Goal: Task Accomplishment & Management: Complete application form

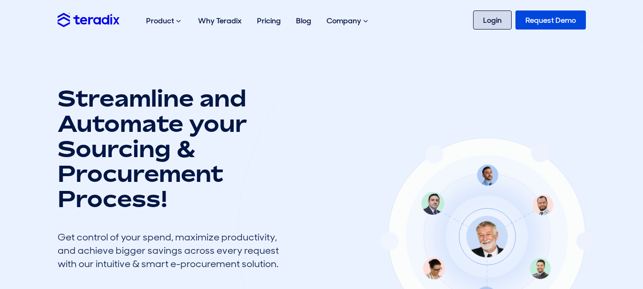
click at [494, 21] on link "Login" at bounding box center [492, 19] width 39 height 19
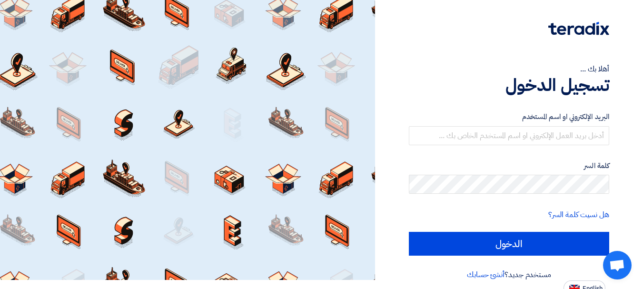
scroll to position [16, 0]
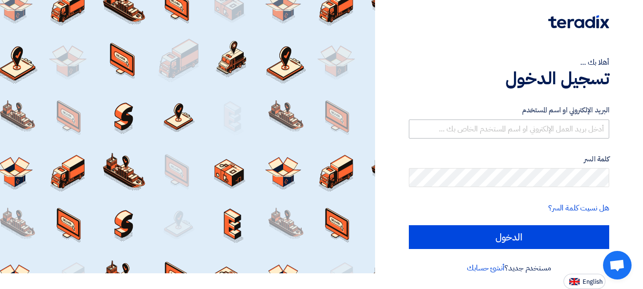
click at [472, 139] on form "البريد الإلكتروني او اسم المستخدم كلمة السر هل نسيت كلمة السر؟ الدخول" at bounding box center [509, 177] width 201 height 144
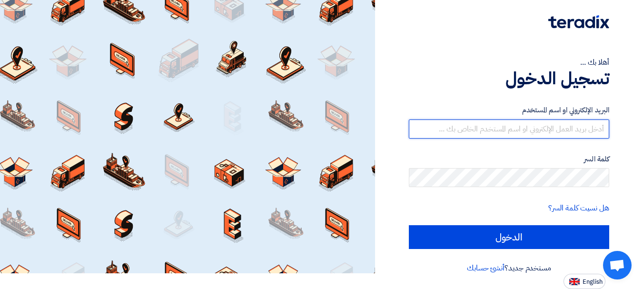
click at [475, 128] on input "text" at bounding box center [509, 129] width 201 height 19
paste input "[EMAIL_ADDRESS][DOMAIN_NAME]"
type input "[EMAIL_ADDRESS][DOMAIN_NAME]"
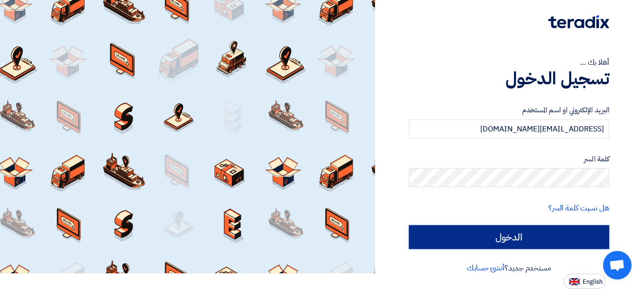
click at [502, 233] on input "الدخول" at bounding box center [509, 237] width 201 height 24
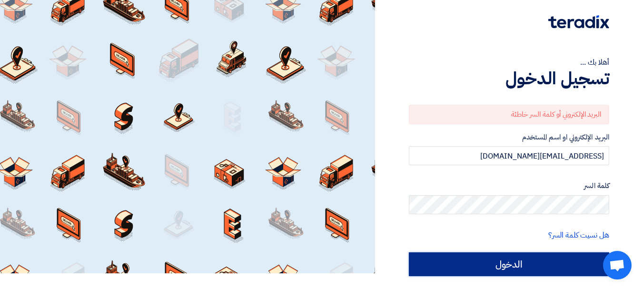
click at [485, 260] on input "الدخول" at bounding box center [509, 264] width 201 height 24
type input "Sign in"
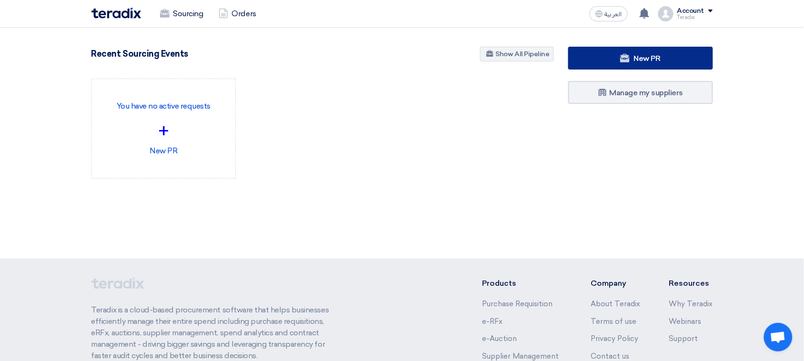
click at [582, 63] on link "New PR" at bounding box center [640, 58] width 145 height 23
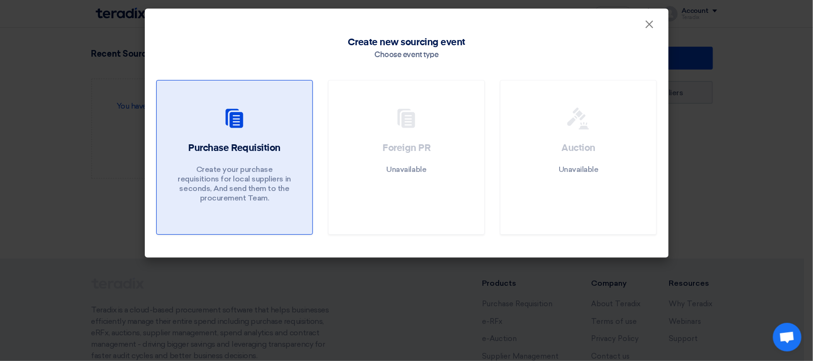
click at [211, 132] on div at bounding box center [234, 120] width 133 height 27
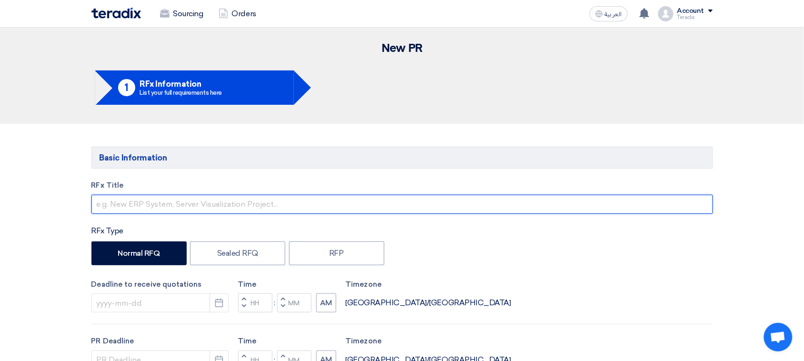
click at [230, 201] on input "text" at bounding box center [402, 204] width 622 height 19
paste input "6000021329"
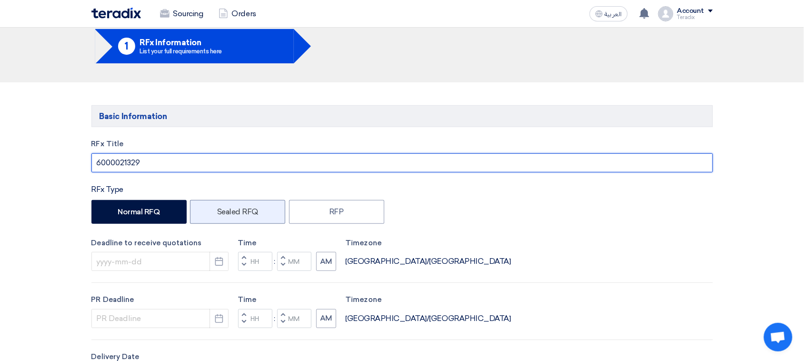
scroll to position [60, 0]
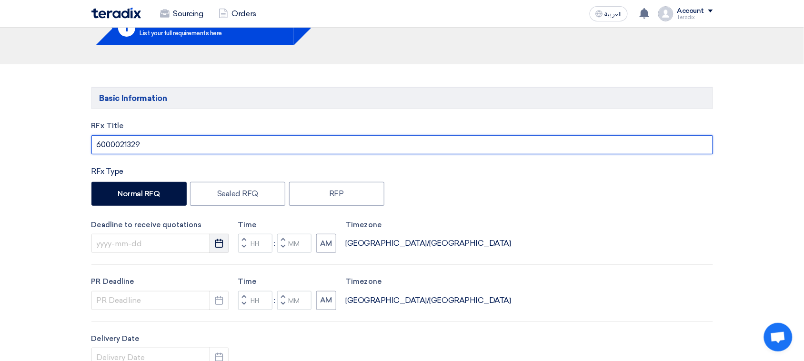
type input "6000021329"
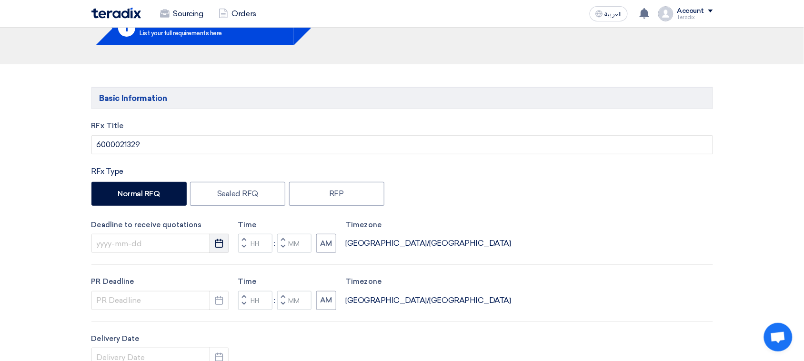
click at [220, 251] on button "Pick a date" at bounding box center [219, 243] width 19 height 19
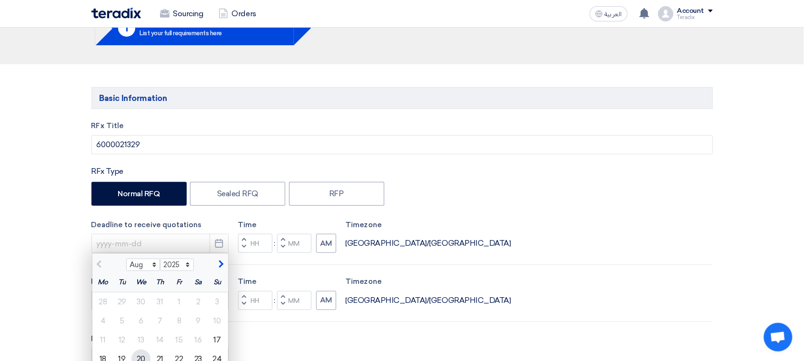
click at [144, 289] on div "20" at bounding box center [140, 359] width 19 height 19
type input "[DATE]"
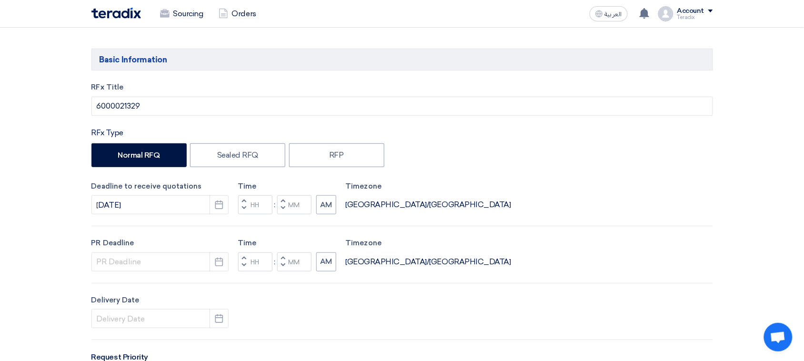
scroll to position [119, 0]
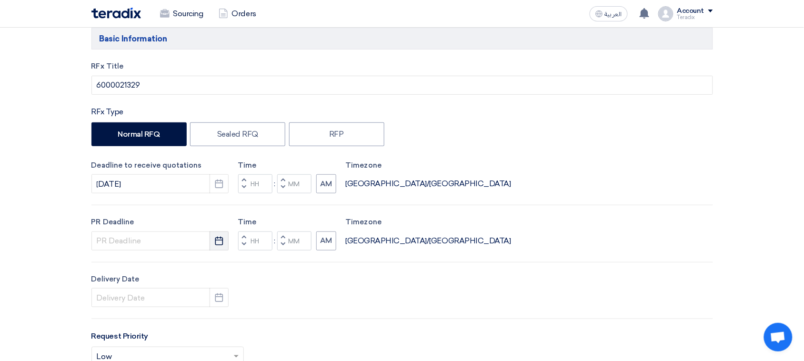
click at [221, 249] on button "Pick a date" at bounding box center [219, 240] width 19 height 19
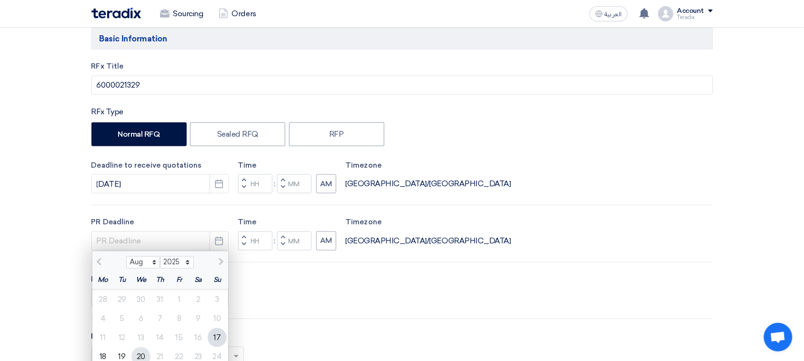
click at [140, 289] on div "20" at bounding box center [140, 356] width 19 height 19
type input "[DATE]"
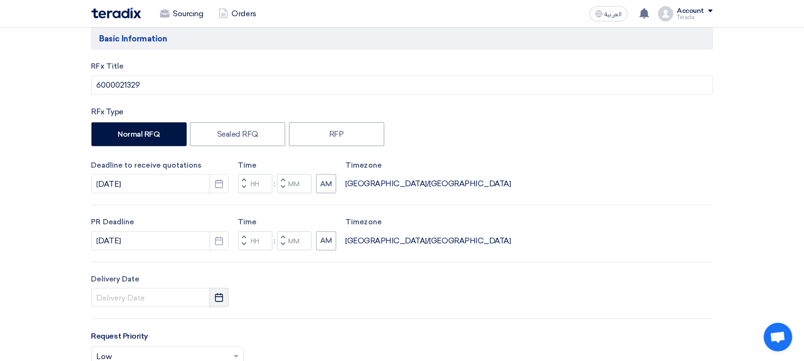
click at [218, 289] on icon "Pick a date" at bounding box center [219, 298] width 10 height 10
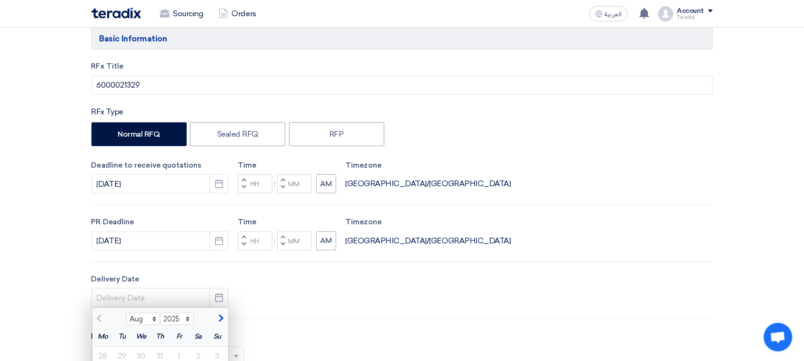
scroll to position [179, 0]
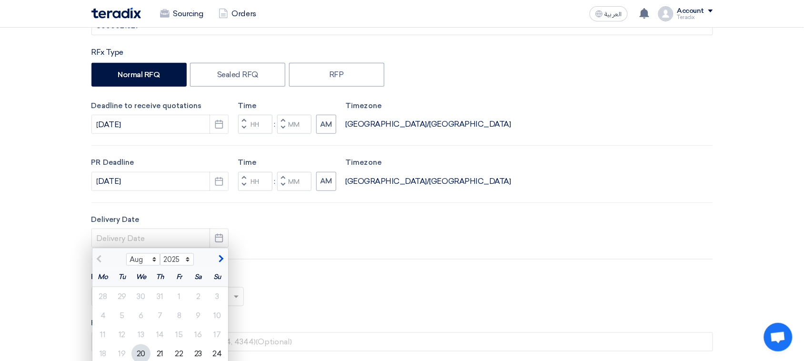
click at [141, 289] on div "20" at bounding box center [140, 353] width 19 height 19
type input "[DATE]"
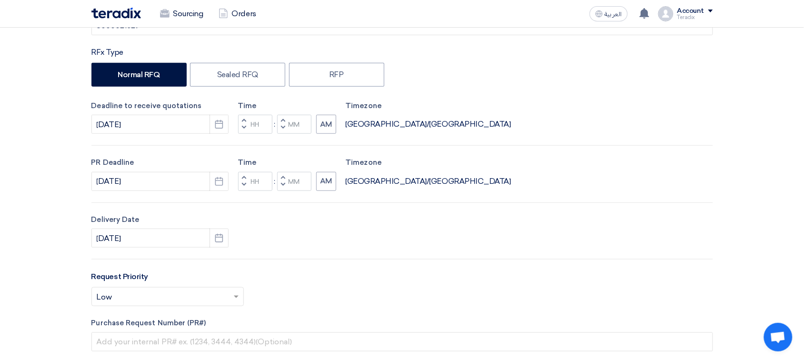
click at [284, 186] on button "Decrement minutes" at bounding box center [282, 185] width 11 height 12
type input "11"
type input "59"
click at [281, 129] on span "button" at bounding box center [282, 128] width 3 height 6
type input "11"
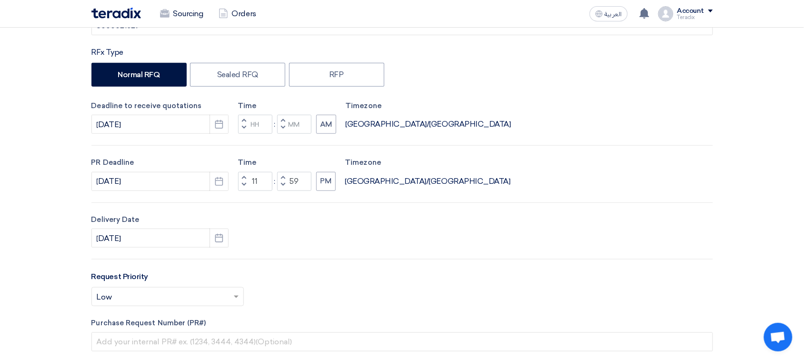
type input "59"
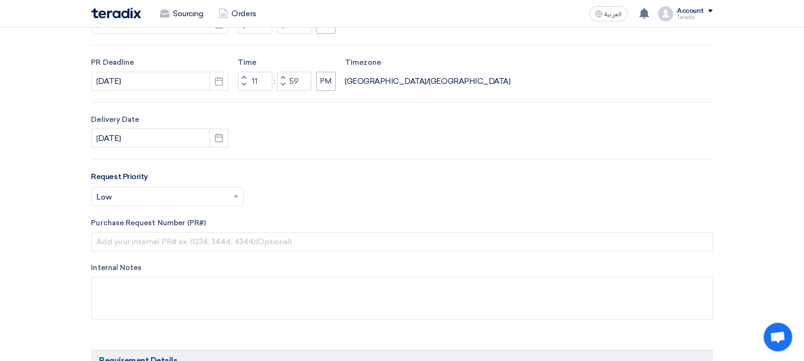
scroll to position [298, 0]
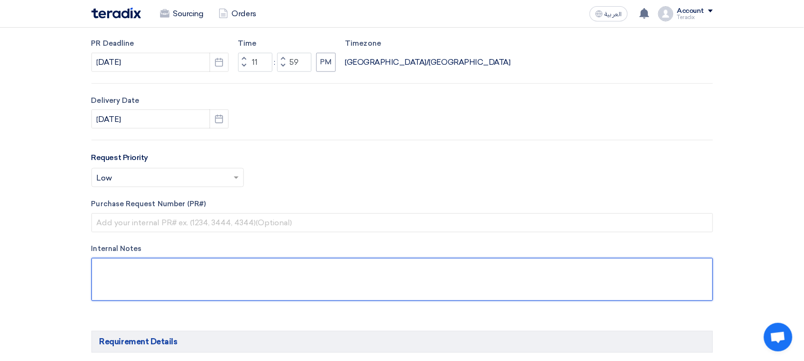
click at [151, 267] on textarea at bounding box center [402, 279] width 622 height 43
paste textarea "[PERSON_NAME] Purchasing Specialist ' [PHONE_NUMBER] Ext: 420 * [EMAIL_ADDRESS]…"
drag, startPoint x: 175, startPoint y: 296, endPoint x: 99, endPoint y: 275, distance: 79.4
click at [99, 275] on textarea at bounding box center [402, 279] width 622 height 43
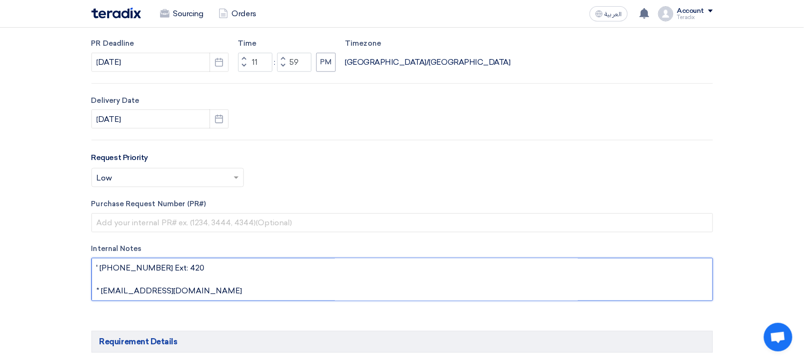
scroll to position [417, 0]
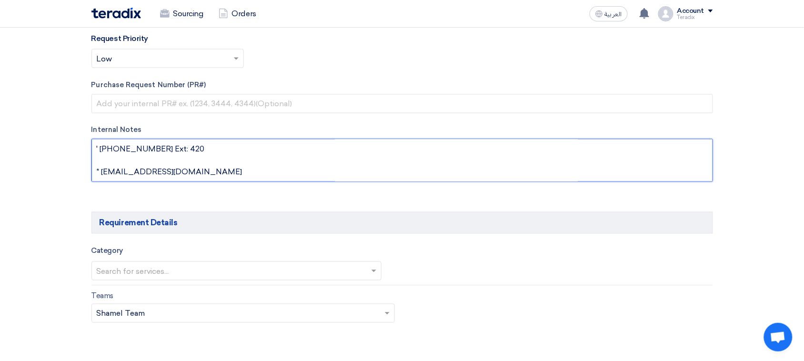
type textarea "[PERSON_NAME] Purchasing Specialist ' [PHONE_NUMBER] Ext: 420 * [EMAIL_ADDRESS]…"
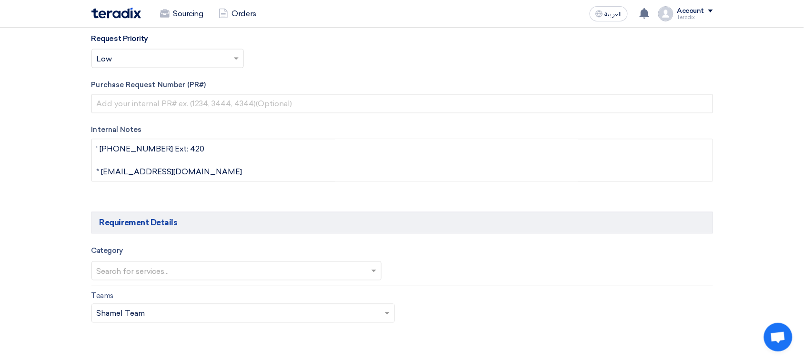
click at [212, 282] on div "Category Search for services..." at bounding box center [402, 265] width 622 height 40
click at [217, 277] on input "text" at bounding box center [232, 272] width 271 height 16
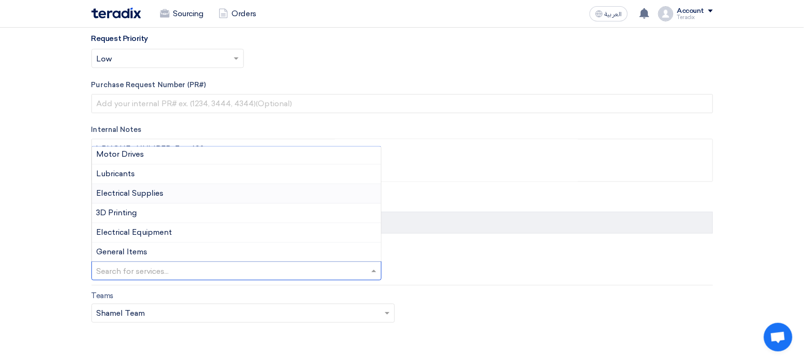
scroll to position [179, 0]
click at [136, 235] on span "General Items" at bounding box center [122, 231] width 51 height 9
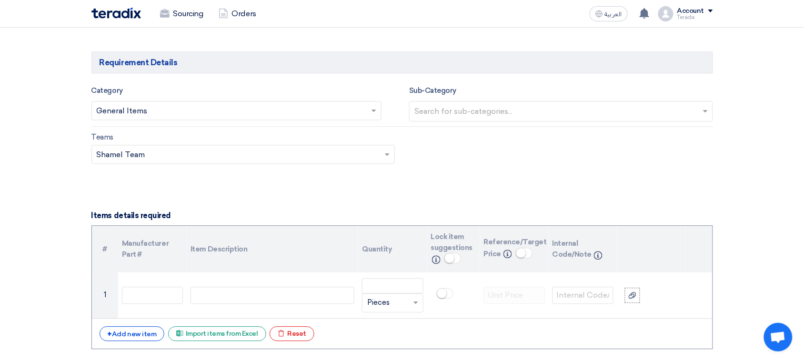
scroll to position [595, 0]
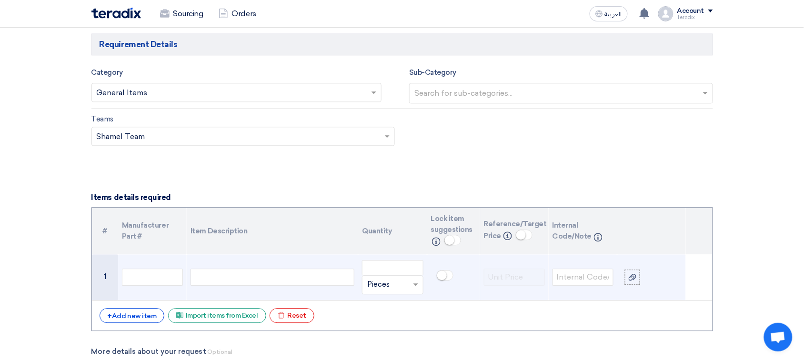
click at [242, 278] on div at bounding box center [273, 277] width 164 height 17
paste div
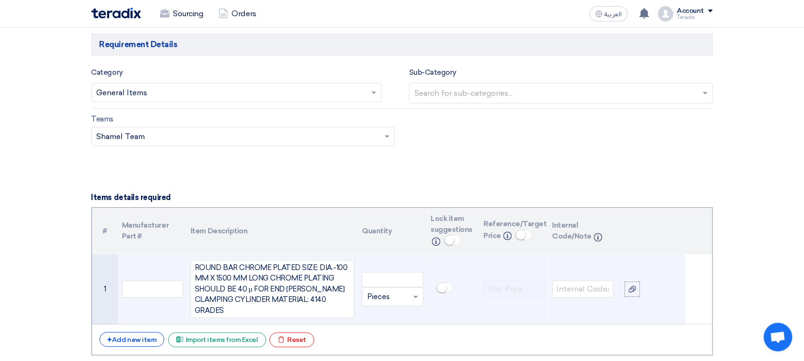
scroll to position [587, 0]
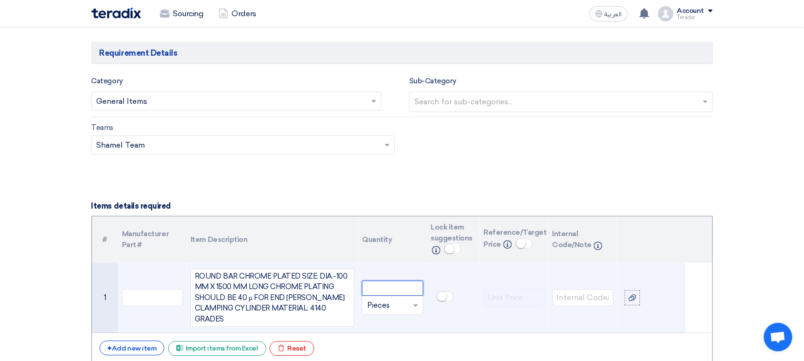
click at [390, 285] on input "number" at bounding box center [392, 288] width 61 height 15
type input "2"
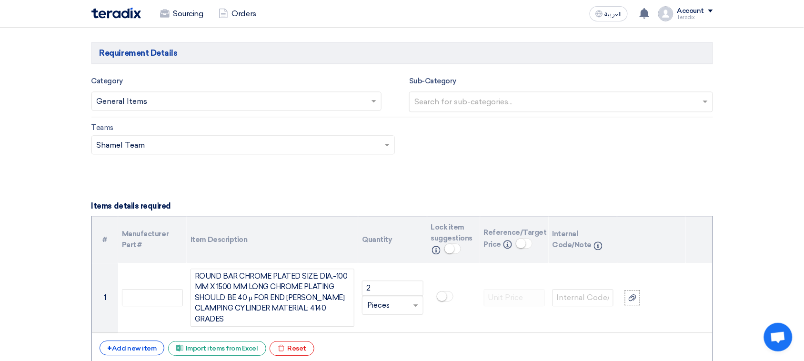
click at [285, 207] on form "Basic Information RFx Title 6000021329 RFx Type Normal RFQ Sealed RFQ RFP Deadl…" at bounding box center [402, 279] width 622 height 1439
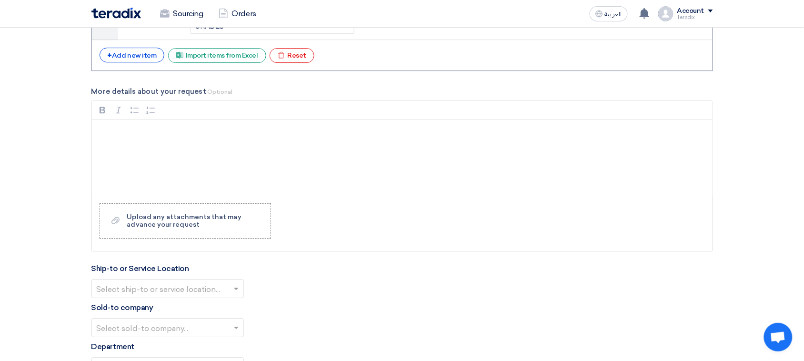
scroll to position [884, 0]
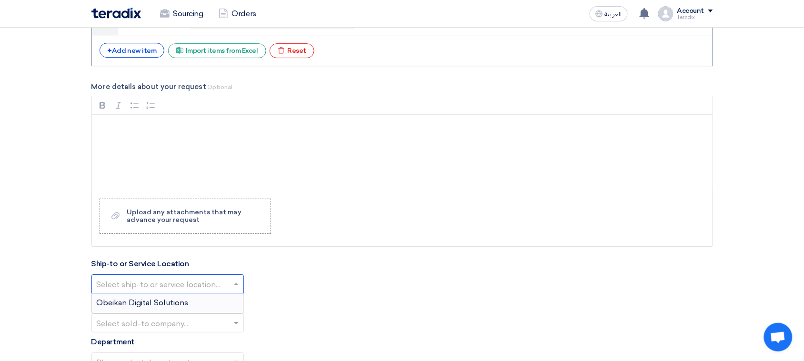
click at [191, 277] on input "text" at bounding box center [163, 285] width 132 height 16
click at [191, 289] on div "Obeikan Digital Solutions" at bounding box center [167, 302] width 151 height 19
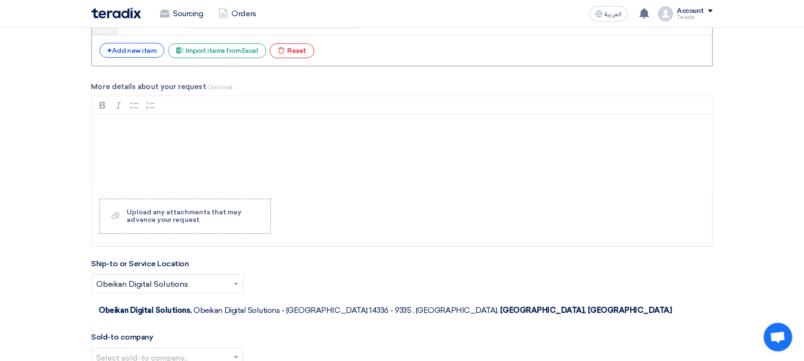
click at [193, 289] on input "text" at bounding box center [163, 359] width 132 height 16
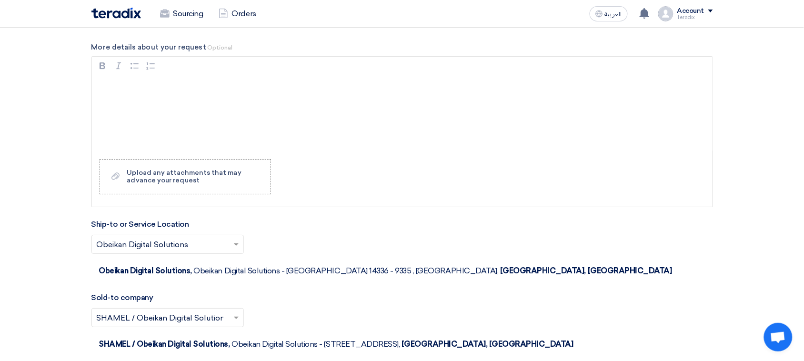
scroll to position [944, 0]
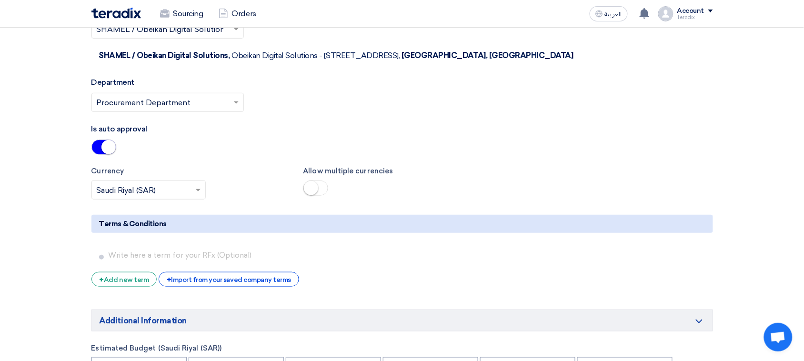
scroll to position [1242, 0]
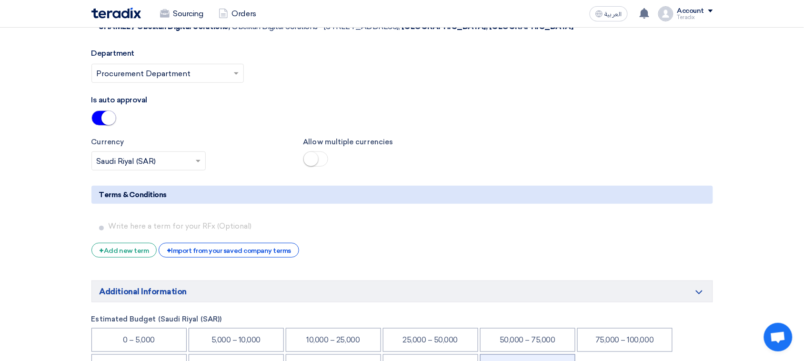
click at [532, 289] on li "Confidential - سري" at bounding box center [527, 366] width 95 height 24
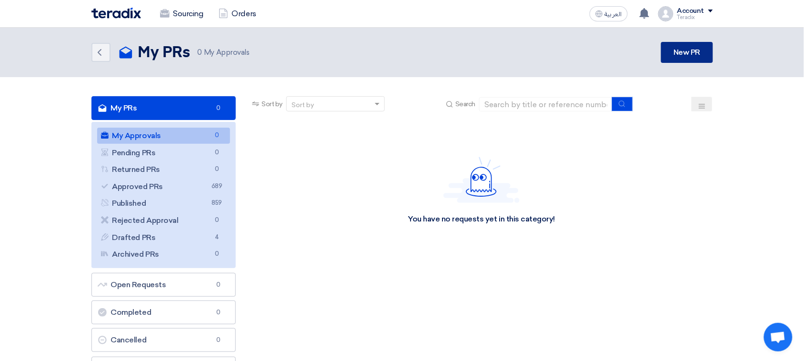
click at [650, 53] on link "New PR" at bounding box center [686, 52] width 51 height 21
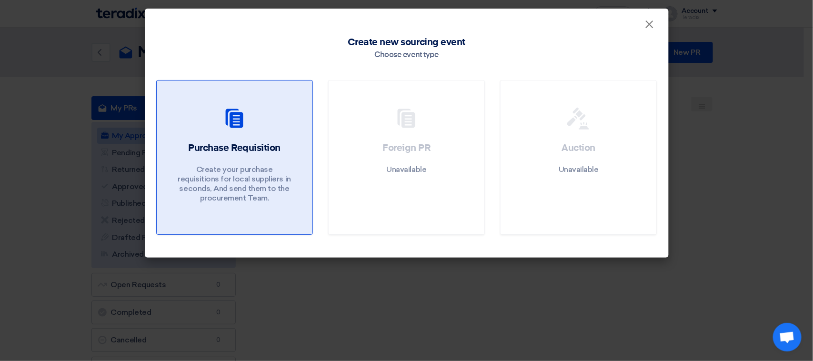
click at [253, 141] on h2 "Purchase Requisition" at bounding box center [234, 147] width 92 height 13
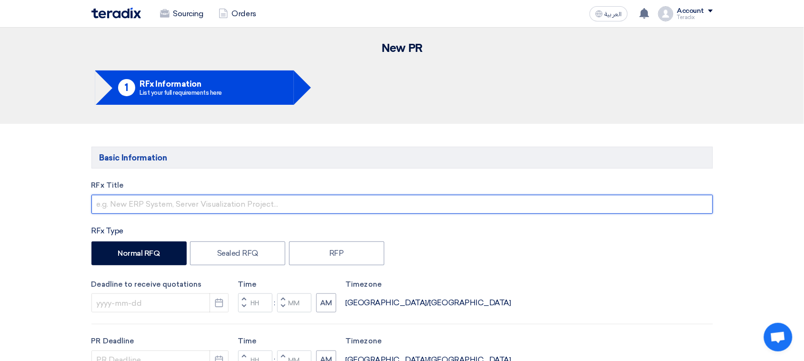
click at [148, 201] on input "text" at bounding box center [402, 204] width 622 height 19
paste input "6000021333"
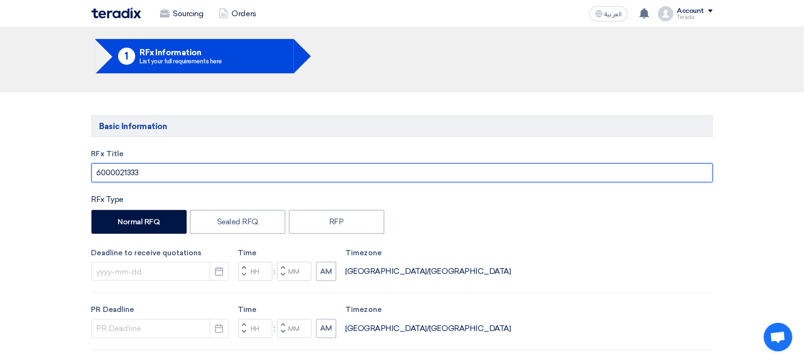
scroll to position [119, 0]
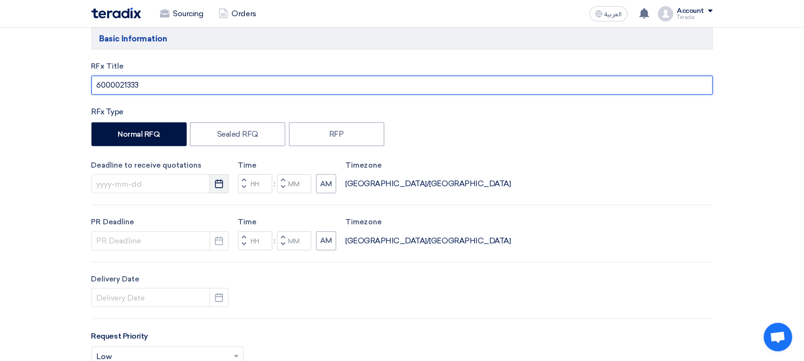
type input "6000021333"
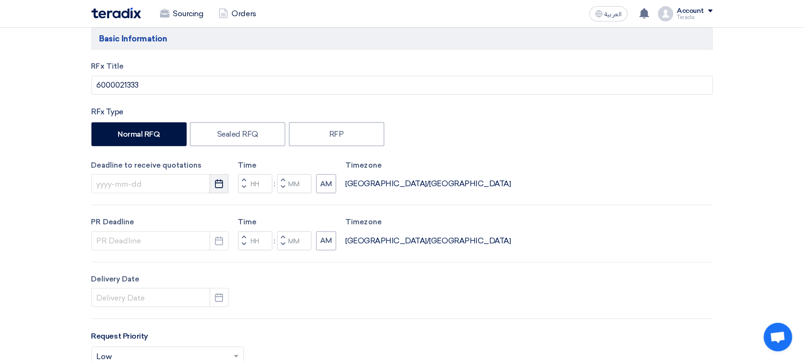
click at [217, 184] on icon "Pick a date" at bounding box center [219, 184] width 10 height 10
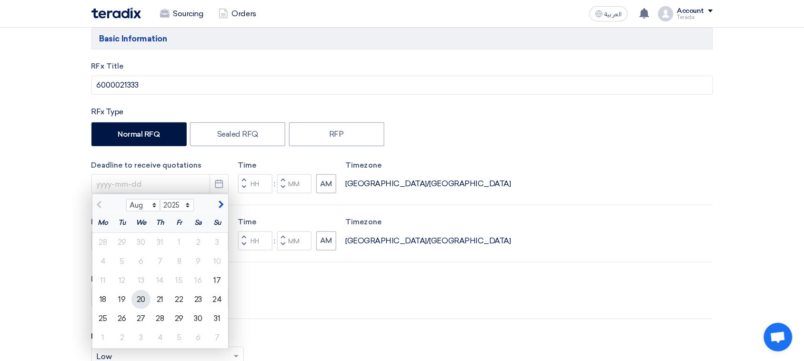
click at [144, 289] on div "20" at bounding box center [140, 299] width 19 height 19
type input "[DATE]"
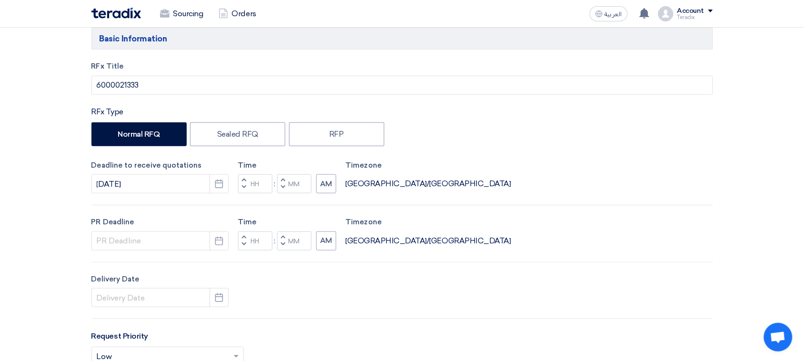
click at [285, 192] on button "Decrement minutes" at bounding box center [282, 188] width 11 height 12
type input "11"
type input "59"
click at [225, 241] on button "Pick a date" at bounding box center [219, 240] width 19 height 19
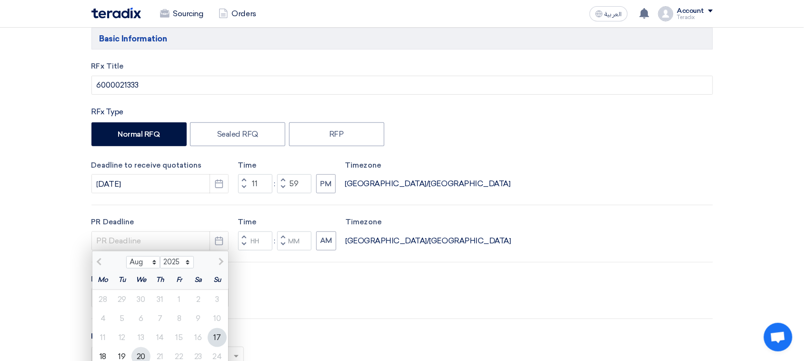
click at [137, 289] on div "20" at bounding box center [140, 356] width 19 height 19
type input "[DATE]"
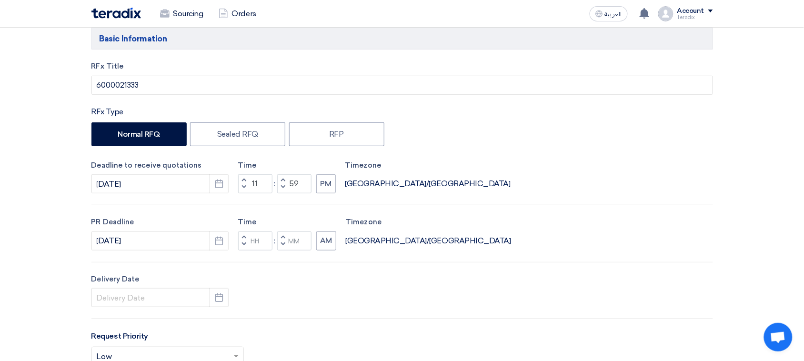
click at [284, 243] on span "button" at bounding box center [282, 244] width 3 height 6
type input "11"
type input "59"
click at [222, 289] on icon "Pick a date" at bounding box center [219, 298] width 10 height 10
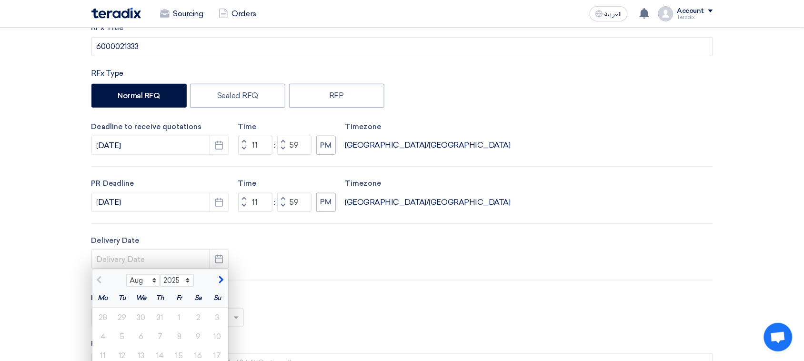
scroll to position [179, 0]
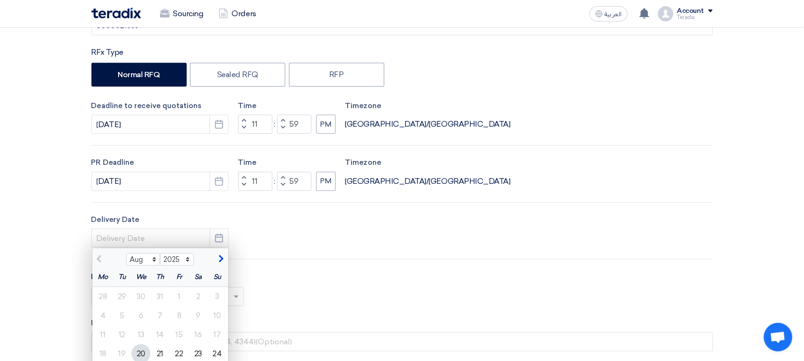
click at [143, 289] on div "20" at bounding box center [140, 353] width 19 height 19
type input "[DATE]"
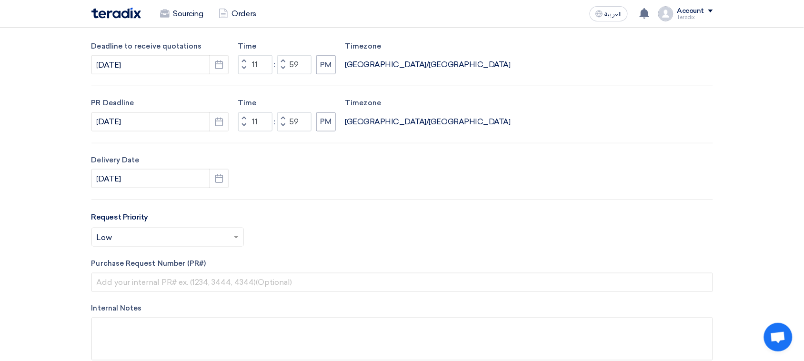
scroll to position [298, 0]
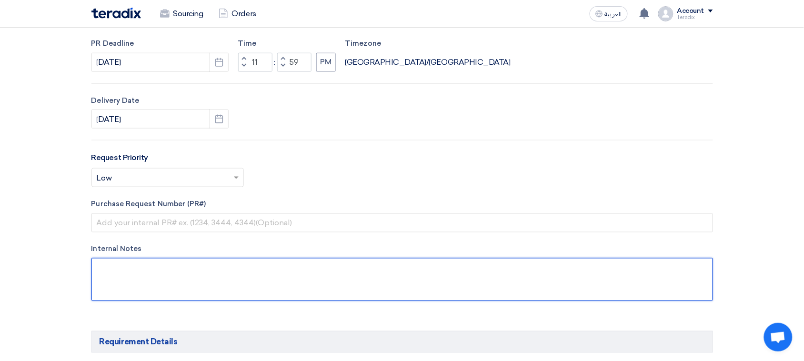
click at [172, 272] on textarea at bounding box center [402, 279] width 622 height 43
paste textarea "[PERSON_NAME] Purchasing Specialist ' [PHONE_NUMBER] Ext: 420 * [EMAIL_ADDRESS]…"
type textarea "[PERSON_NAME] Purchasing Specialist ' [PHONE_NUMBER] Ext: 420 * [EMAIL_ADDRESS]…"
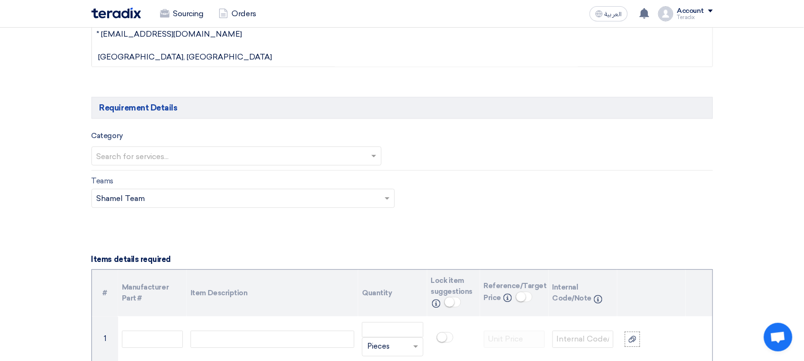
scroll to position [536, 0]
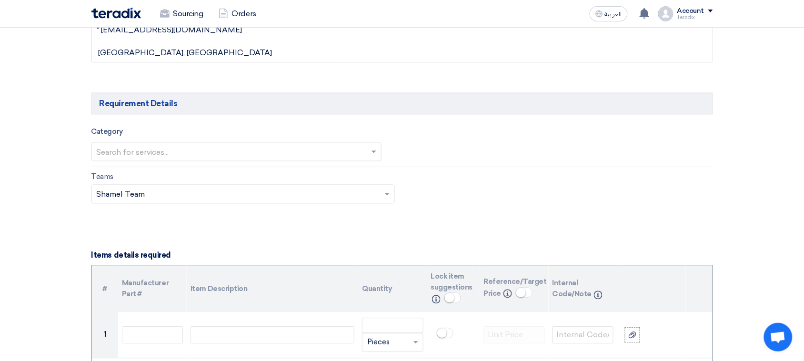
click at [147, 150] on input "text" at bounding box center [232, 153] width 271 height 16
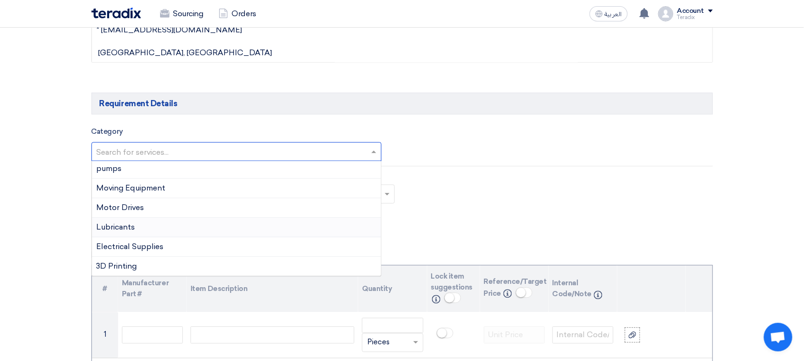
scroll to position [179, 0]
click at [131, 242] on div "General Items" at bounding box center [237, 247] width 290 height 20
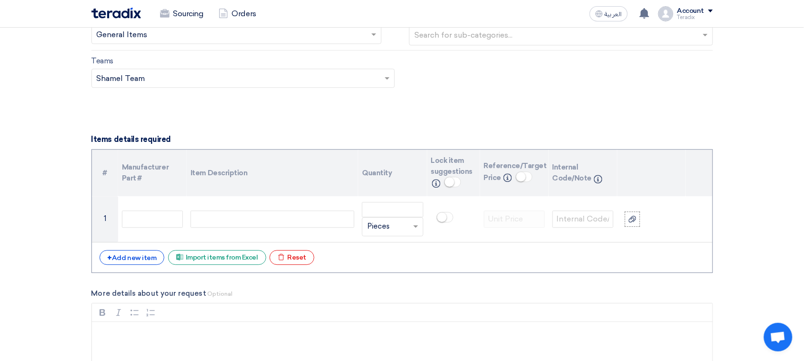
scroll to position [655, 0]
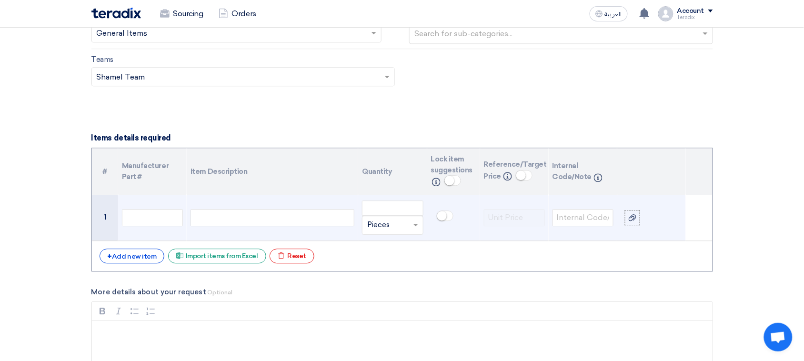
click at [233, 220] on div at bounding box center [273, 217] width 164 height 17
paste div
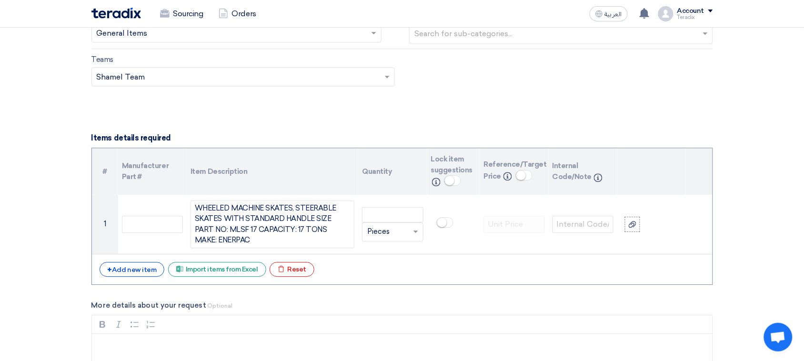
scroll to position [646, 0]
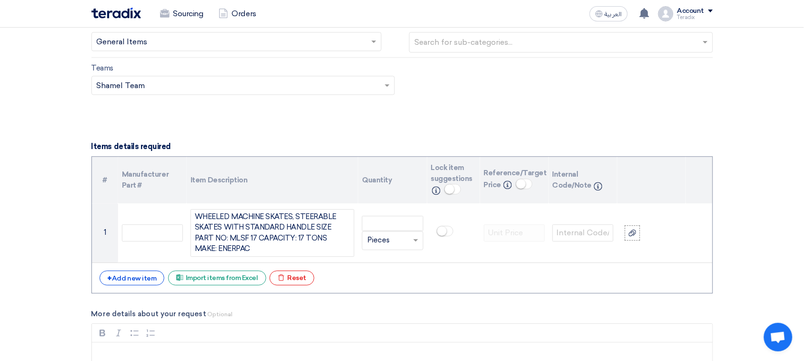
click at [149, 40] on input "text" at bounding box center [232, 42] width 271 height 16
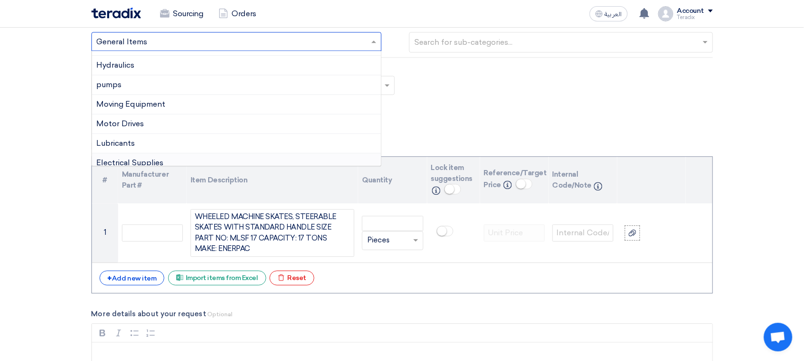
scroll to position [0, 0]
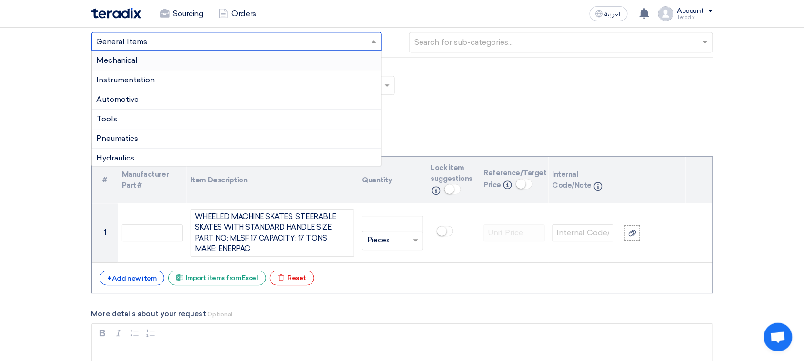
click at [164, 60] on div "Mechanical" at bounding box center [237, 61] width 290 height 20
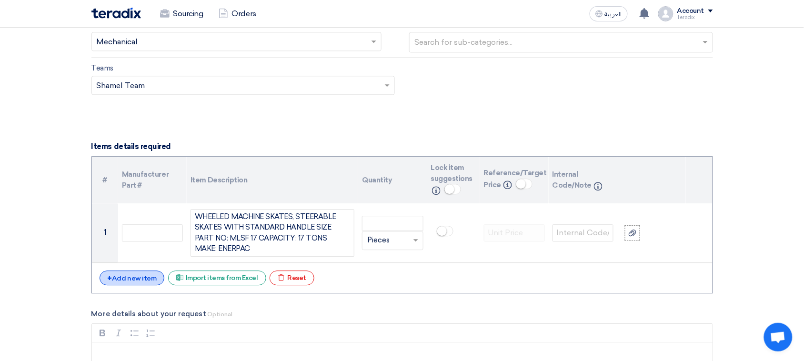
click at [126, 276] on div "+ Add new item" at bounding box center [132, 278] width 65 height 15
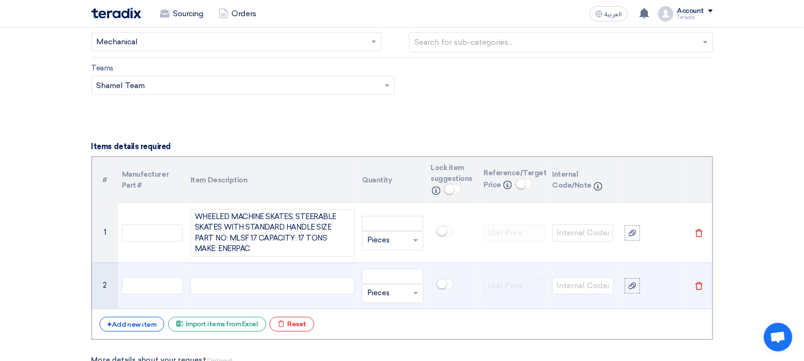
click at [239, 289] on div at bounding box center [273, 285] width 164 height 17
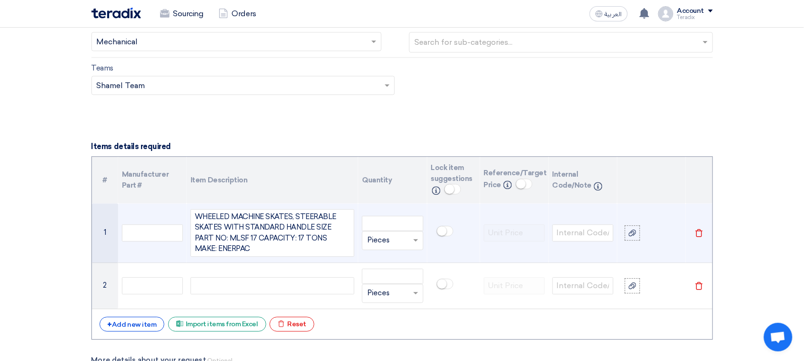
paste div
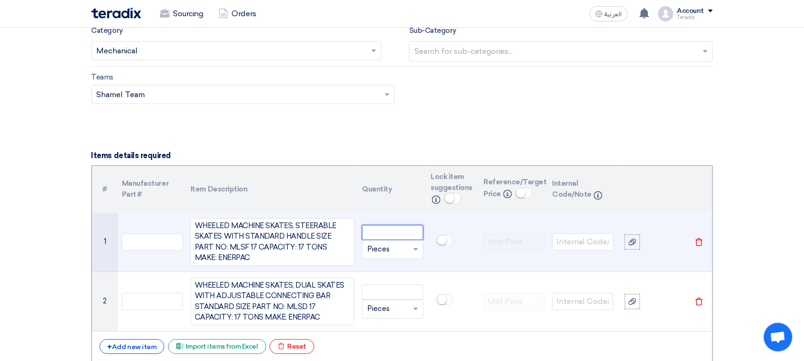
click at [387, 233] on input "number" at bounding box center [392, 232] width 61 height 15
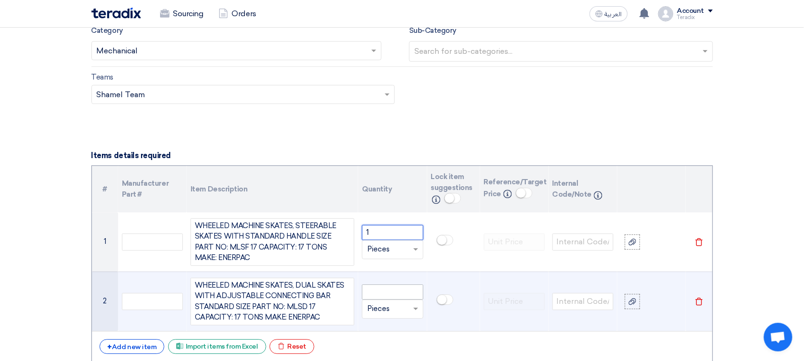
type input "1"
click at [383, 289] on input "number" at bounding box center [392, 291] width 61 height 15
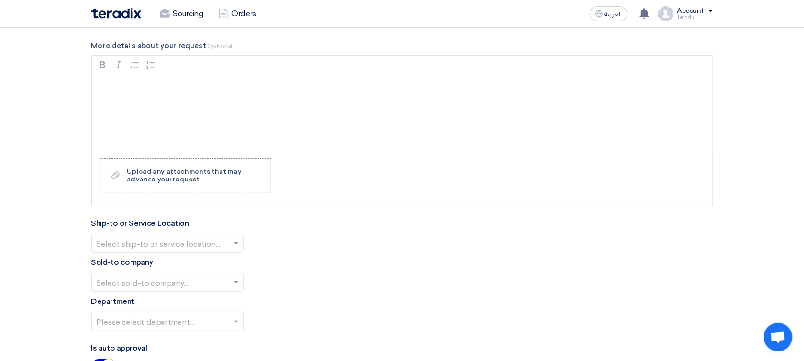
scroll to position [994, 0]
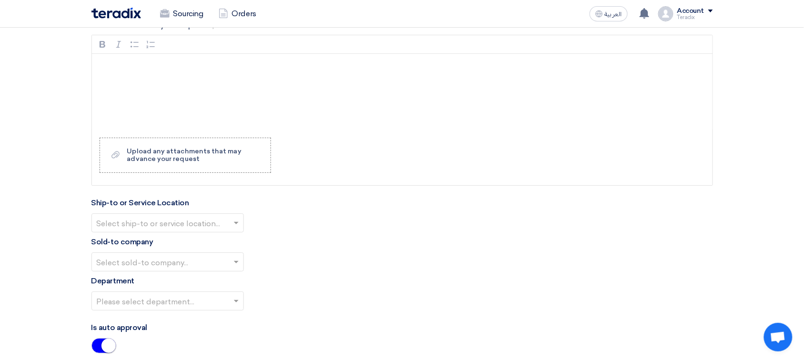
type input "1"
click at [179, 222] on input "text" at bounding box center [163, 224] width 132 height 16
click at [182, 245] on span "Obeikan Digital Solutions" at bounding box center [143, 241] width 92 height 9
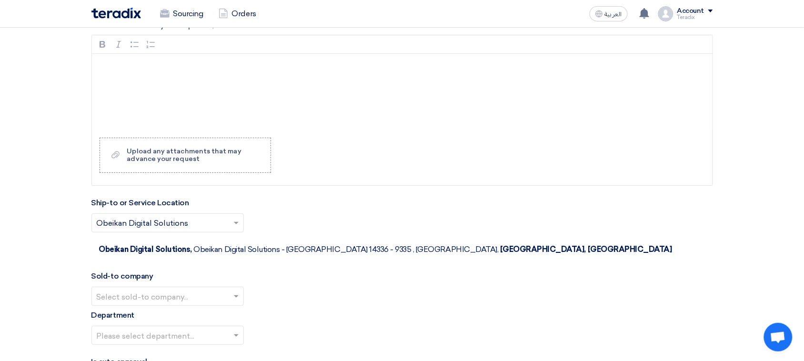
click at [182, 289] on input "text" at bounding box center [163, 297] width 132 height 16
click at [183, 289] on div "SHAMEL / Obeikan Digital Solutions" at bounding box center [167, 315] width 151 height 19
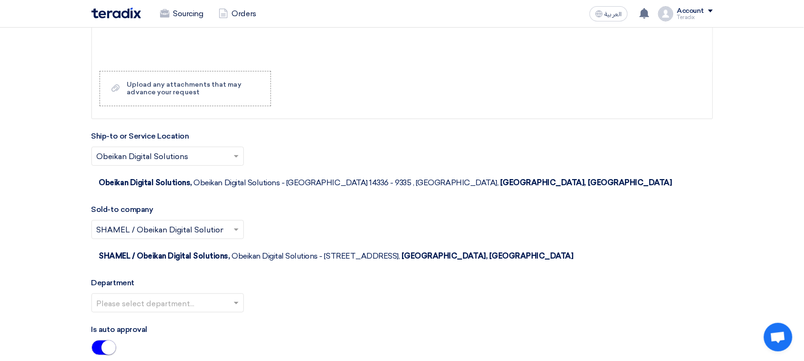
scroll to position [1114, 0]
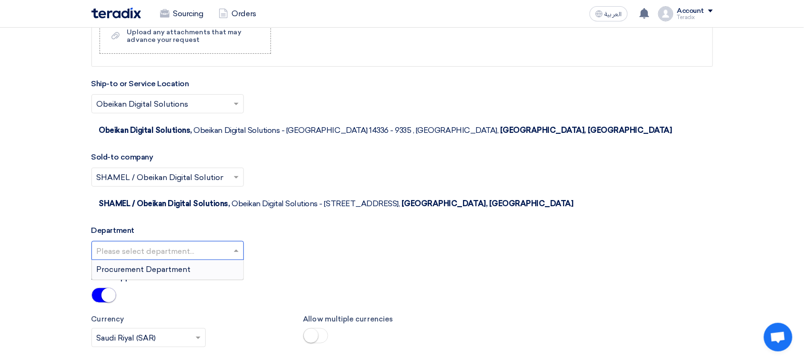
click at [172, 243] on input "text" at bounding box center [163, 251] width 132 height 16
click at [169, 265] on span "Procurement Department" at bounding box center [144, 269] width 94 height 9
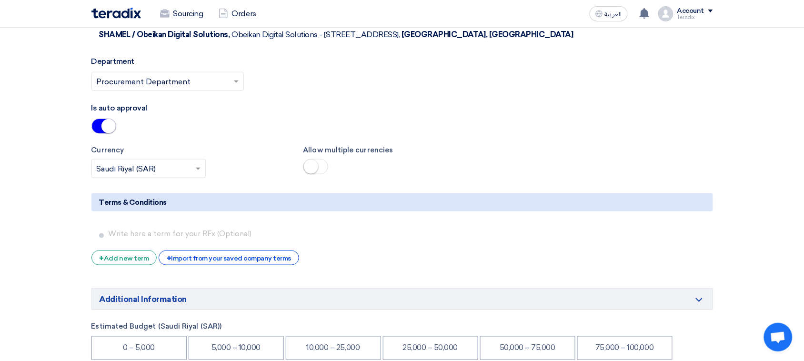
scroll to position [1292, 0]
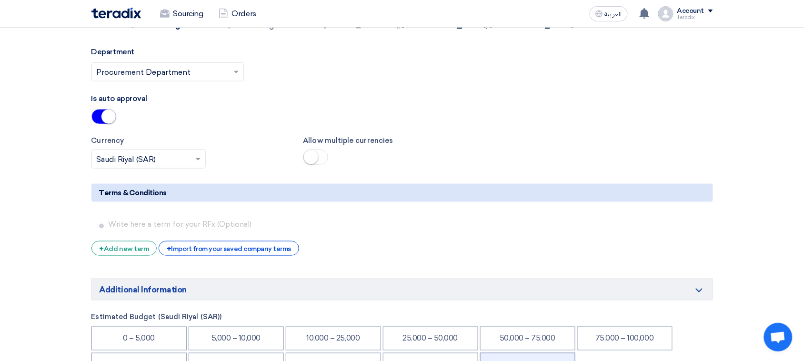
click at [542, 289] on li "Confidential - سري" at bounding box center [527, 365] width 95 height 24
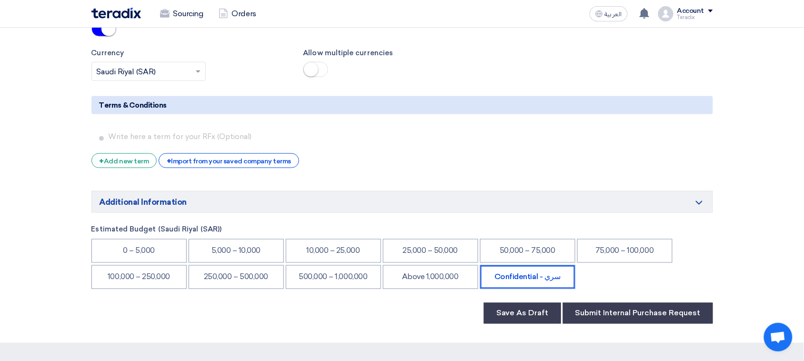
scroll to position [1471, 0]
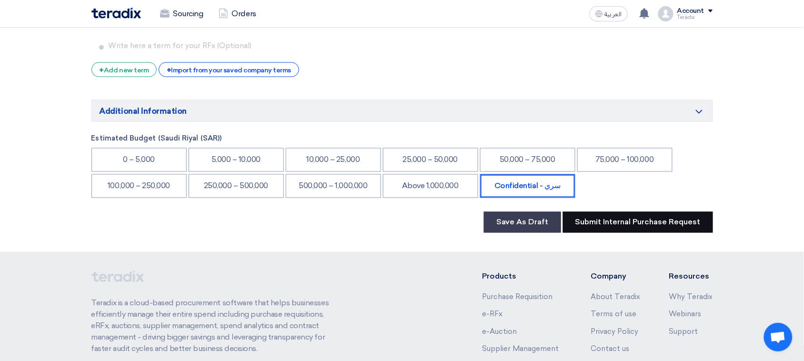
click at [593, 212] on button "Submit Internal Purchase Request" at bounding box center [638, 222] width 150 height 21
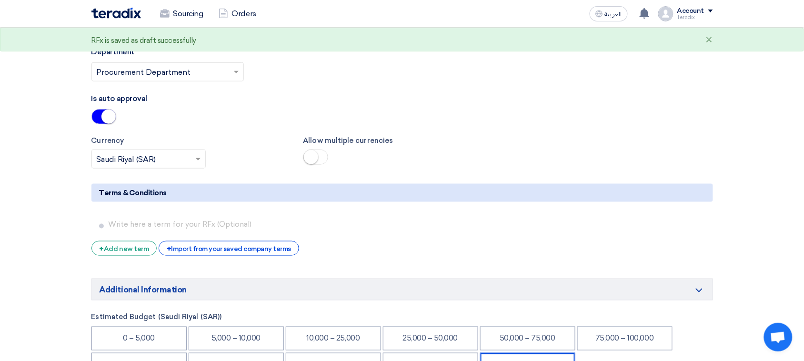
scroll to position [1058, 0]
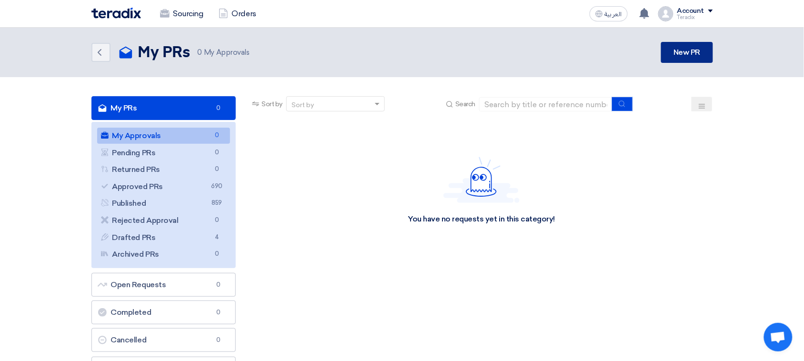
click at [650, 51] on link "New PR" at bounding box center [686, 52] width 51 height 21
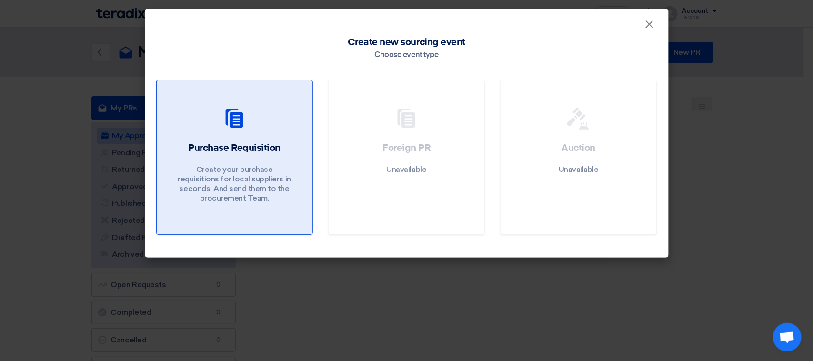
click at [234, 149] on h2 "Purchase Requisition" at bounding box center [234, 147] width 92 height 13
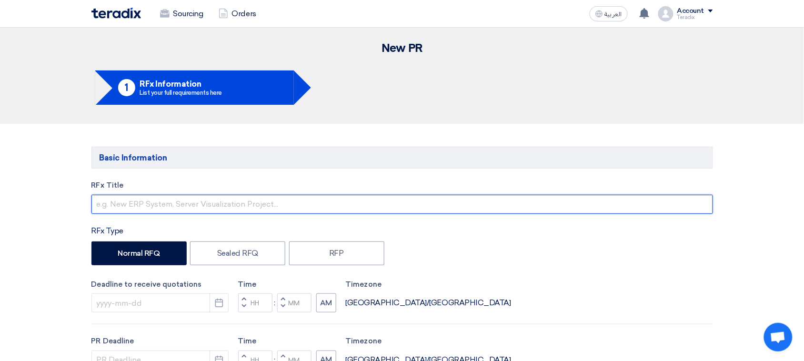
click at [132, 203] on input "text" at bounding box center [402, 204] width 622 height 19
paste input "8000734"
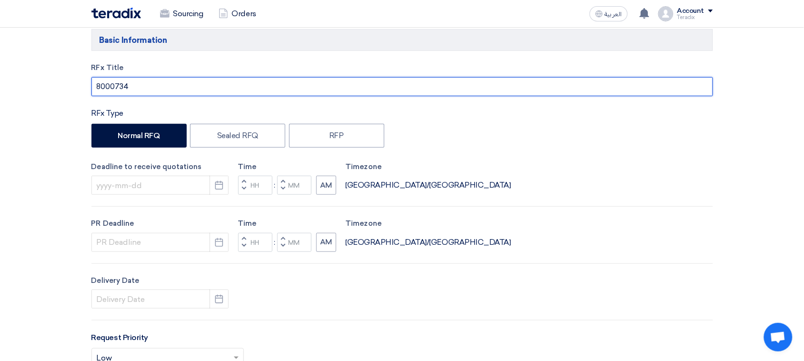
scroll to position [119, 0]
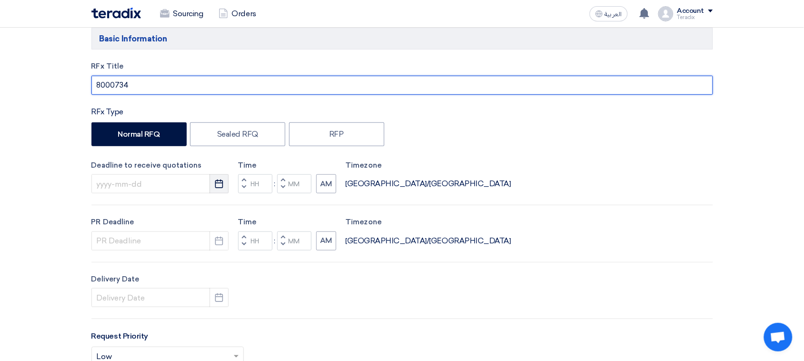
type input "8000734"
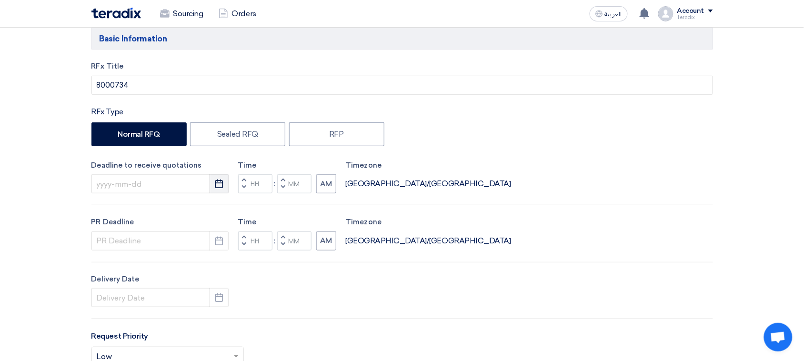
click at [215, 185] on use "button" at bounding box center [219, 184] width 8 height 9
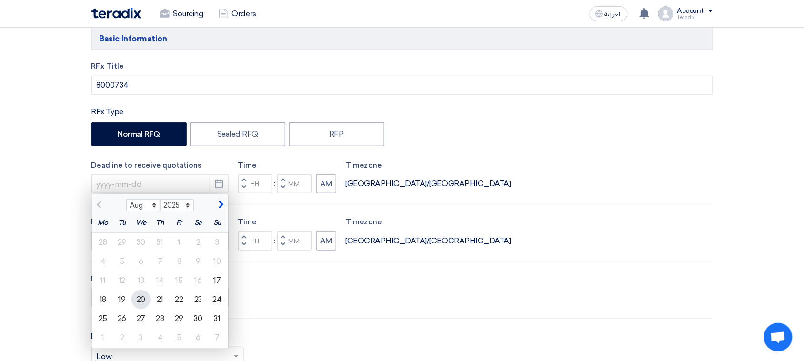
click at [142, 289] on div "20" at bounding box center [140, 299] width 19 height 19
type input "[DATE]"
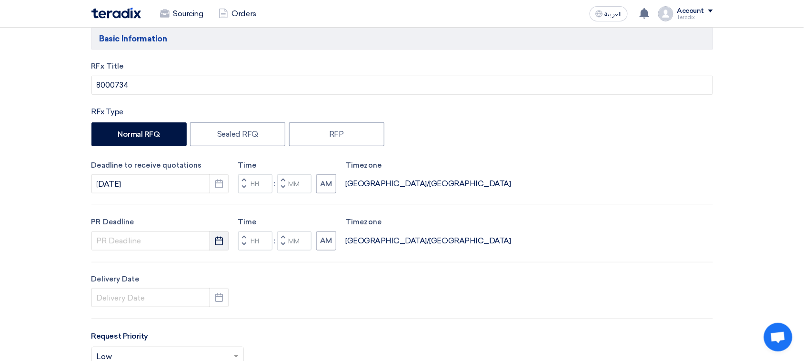
click at [216, 244] on use "button" at bounding box center [219, 240] width 8 height 9
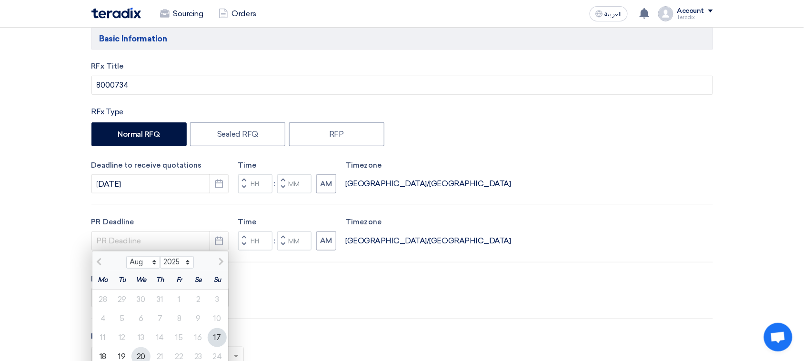
click at [140, 289] on div "20" at bounding box center [140, 356] width 19 height 19
type input "[DATE]"
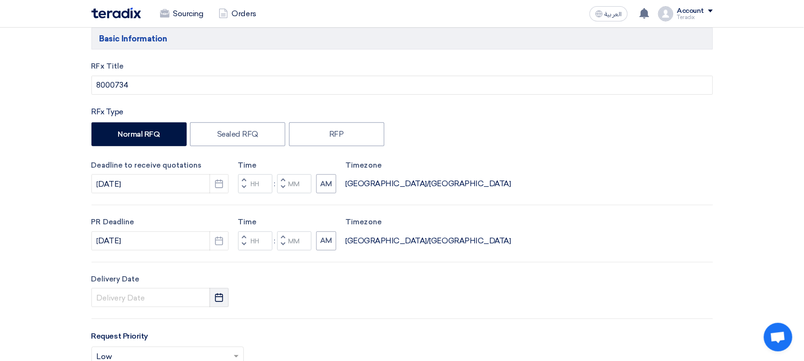
click at [222, 289] on icon "Pick a date" at bounding box center [219, 298] width 10 height 10
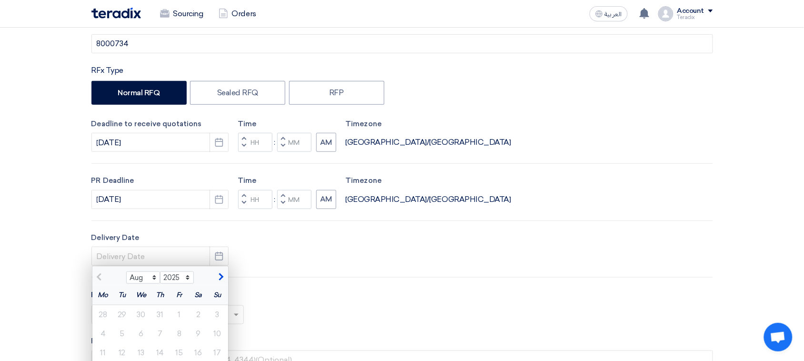
scroll to position [179, 0]
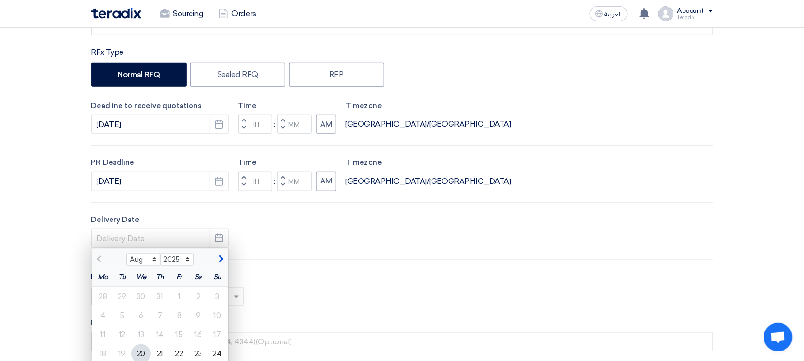
click at [143, 289] on div "20" at bounding box center [140, 353] width 19 height 19
type input "[DATE]"
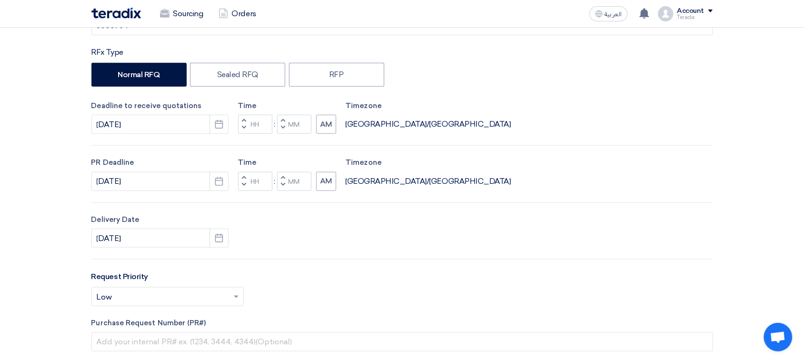
click at [286, 129] on button "Decrement minutes" at bounding box center [282, 128] width 11 height 12
type input "11"
type input "59"
click at [284, 183] on span "button" at bounding box center [282, 185] width 3 height 6
type input "11"
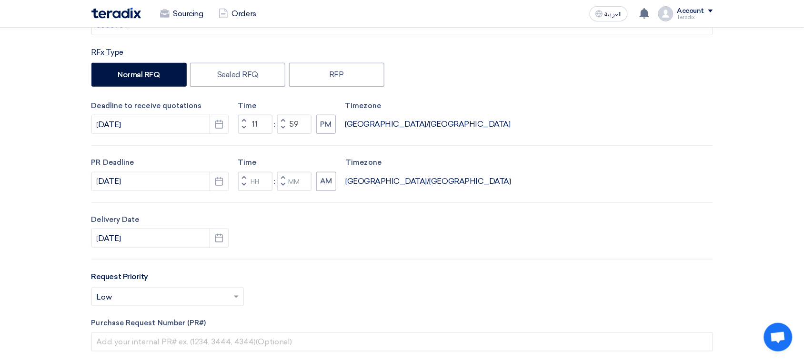
type input "59"
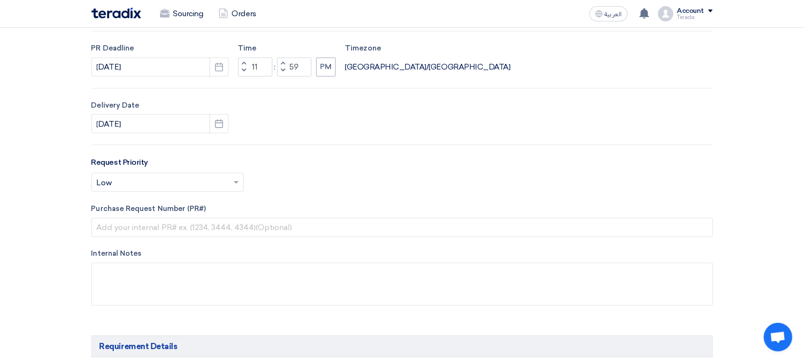
scroll to position [298, 0]
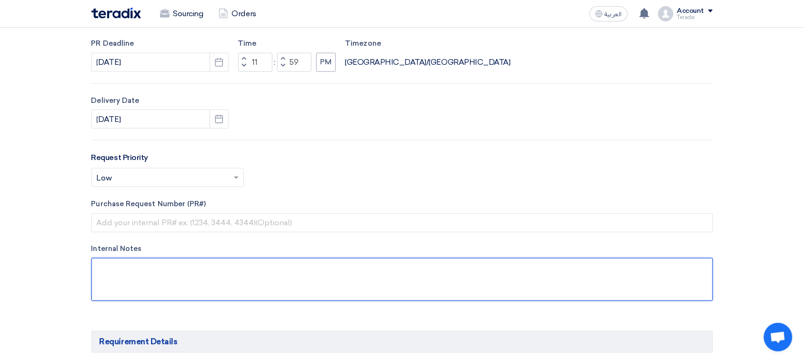
click at [213, 277] on textarea at bounding box center [402, 279] width 622 height 43
paste textarea "[EMAIL_ADDRESS][DOMAIN_NAME] [PHONE_NUMBER](Work) Arabian Pipes Company"
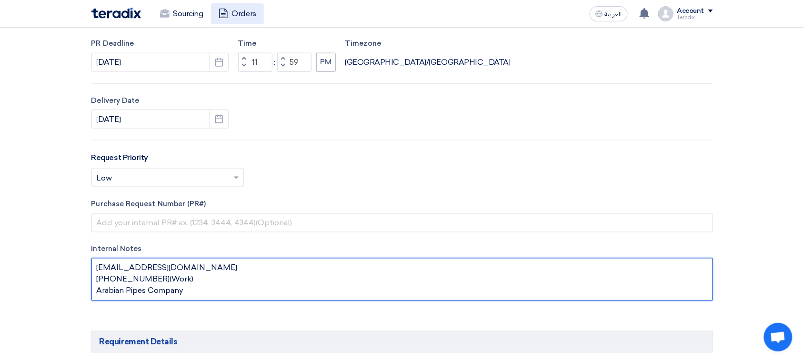
type textarea "[EMAIL_ADDRESS][DOMAIN_NAME] [PHONE_NUMBER](Work) Arabian Pipes Company"
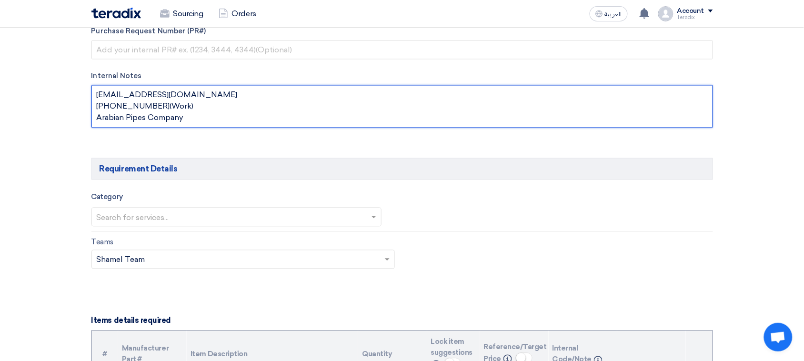
scroll to position [536, 0]
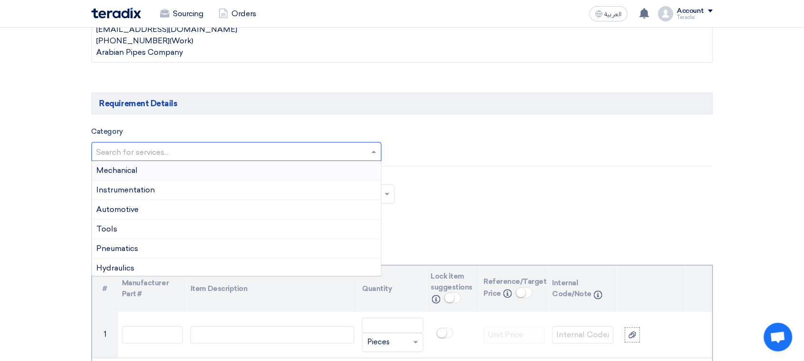
click at [211, 153] on input "text" at bounding box center [232, 153] width 271 height 16
click at [181, 256] on div "General Items" at bounding box center [237, 247] width 290 height 20
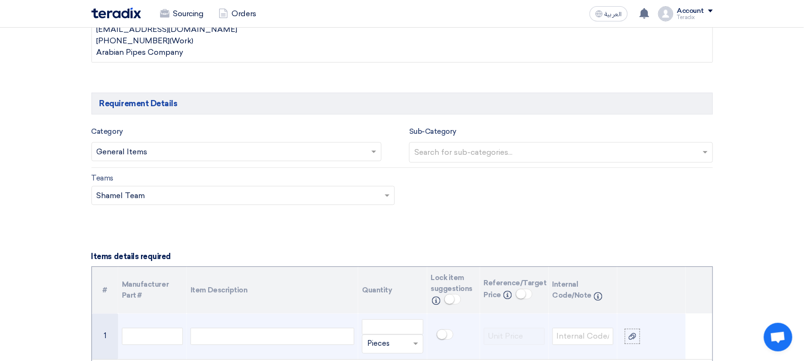
click at [244, 289] on div at bounding box center [273, 336] width 164 height 17
paste div
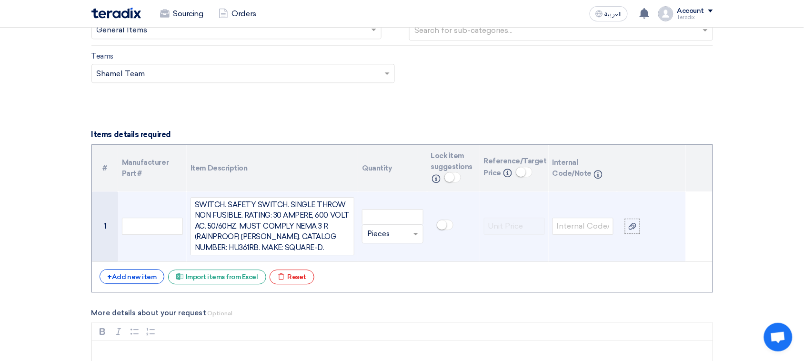
scroll to position [669, 0]
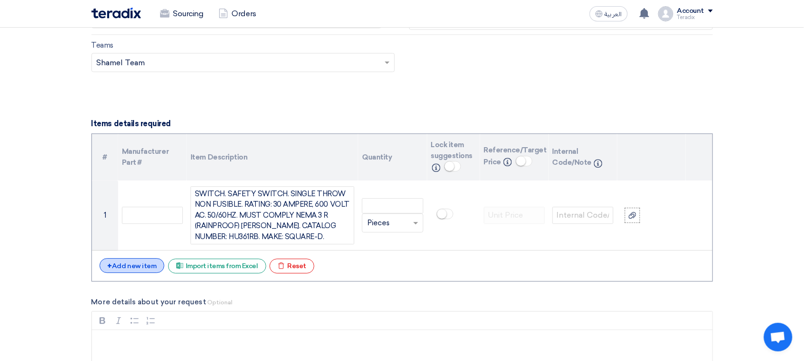
click at [121, 267] on div "+ Add new item" at bounding box center [132, 265] width 65 height 15
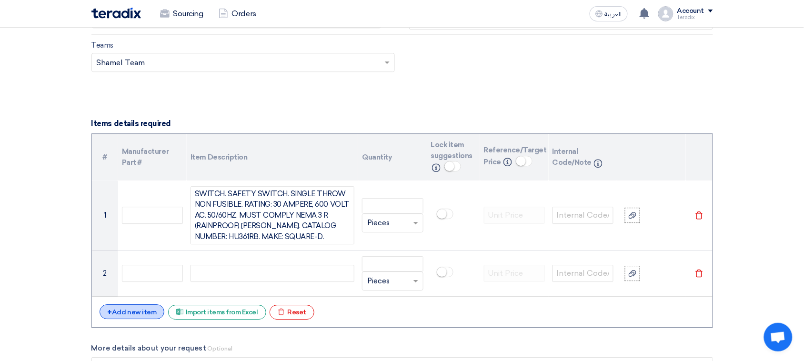
click at [127, 289] on div "+ Add new item" at bounding box center [132, 311] width 65 height 15
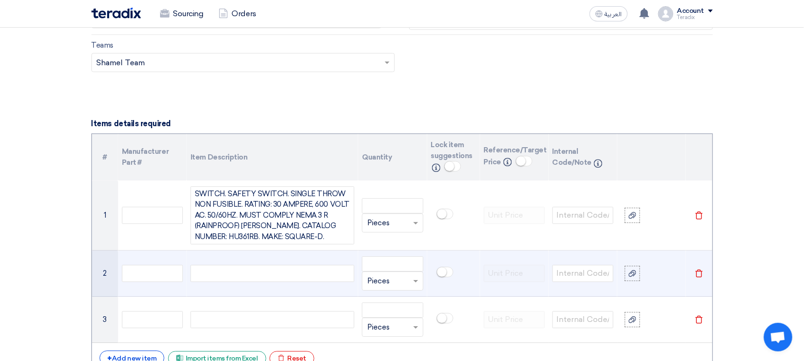
click at [248, 280] on div at bounding box center [273, 273] width 164 height 17
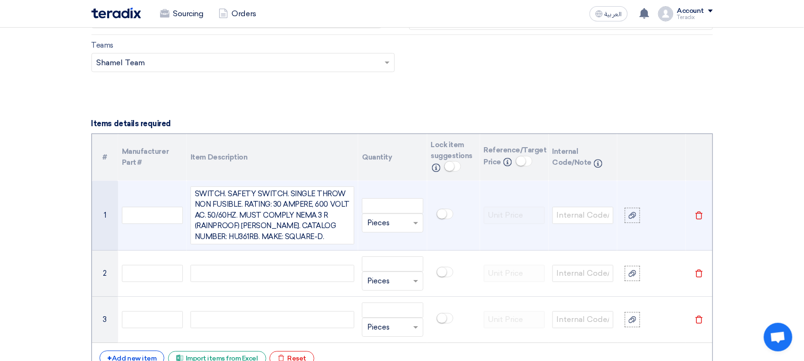
paste div
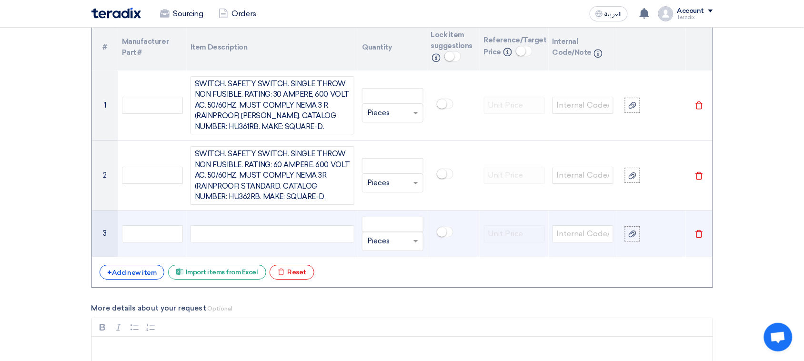
click at [222, 231] on div at bounding box center [273, 233] width 164 height 17
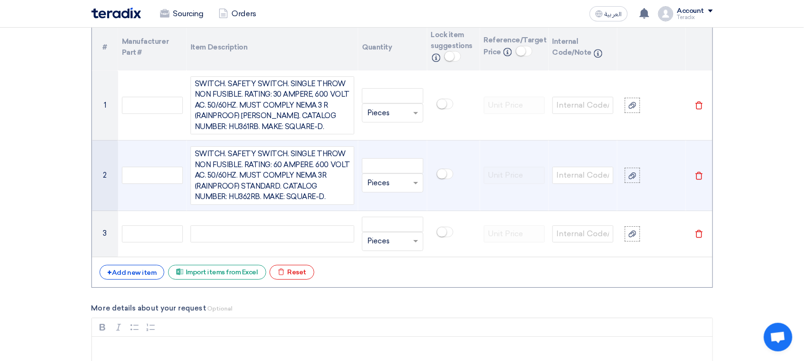
paste div
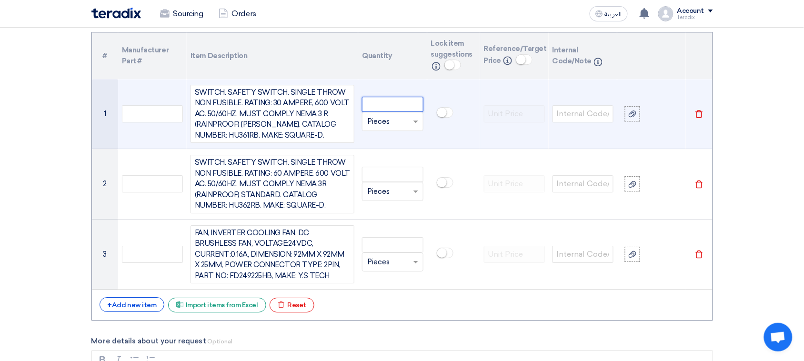
click at [390, 107] on input "number" at bounding box center [392, 104] width 61 height 15
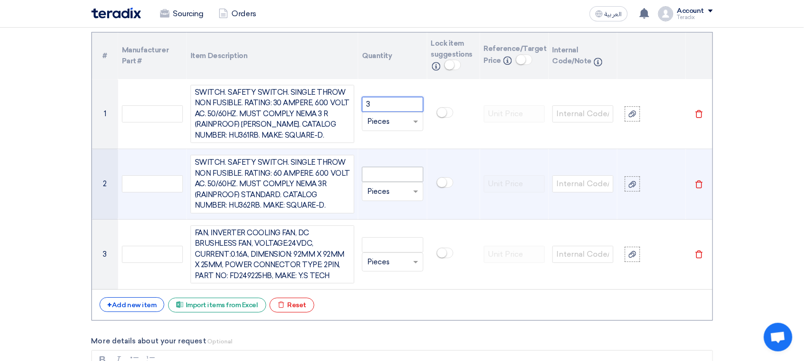
type input "3"
click at [389, 181] on input "number" at bounding box center [392, 174] width 61 height 15
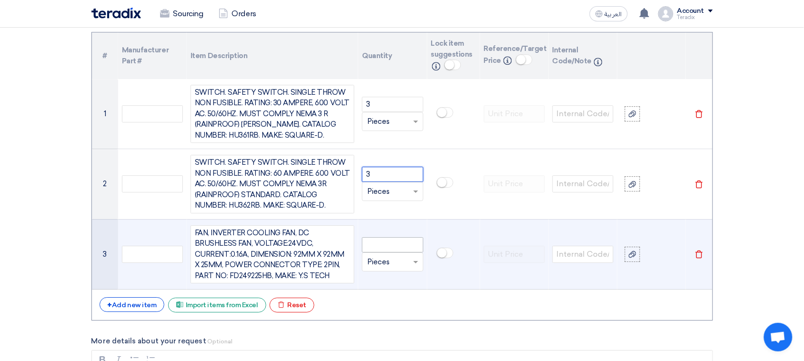
type input "3"
click at [386, 244] on input "number" at bounding box center [392, 244] width 61 height 15
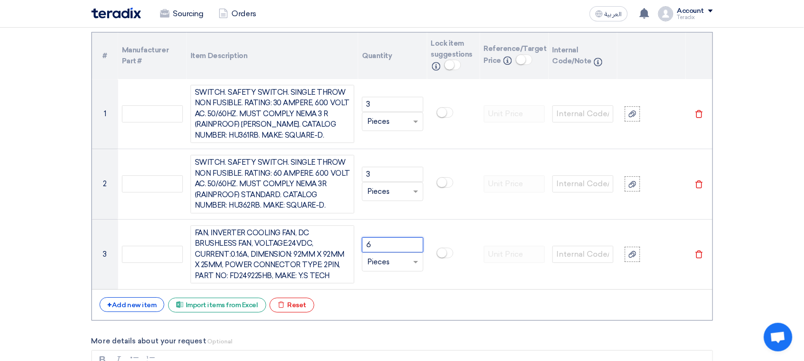
type input "6"
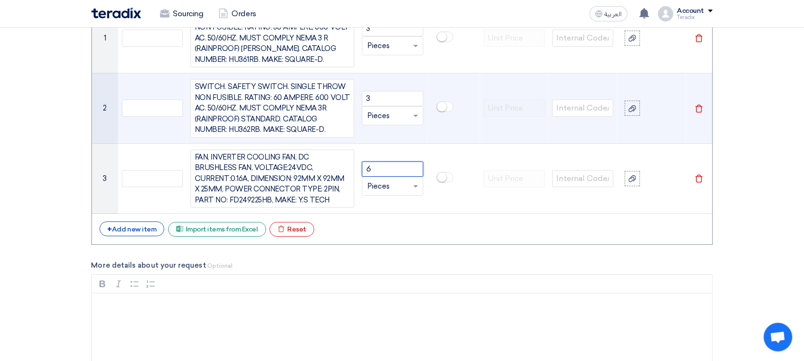
scroll to position [890, 0]
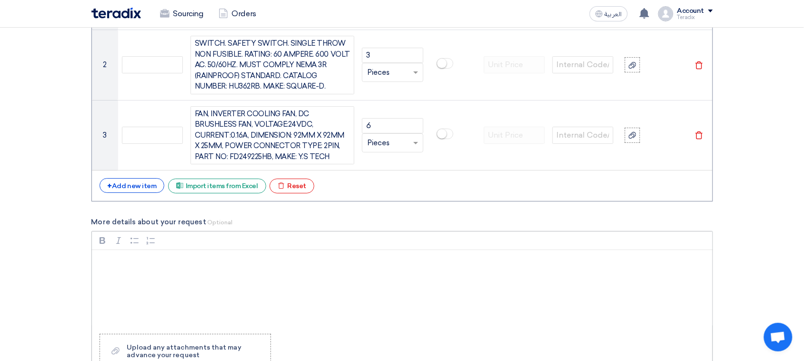
click at [251, 289] on div "Rich Text Editor, main" at bounding box center [402, 288] width 621 height 76
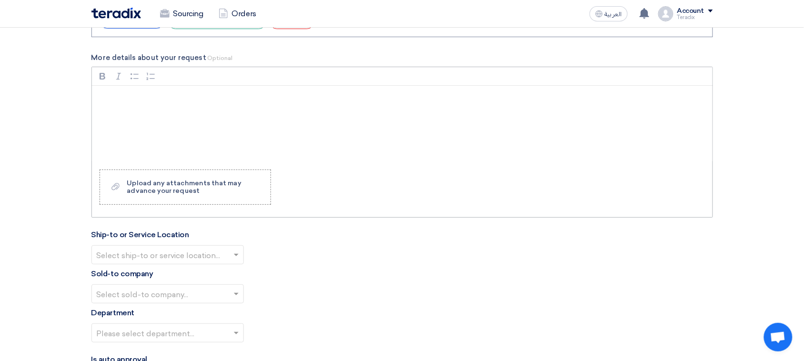
scroll to position [1068, 0]
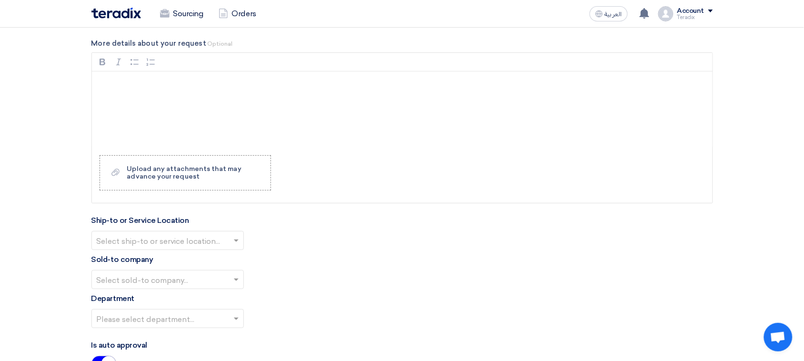
click at [202, 243] on input "text" at bounding box center [163, 242] width 132 height 16
click at [193, 264] on div "Obeikan Digital Solutions" at bounding box center [167, 259] width 151 height 19
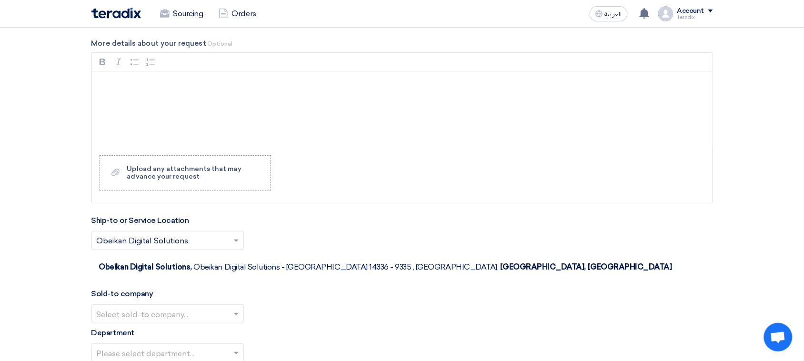
click at [191, 289] on input "text" at bounding box center [163, 315] width 132 height 16
click at [191, 289] on span "SHAMEL / Obeikan Digital Solutions" at bounding box center [163, 332] width 132 height 9
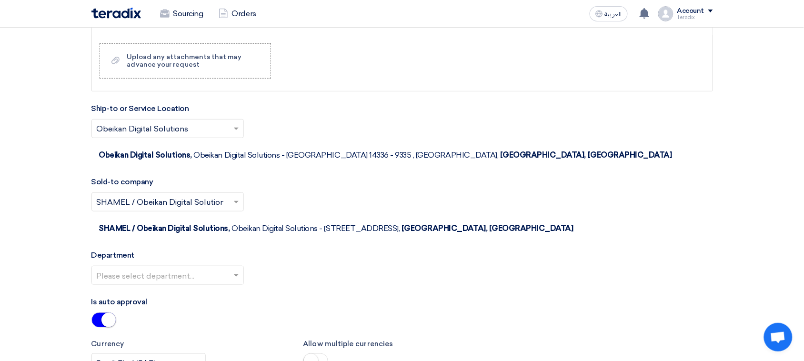
scroll to position [1187, 0]
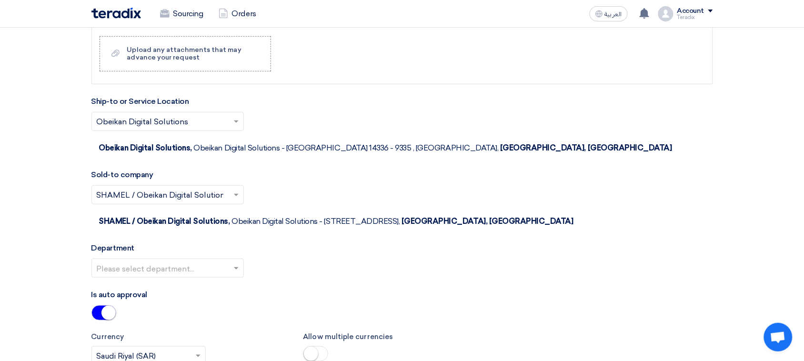
drag, startPoint x: 222, startPoint y: 205, endPoint x: 213, endPoint y: 220, distance: 17.2
click at [221, 242] on div "Department Please select department..." at bounding box center [402, 263] width 622 height 43
click at [212, 261] on input "text" at bounding box center [163, 269] width 132 height 16
click at [213, 278] on div "Procurement Department" at bounding box center [167, 287] width 151 height 19
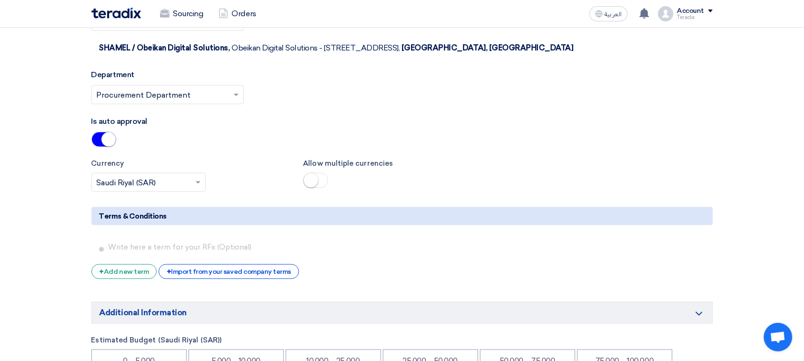
scroll to position [1366, 0]
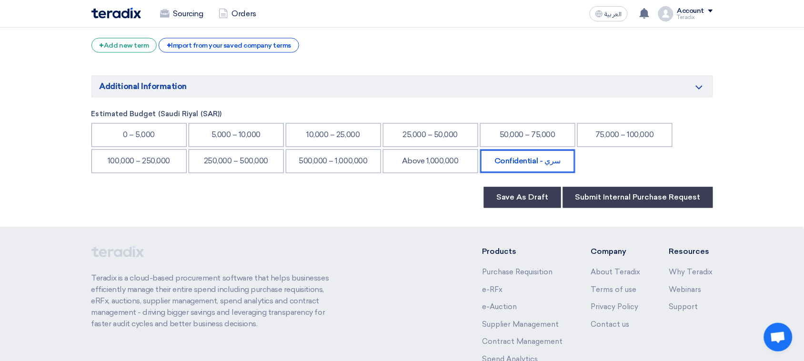
scroll to position [1604, 0]
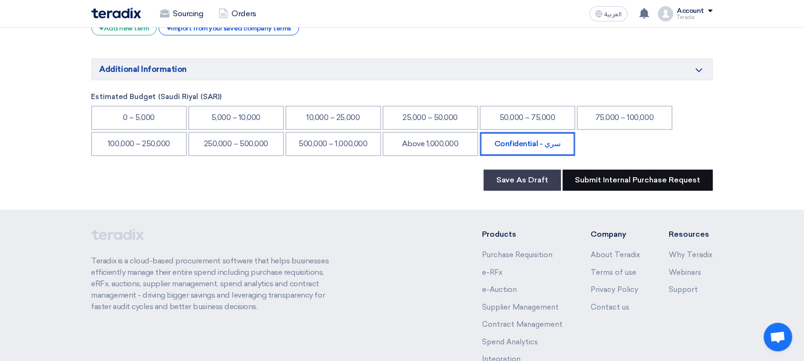
click at [634, 170] on button "Submit Internal Purchase Request" at bounding box center [638, 180] width 150 height 21
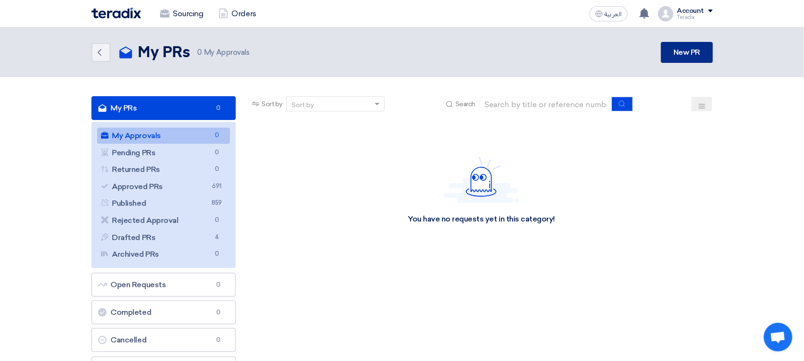
click at [650, 53] on link "New PR" at bounding box center [686, 52] width 51 height 21
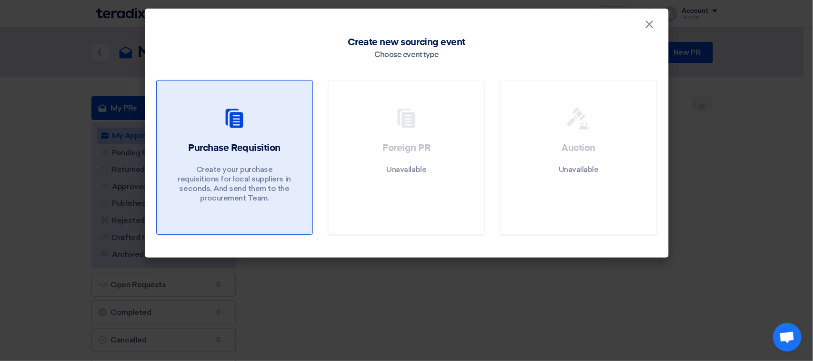
click at [252, 135] on link "Purchase Requisition Create your purchase requisitions for local suppliers in s…" at bounding box center [234, 157] width 157 height 155
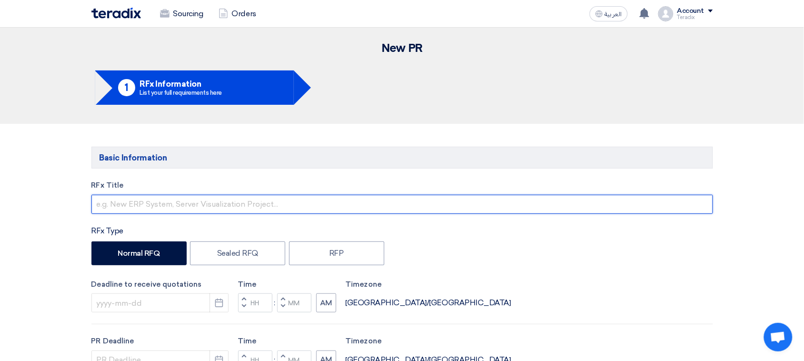
click at [149, 203] on input "text" at bounding box center [402, 204] width 622 height 19
paste input "6000021349"
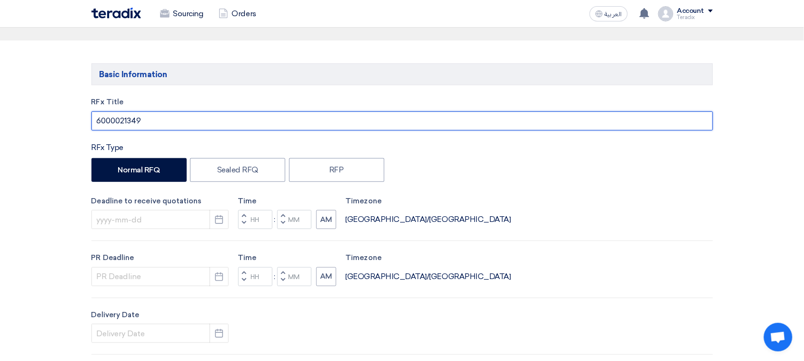
scroll to position [119, 0]
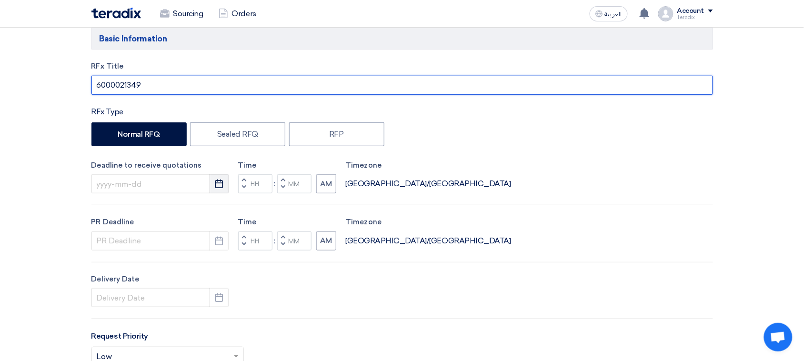
type input "6000021349"
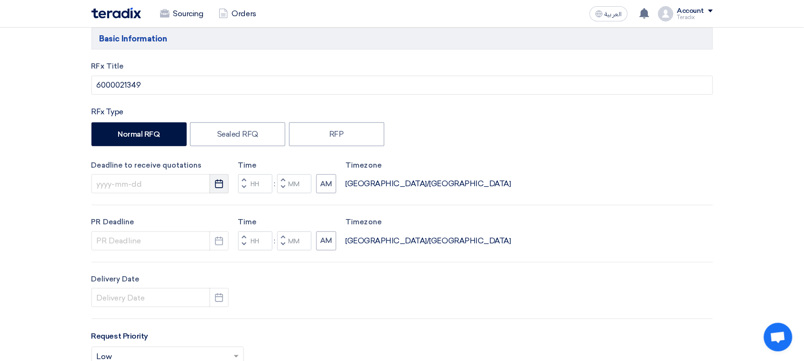
click at [222, 180] on icon "Pick a date" at bounding box center [219, 184] width 10 height 10
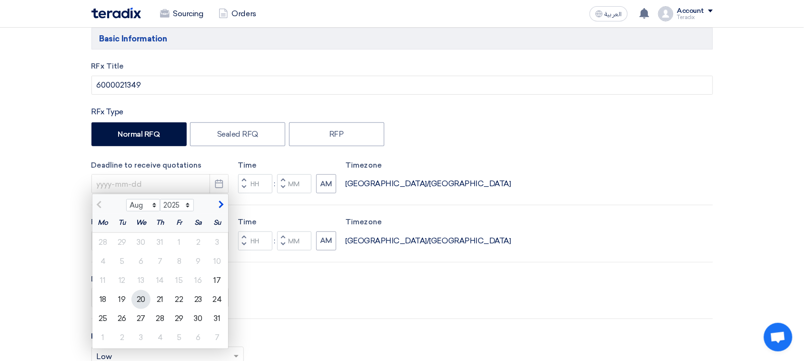
click at [146, 289] on div "20" at bounding box center [140, 299] width 19 height 19
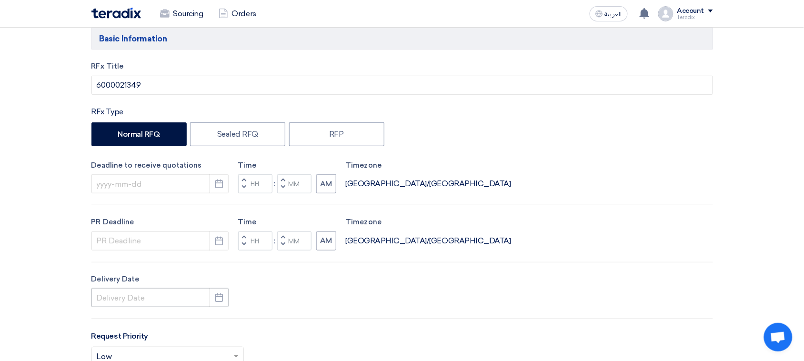
type input "[DATE]"
click at [218, 241] on use "button" at bounding box center [219, 240] width 8 height 9
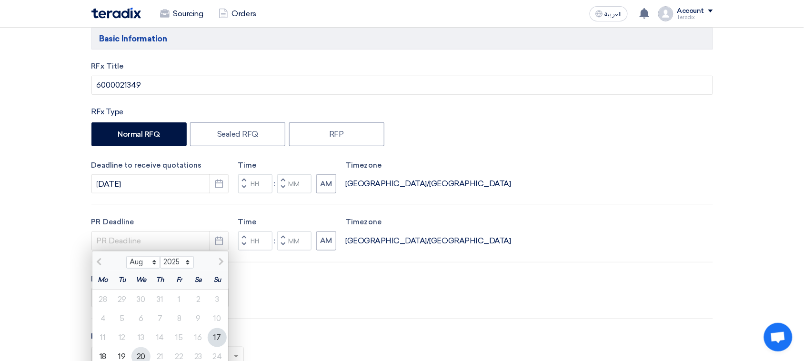
click at [140, 289] on div "20" at bounding box center [140, 356] width 19 height 19
type input "[DATE]"
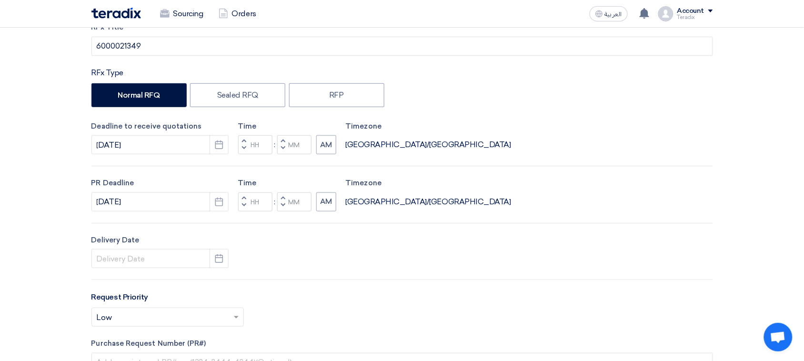
scroll to position [179, 0]
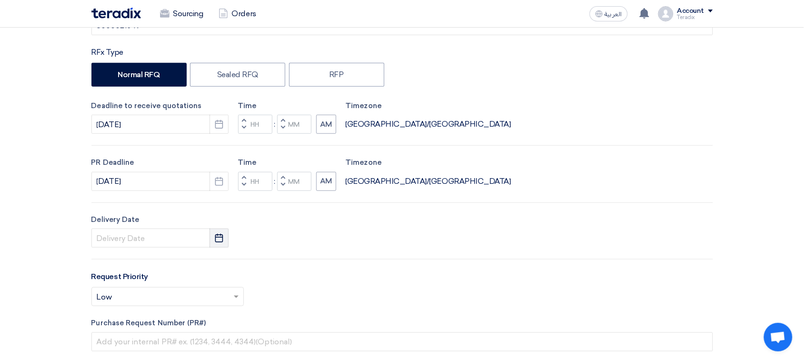
click at [215, 240] on use "button" at bounding box center [219, 238] width 8 height 9
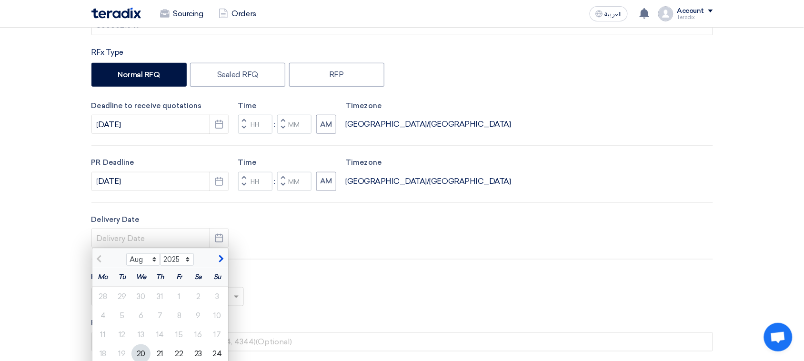
click at [145, 289] on div "20" at bounding box center [140, 353] width 19 height 19
type input "[DATE]"
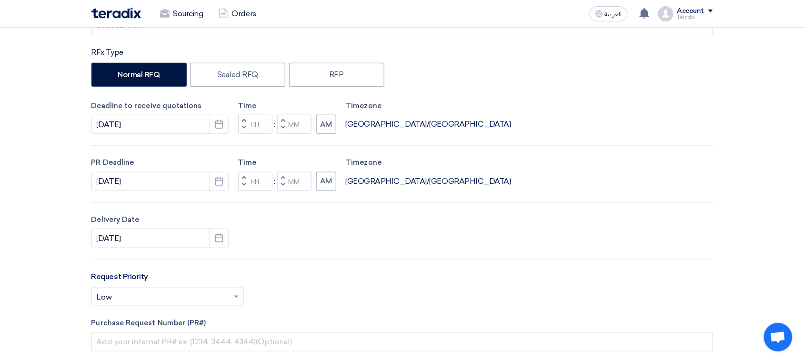
click at [282, 188] on button "Decrement minutes" at bounding box center [282, 185] width 11 height 12
type input "11"
type input "59"
click at [286, 128] on button "Decrement minutes" at bounding box center [282, 128] width 11 height 12
type input "11"
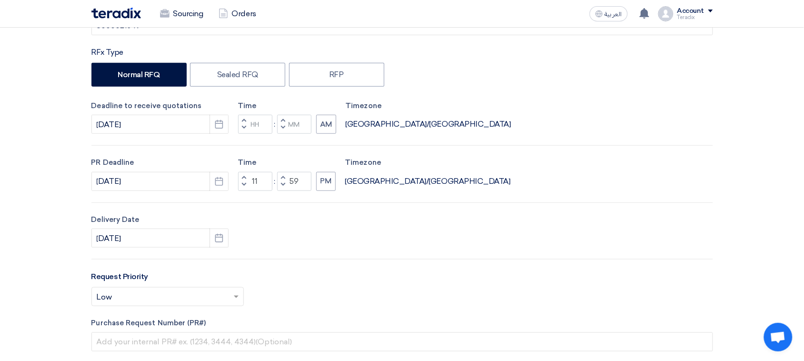
type input "59"
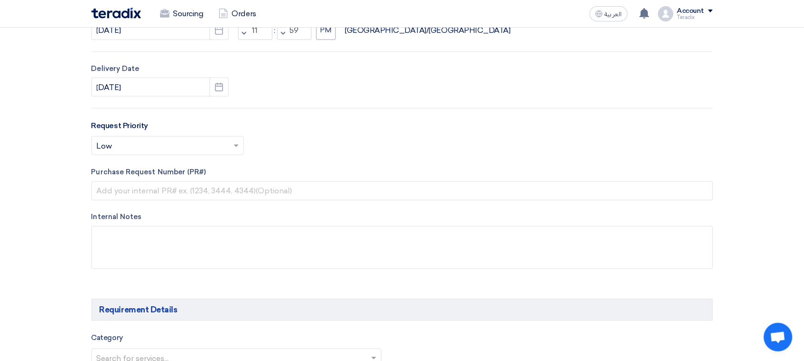
scroll to position [357, 0]
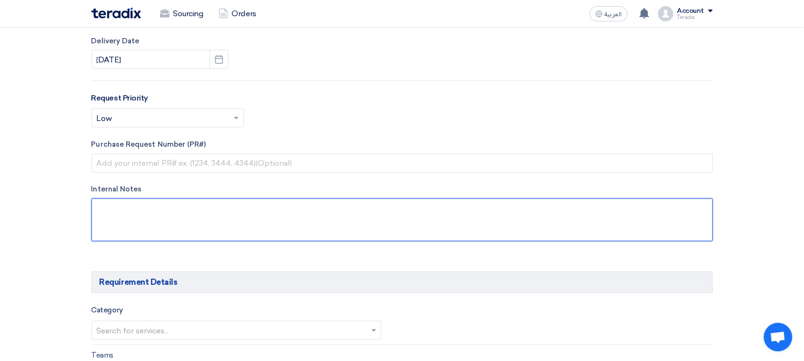
click at [195, 221] on textarea at bounding box center [402, 220] width 622 height 43
paste textarea "[EMAIL_ADDRESS][DOMAIN_NAME] [PHONE_NUMBER](Work) Arabian Pipes Company"
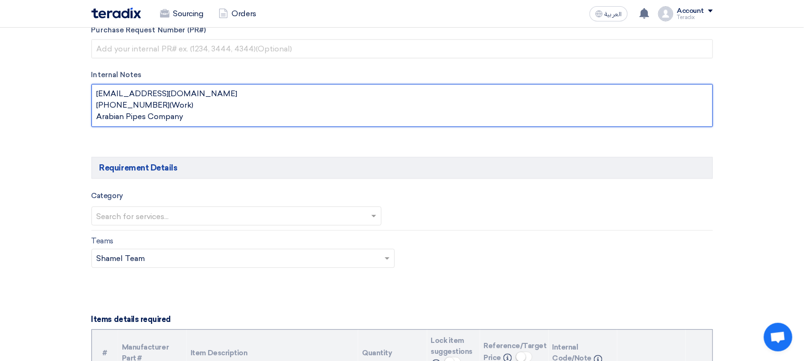
scroll to position [476, 0]
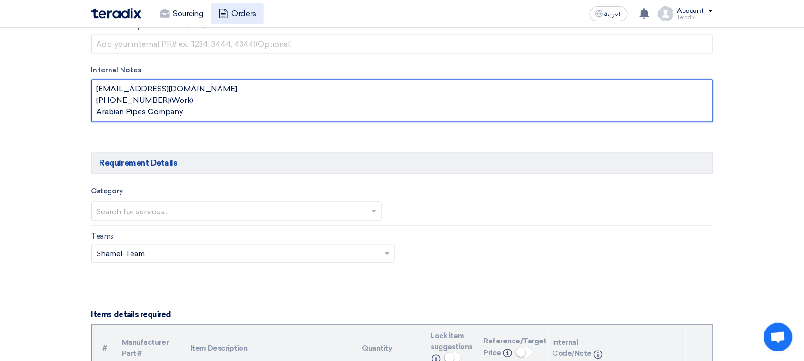
type textarea "[EMAIL_ADDRESS][DOMAIN_NAME] [PHONE_NUMBER](Work) Arabian Pipes Company"
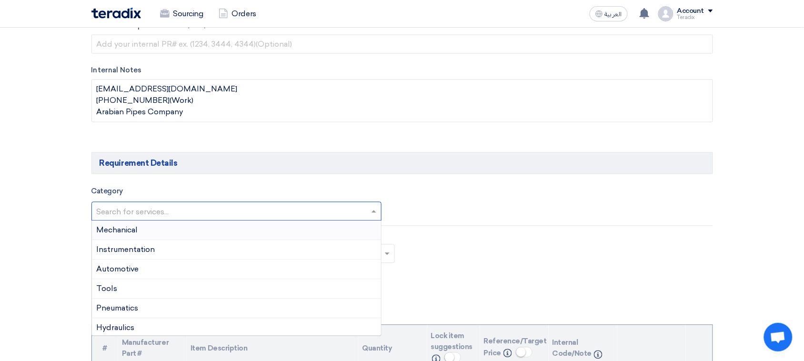
click at [150, 217] on input "text" at bounding box center [232, 212] width 271 height 16
click at [158, 289] on span "Electrical Supplies" at bounding box center [130, 306] width 67 height 9
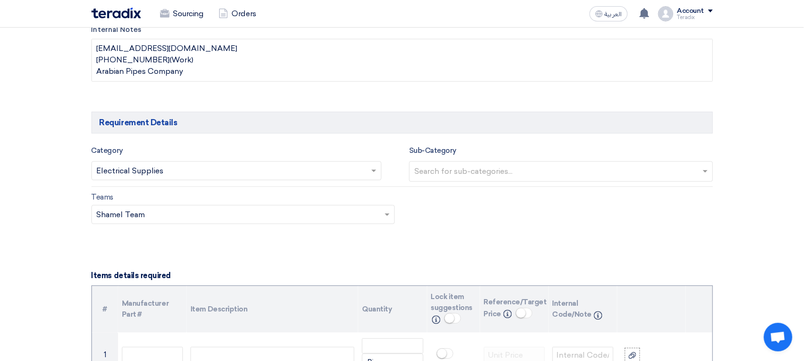
scroll to position [595, 0]
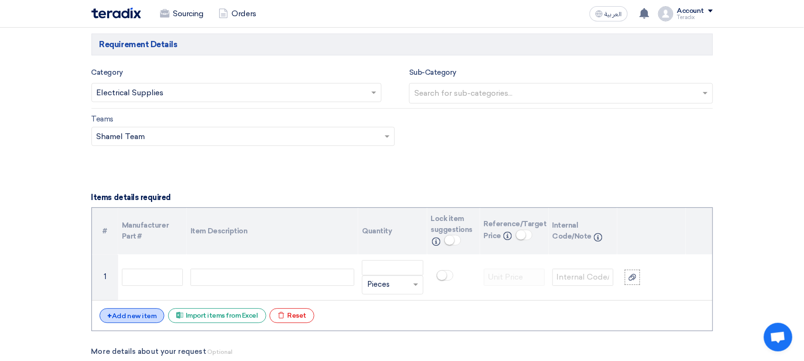
click at [113, 289] on div "+ Add new item" at bounding box center [132, 315] width 65 height 15
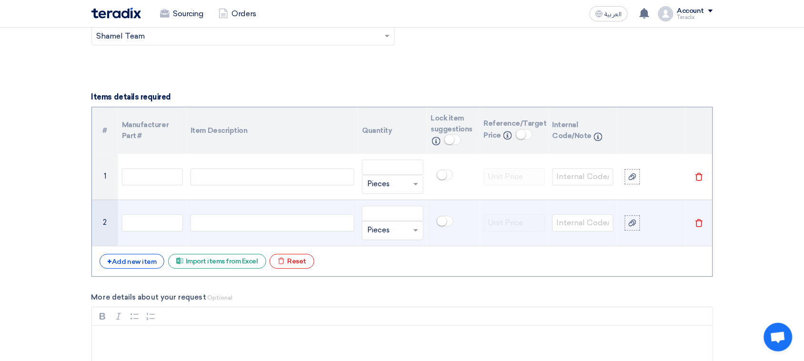
scroll to position [714, 0]
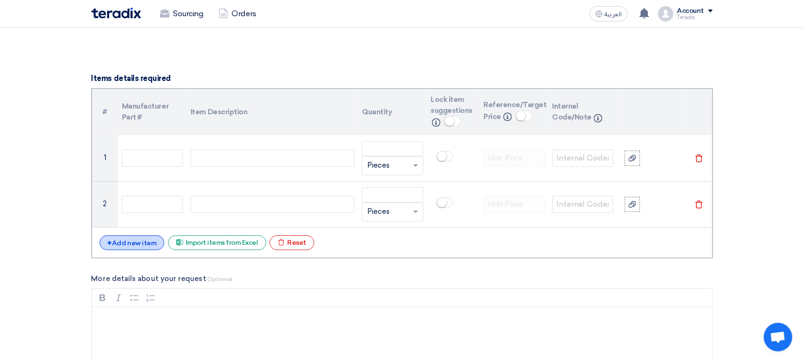
click at [139, 249] on div "+ Add new item" at bounding box center [132, 242] width 65 height 15
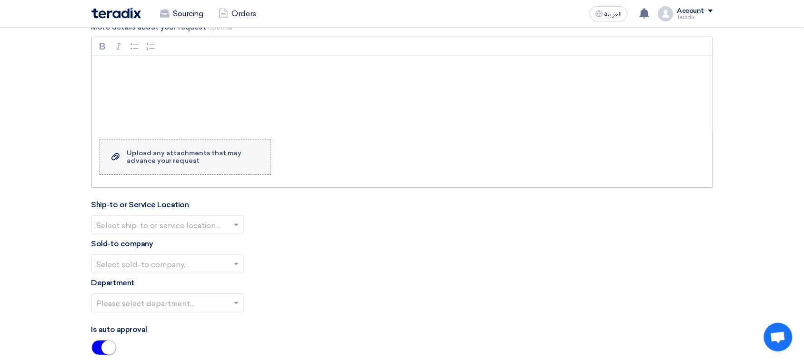
scroll to position [953, 0]
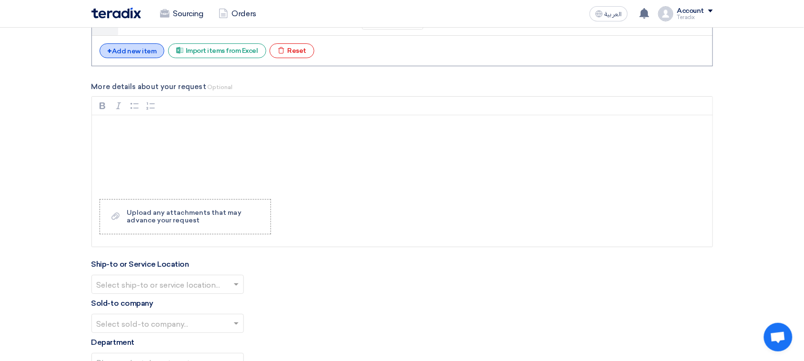
click at [144, 49] on div "+ Add new item" at bounding box center [132, 50] width 65 height 15
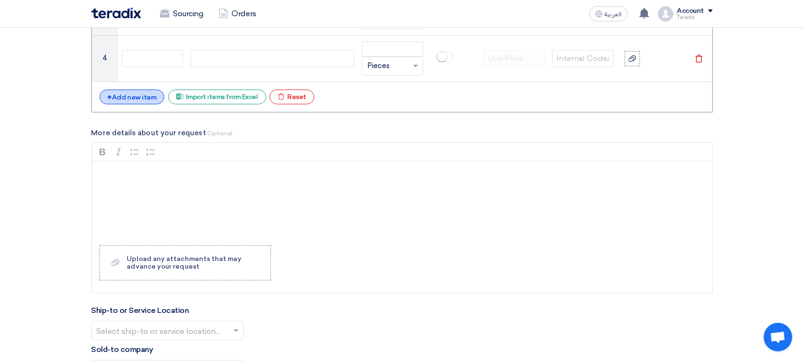
click at [134, 103] on div "+ Add new item" at bounding box center [132, 97] width 65 height 15
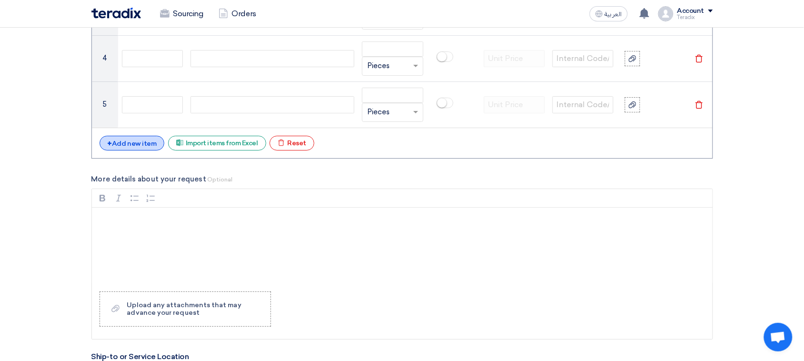
click at [149, 150] on div "+ Add new item" at bounding box center [132, 143] width 65 height 15
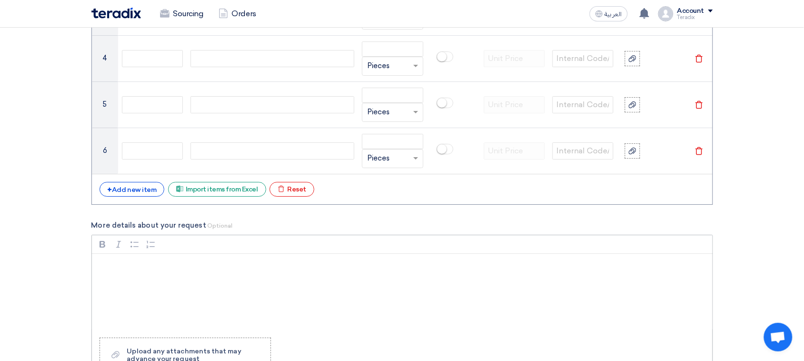
drag, startPoint x: 151, startPoint y: 198, endPoint x: 145, endPoint y: 239, distance: 40.9
click at [151, 201] on div "# Manufacturer Part # Item Description Quantity Lock item suggestions Info Refe…" at bounding box center [402, 27] width 622 height 355
click at [143, 191] on div "+ Add new item" at bounding box center [132, 189] width 65 height 15
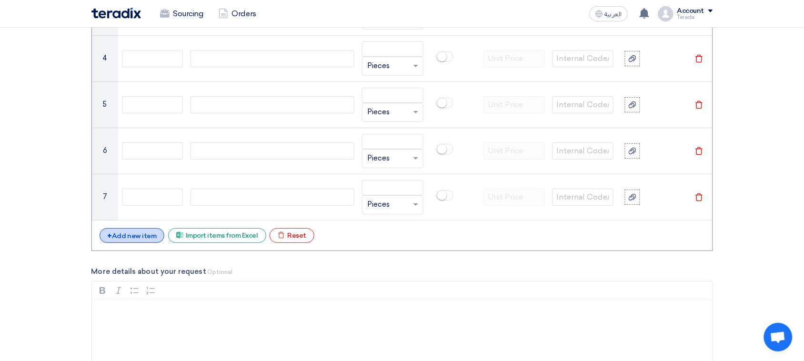
click at [141, 237] on div "+ Add new item" at bounding box center [132, 235] width 65 height 15
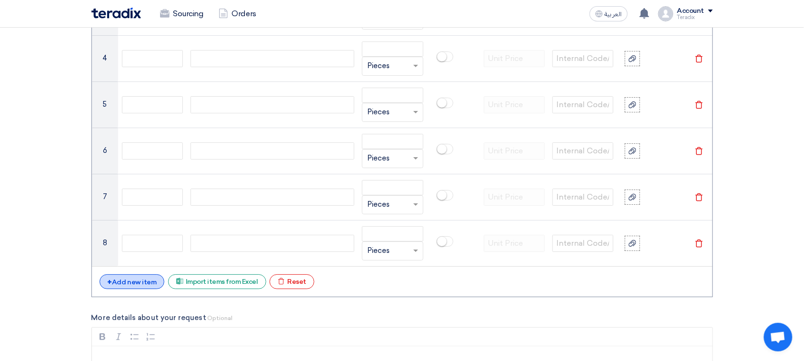
click at [141, 284] on div "+ Add new item" at bounding box center [132, 281] width 65 height 15
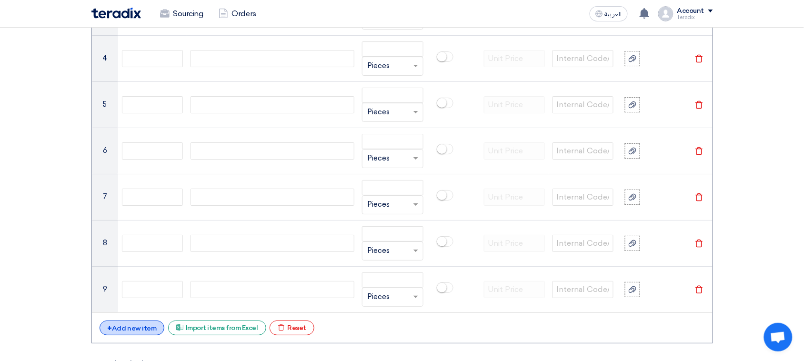
click at [142, 289] on div "+ Add new item" at bounding box center [132, 328] width 65 height 15
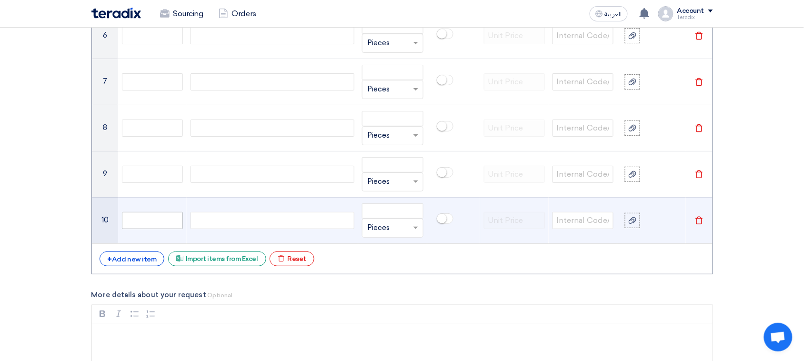
scroll to position [1072, 0]
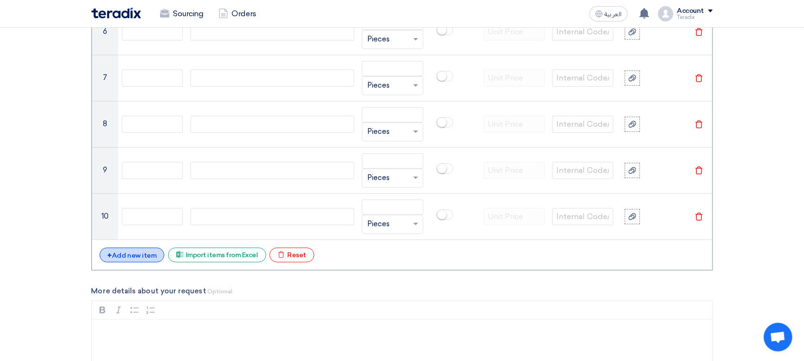
click at [139, 258] on div "+ Add new item" at bounding box center [132, 255] width 65 height 15
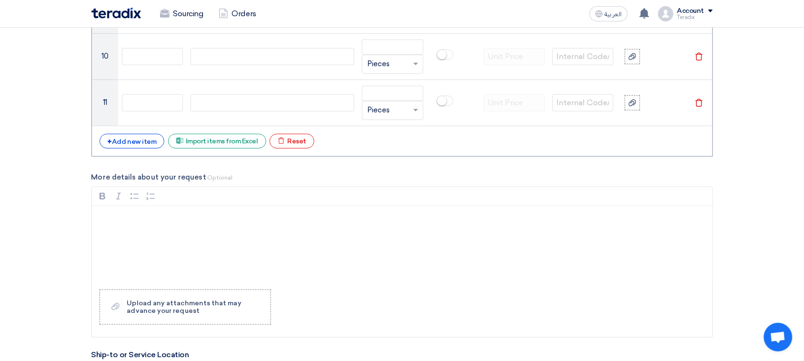
scroll to position [1250, 0]
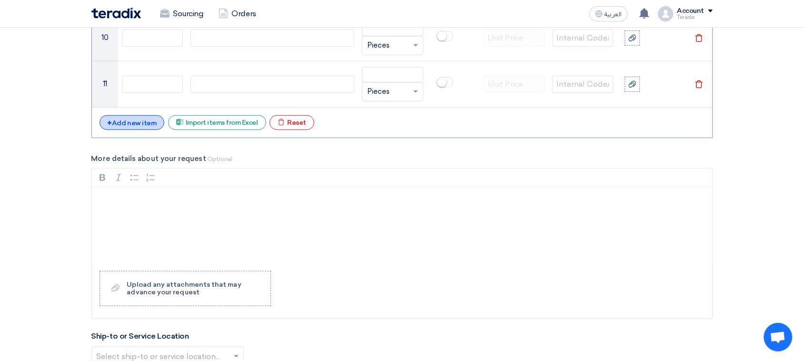
click at [135, 130] on div "+ Add new item" at bounding box center [132, 122] width 65 height 15
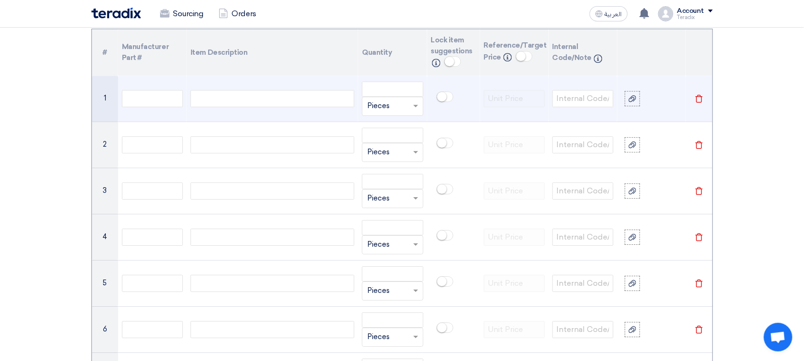
click at [265, 102] on div at bounding box center [273, 98] width 164 height 17
paste div
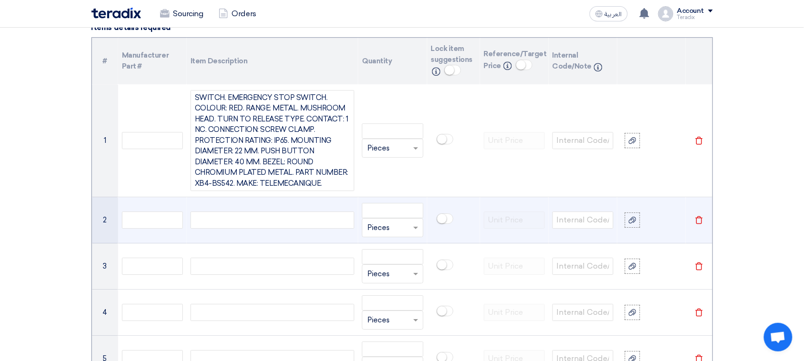
click at [225, 222] on div at bounding box center [273, 219] width 164 height 17
paste div
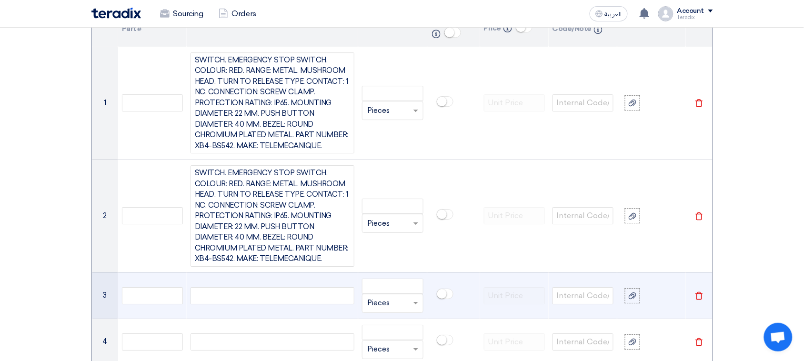
scroll to position [875, 0]
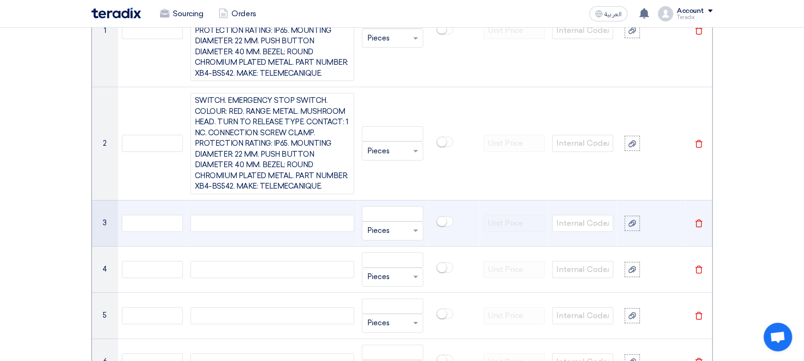
click at [268, 220] on div at bounding box center [273, 223] width 164 height 17
paste div
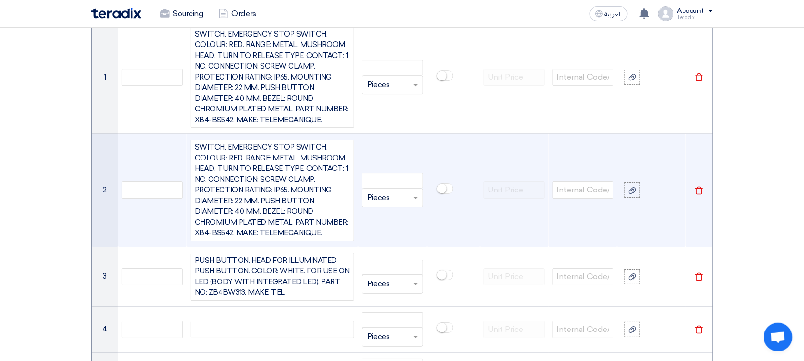
scroll to position [808, 0]
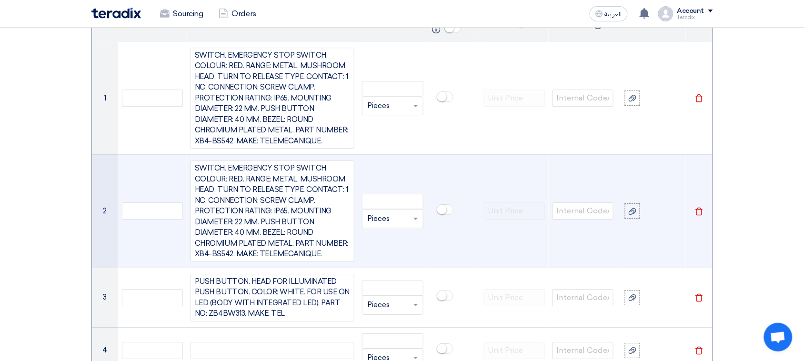
click at [241, 165] on div "SWITCH. EMERGENCY STOP SWITCH. COLOUR: RED. RANGE: METAL. MUSHROOM HEAD. TURN T…" at bounding box center [273, 211] width 164 height 101
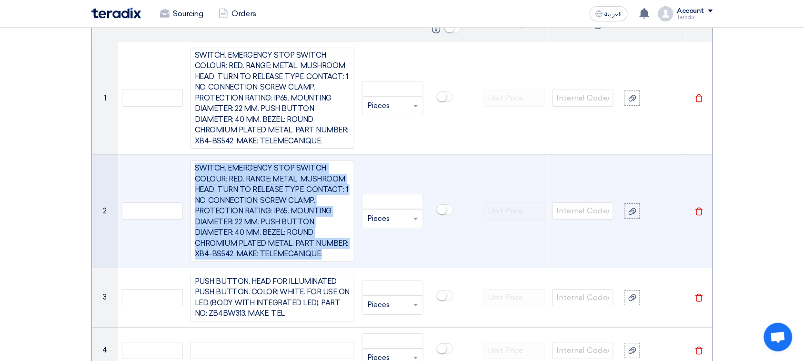
click at [241, 165] on div "SWITCH. EMERGENCY STOP SWITCH. COLOUR: RED. RANGE: METAL. MUSHROOM HEAD. TURN T…" at bounding box center [273, 211] width 164 height 101
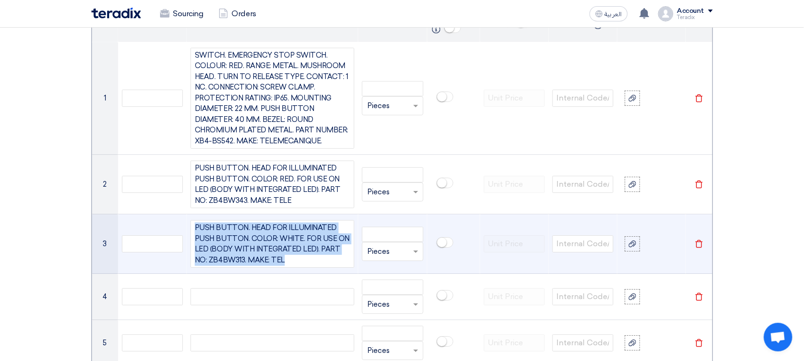
drag, startPoint x: 191, startPoint y: 229, endPoint x: 287, endPoint y: 265, distance: 102.5
click at [287, 265] on div "PUSH BUTTON. HEAD FOR ILLUMINATED PUSH BUTTON. COLOR: WHITE. FOR USE ON LED (BO…" at bounding box center [273, 244] width 164 height 48
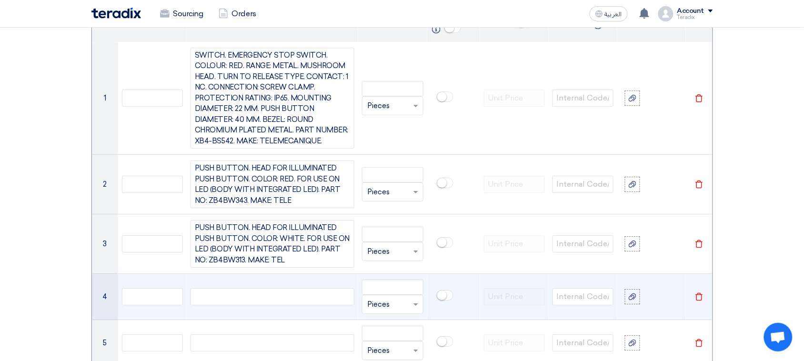
click at [211, 289] on div at bounding box center [273, 296] width 164 height 17
paste div
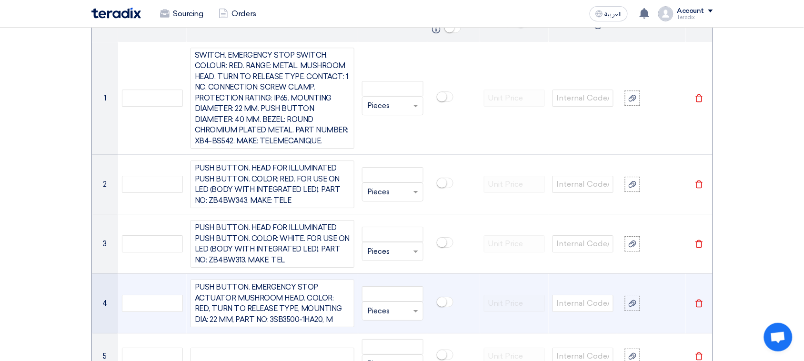
scroll to position [799, 0]
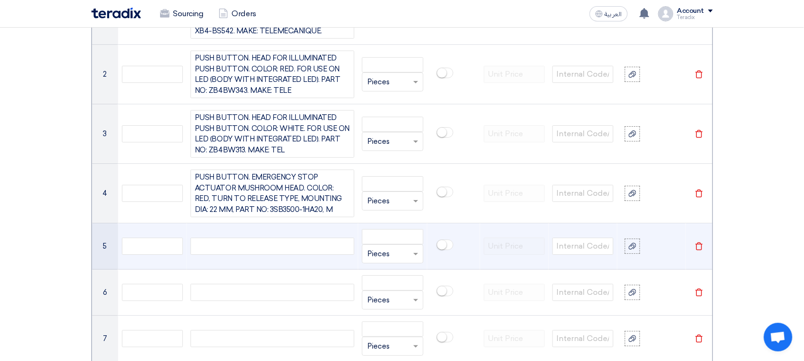
click at [265, 247] on div at bounding box center [273, 246] width 164 height 17
paste div
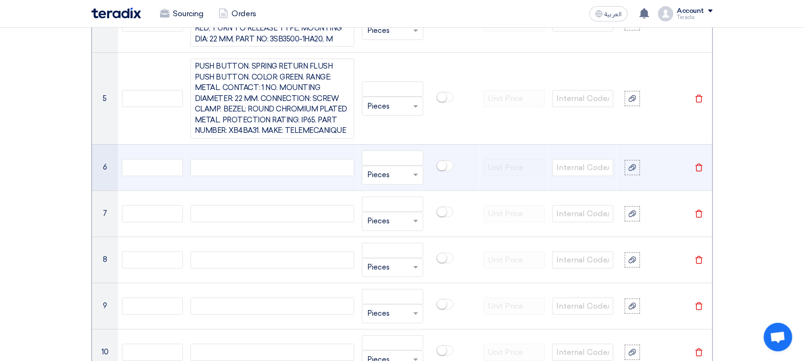
click at [291, 173] on div at bounding box center [273, 167] width 164 height 17
paste div
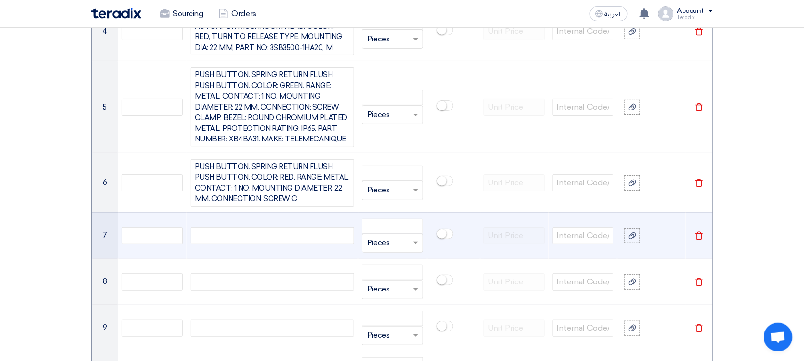
click at [298, 238] on div at bounding box center [273, 235] width 164 height 17
paste div
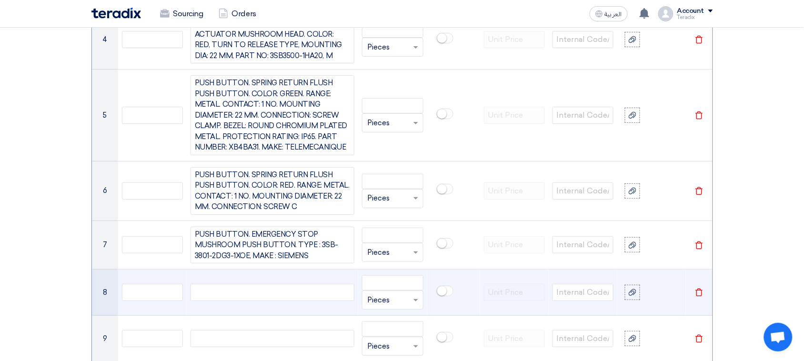
click at [240, 289] on div at bounding box center [273, 292] width 164 height 17
paste div
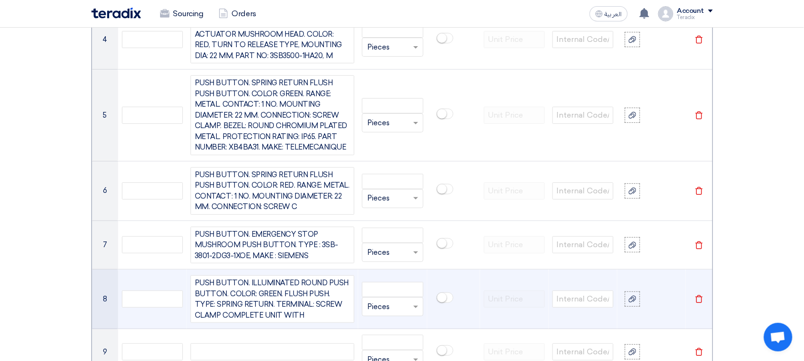
scroll to position [1063, 0]
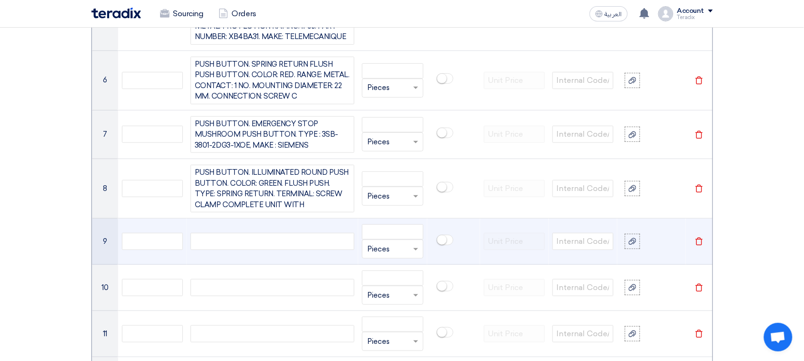
click at [243, 240] on div at bounding box center [273, 241] width 164 height 17
paste div
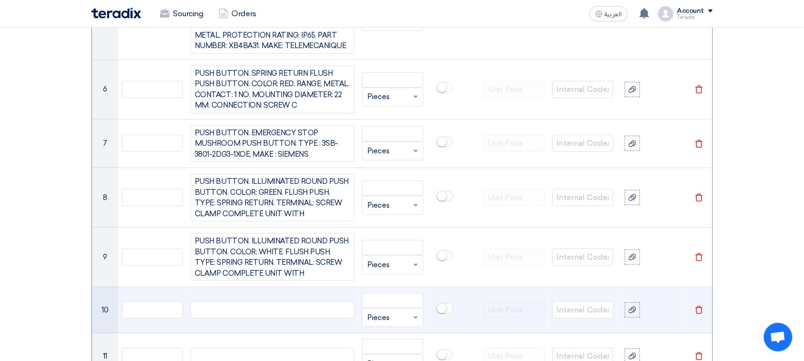
click at [266, 289] on div at bounding box center [273, 309] width 164 height 17
paste div
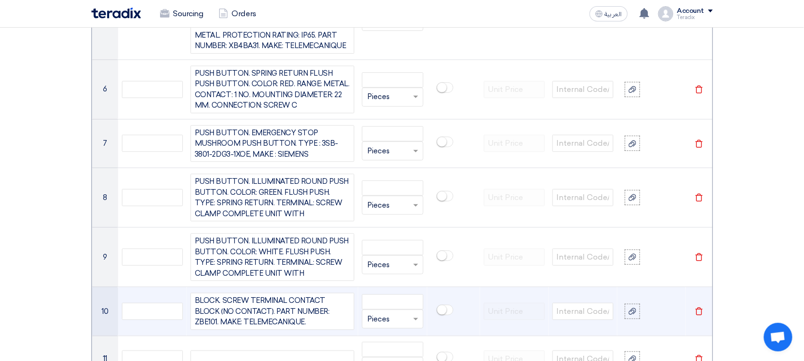
scroll to position [1165, 0]
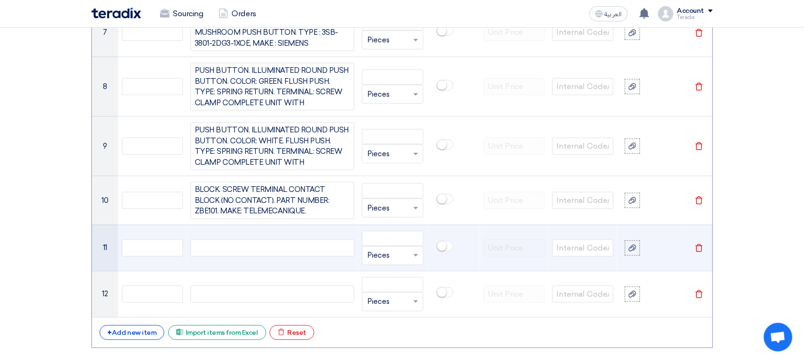
click at [265, 251] on div at bounding box center [273, 248] width 164 height 17
paste div
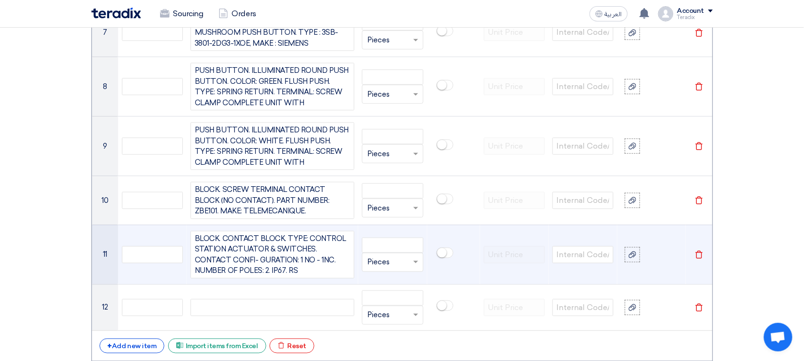
scroll to position [1275, 0]
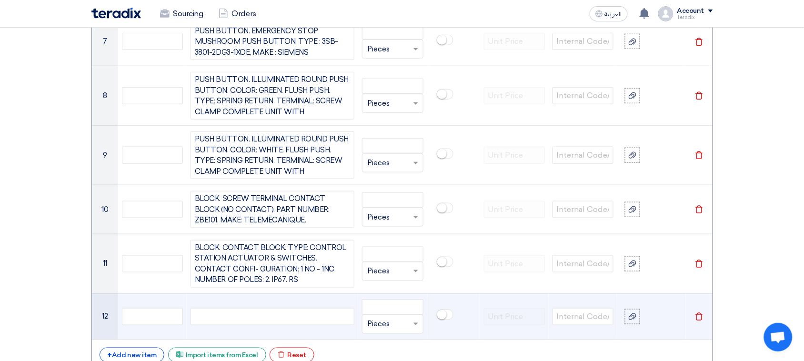
click at [215, 289] on div at bounding box center [273, 316] width 164 height 17
paste div
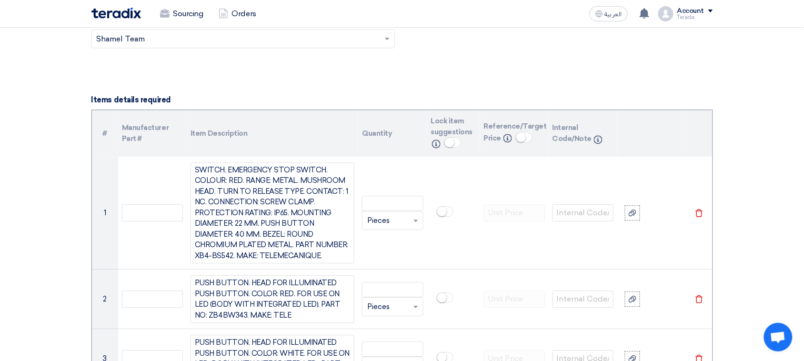
scroll to position [672, 0]
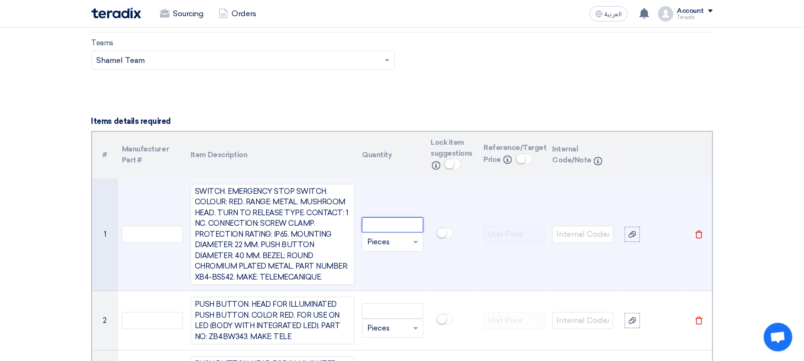
click at [394, 226] on input "number" at bounding box center [392, 224] width 61 height 15
paste input "15"
type input "15"
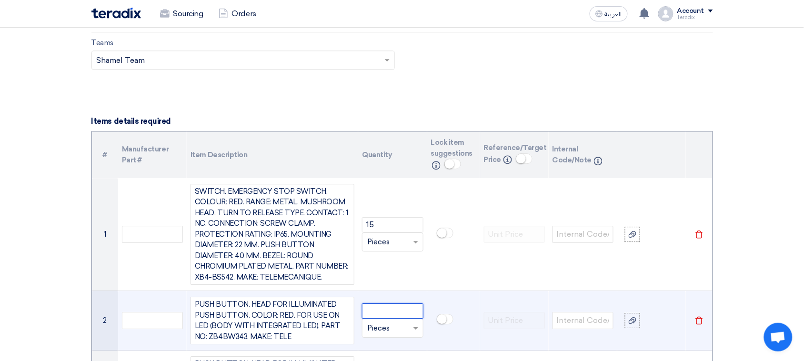
click at [374, 289] on input "number" at bounding box center [392, 310] width 61 height 15
paste input "30"
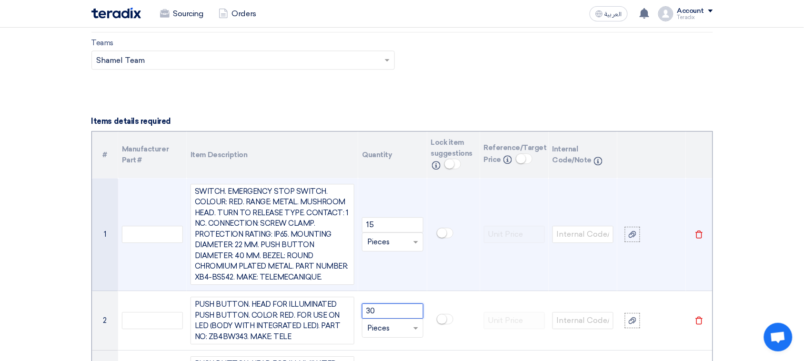
type input "30"
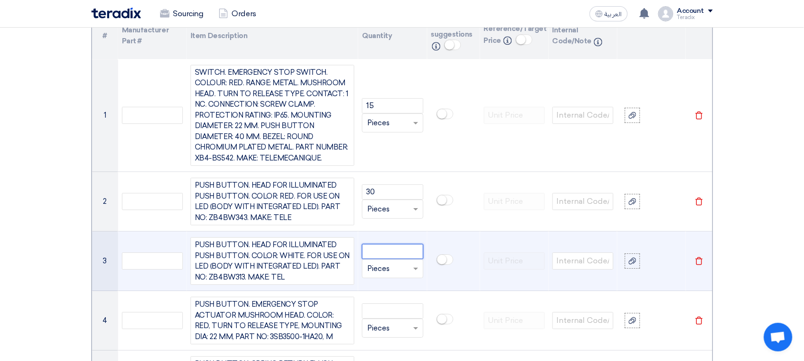
click at [376, 255] on input "number" at bounding box center [392, 251] width 61 height 15
paste input "30"
type input "30"
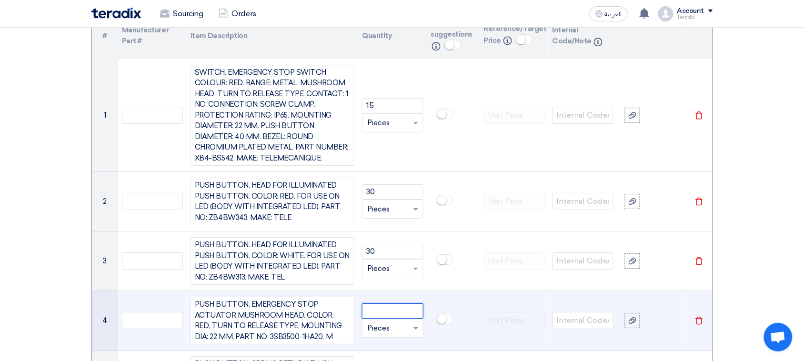
click at [372, 289] on input "number" at bounding box center [392, 310] width 61 height 15
paste input "15"
type input "15"
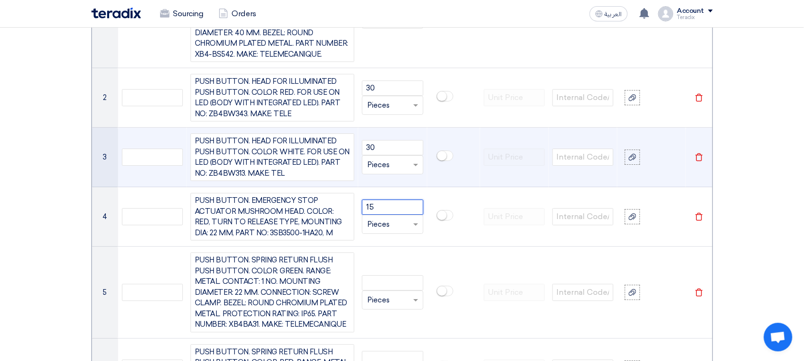
scroll to position [910, 0]
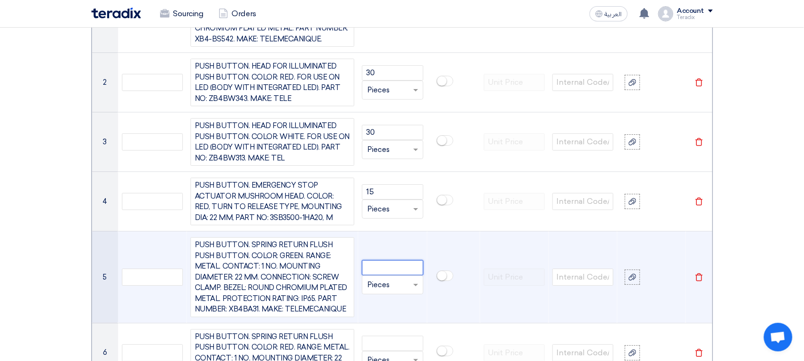
click at [391, 268] on input "number" at bounding box center [392, 267] width 61 height 15
paste input "30"
type input "30"
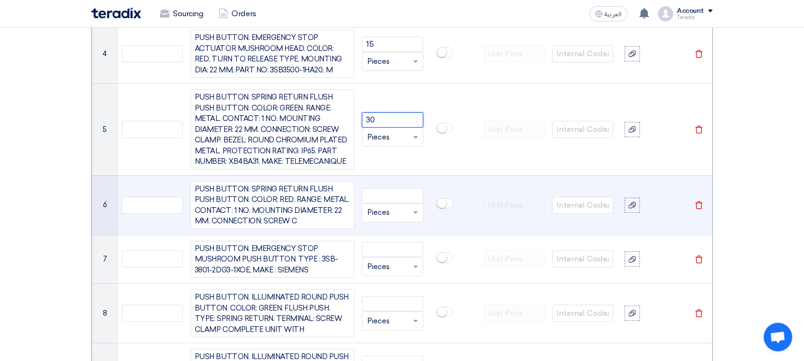
scroll to position [1088, 0]
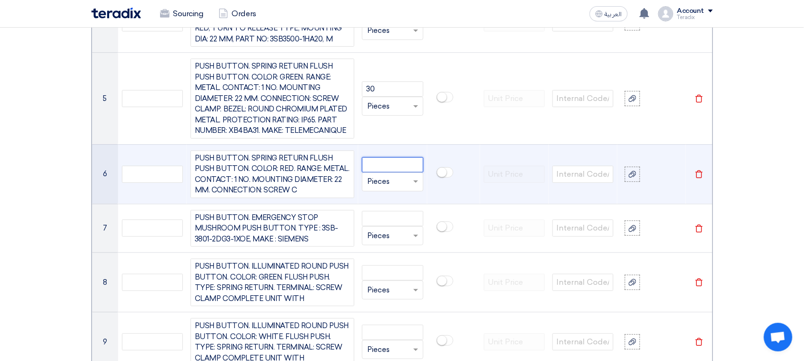
click at [376, 164] on input "number" at bounding box center [392, 164] width 61 height 15
paste input "15"
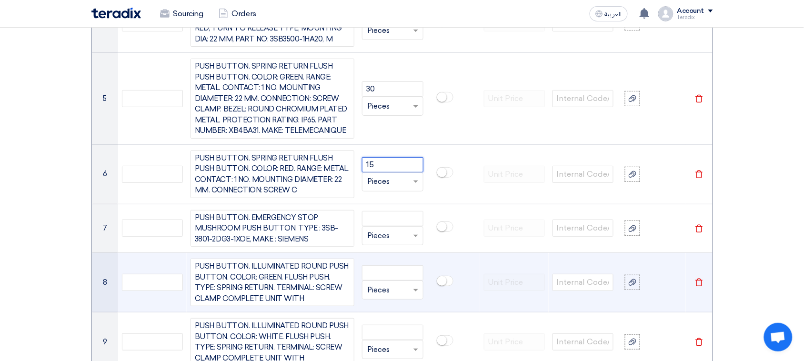
type input "15"
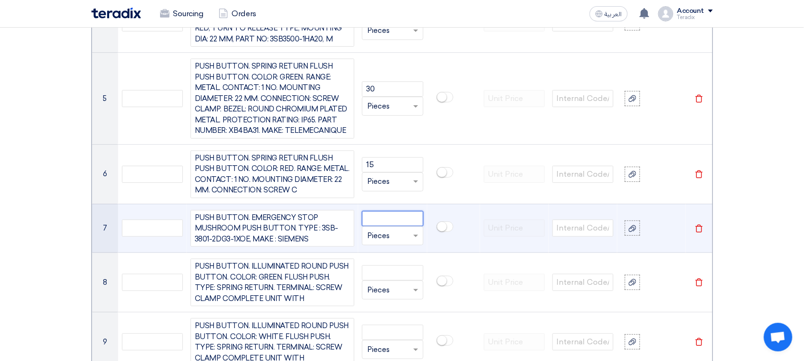
click at [408, 226] on input "number" at bounding box center [392, 218] width 61 height 15
paste input "30"
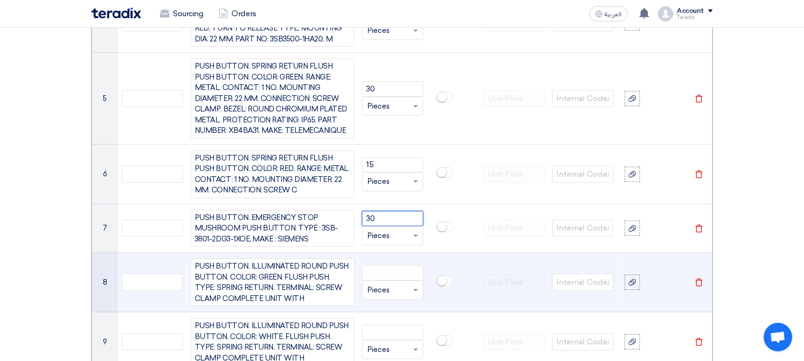
type input "30"
click at [377, 279] on input "number" at bounding box center [392, 272] width 61 height 15
paste input "30"
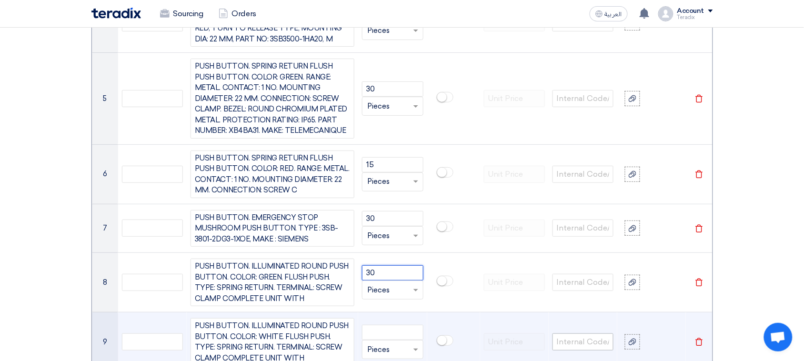
type input "30"
click at [382, 289] on td "Unit × Pieces" at bounding box center [392, 342] width 69 height 60
click at [383, 289] on input "number" at bounding box center [392, 332] width 61 height 15
paste input "40"
type input "40"
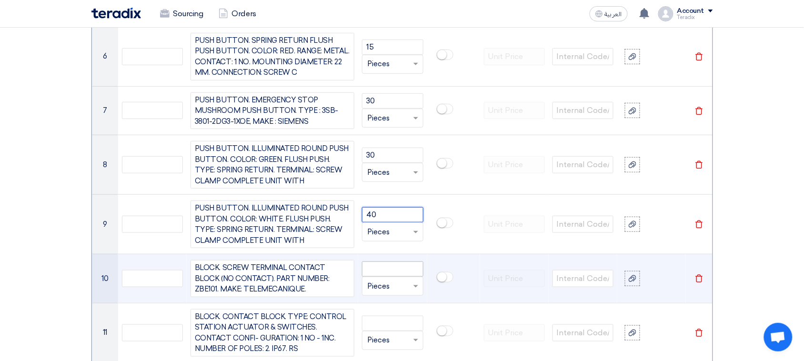
scroll to position [1207, 0]
click at [382, 263] on td "Unit × Pieces" at bounding box center [392, 277] width 69 height 49
click at [381, 274] on input "number" at bounding box center [392, 267] width 61 height 15
paste input "50"
type input "50"
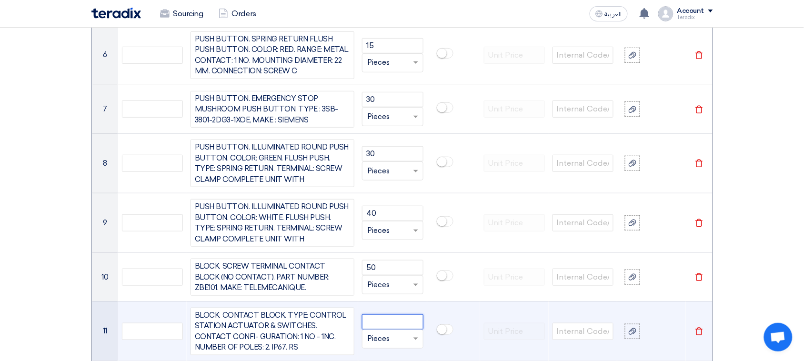
click at [392, 289] on input "number" at bounding box center [392, 321] width 61 height 15
paste input "40"
type input "40"
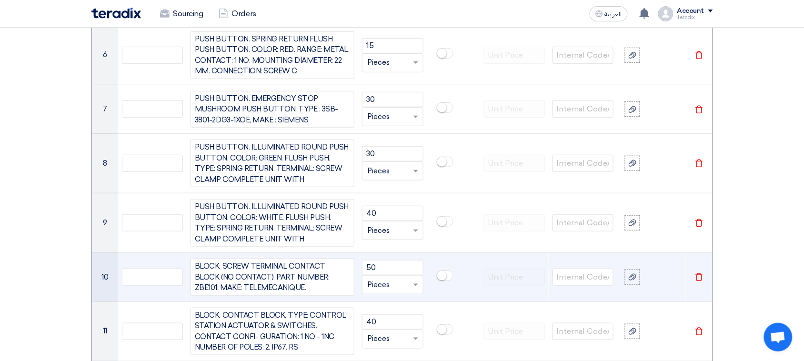
drag, startPoint x: 733, startPoint y: 263, endPoint x: 543, endPoint y: 274, distance: 190.3
click at [650, 263] on section "Basic Information RFx Title 6000021349 RFx Type Normal RFQ Sealed RFQ RFP Deadl…" at bounding box center [402, 11] width 804 height 2190
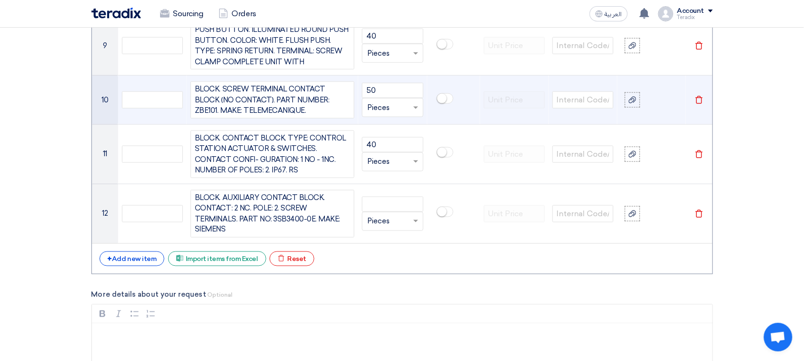
scroll to position [1386, 0]
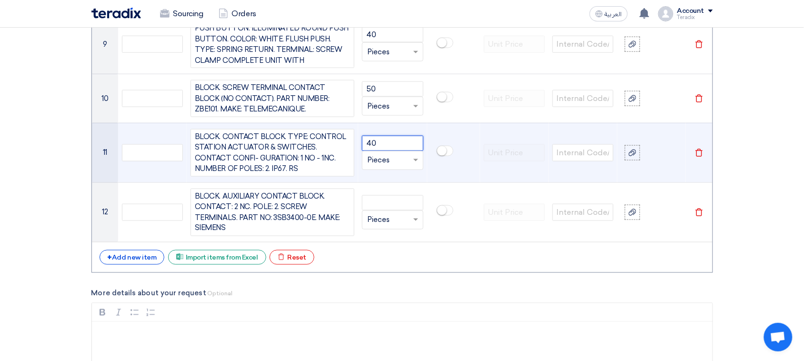
click at [381, 141] on input "40" at bounding box center [392, 143] width 61 height 15
click at [379, 144] on input "40" at bounding box center [392, 143] width 61 height 15
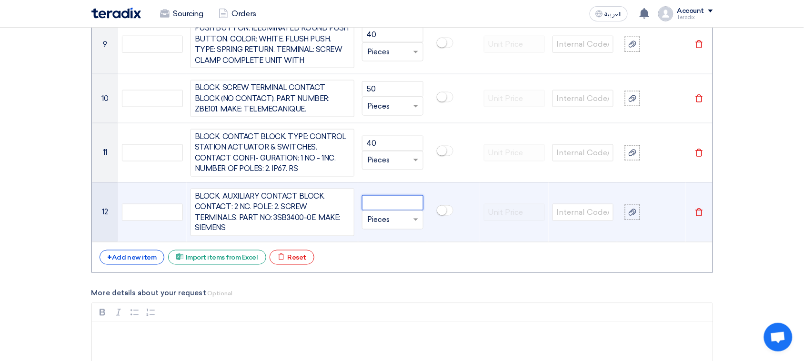
click at [380, 203] on input "number" at bounding box center [392, 202] width 61 height 15
paste input "40"
type input "40"
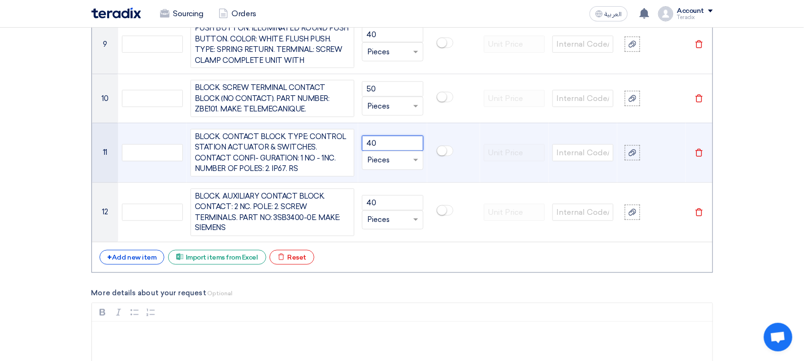
click at [371, 146] on input "40" at bounding box center [392, 143] width 61 height 15
type input "50"
type input "ض"
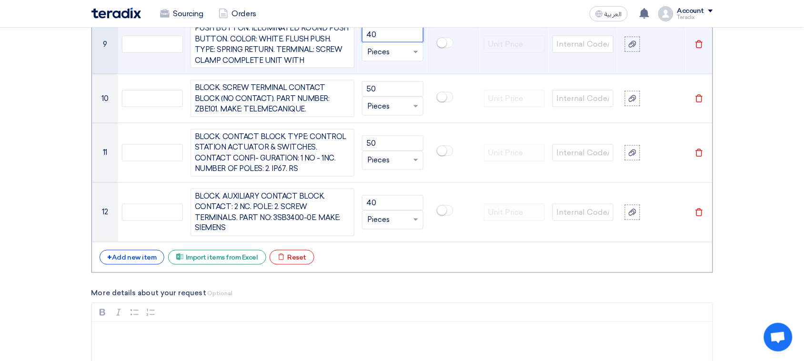
click at [387, 38] on input "40" at bounding box center [392, 34] width 61 height 15
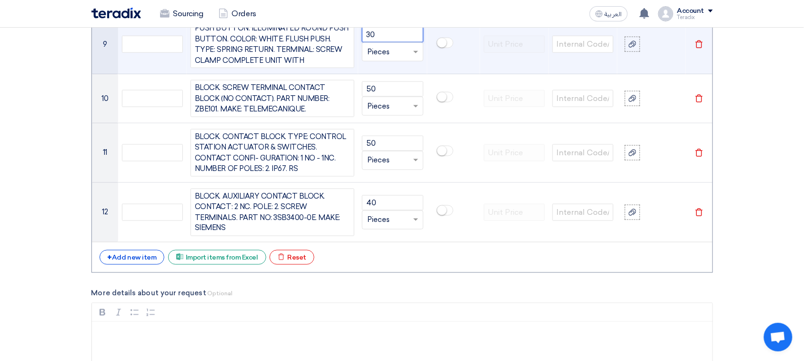
type input "30"
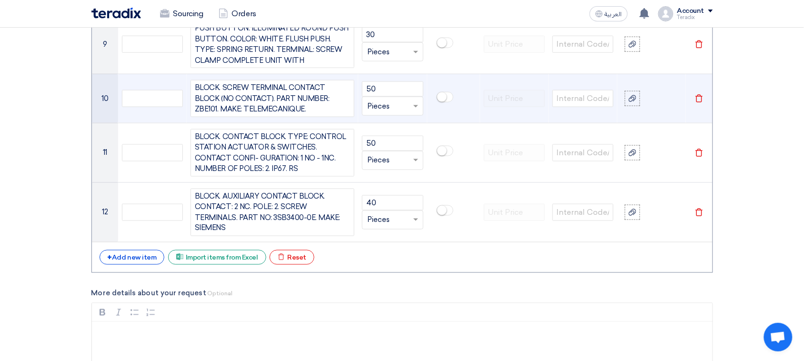
click at [486, 123] on td at bounding box center [514, 98] width 69 height 49
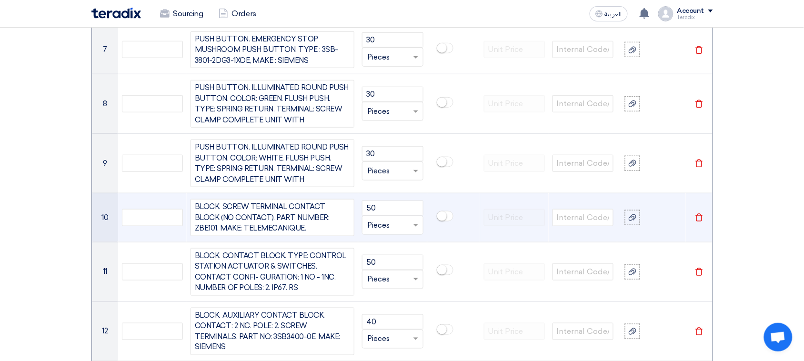
scroll to position [1207, 0]
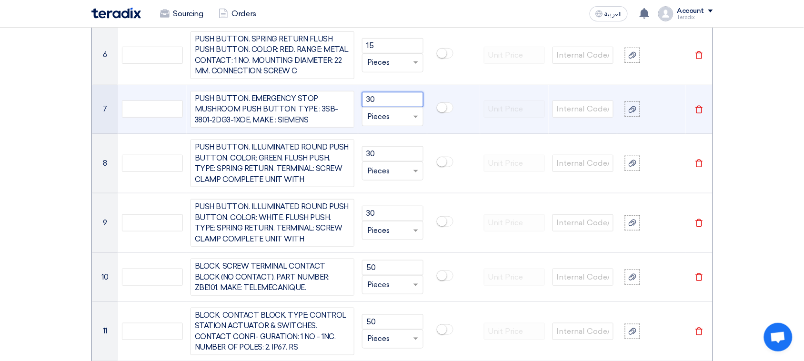
click at [389, 105] on input "30" at bounding box center [392, 99] width 61 height 15
type input "15"
click at [389, 105] on input "15" at bounding box center [392, 99] width 61 height 15
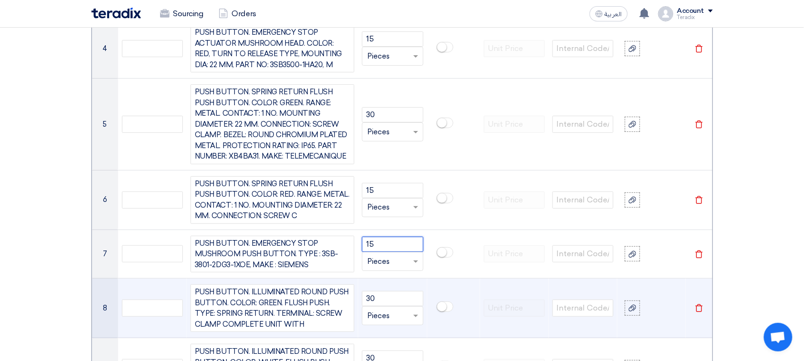
scroll to position [1029, 0]
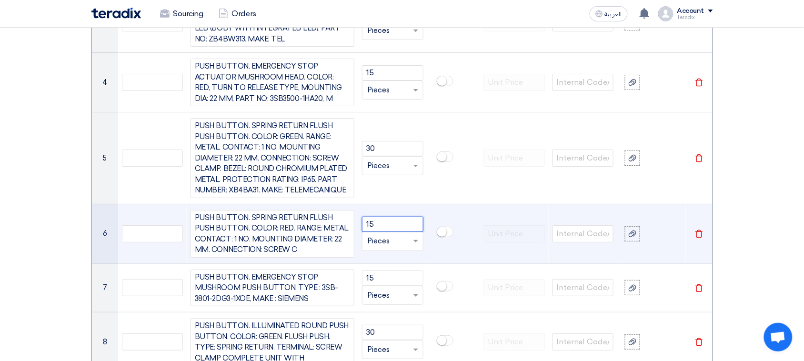
click at [387, 222] on input "15" at bounding box center [392, 224] width 61 height 15
type input "30"
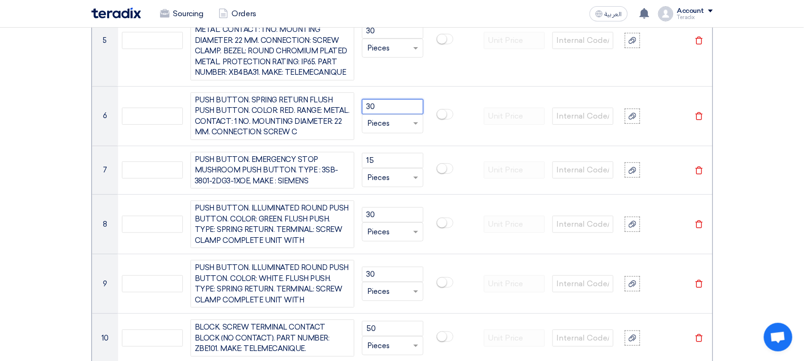
scroll to position [1148, 0]
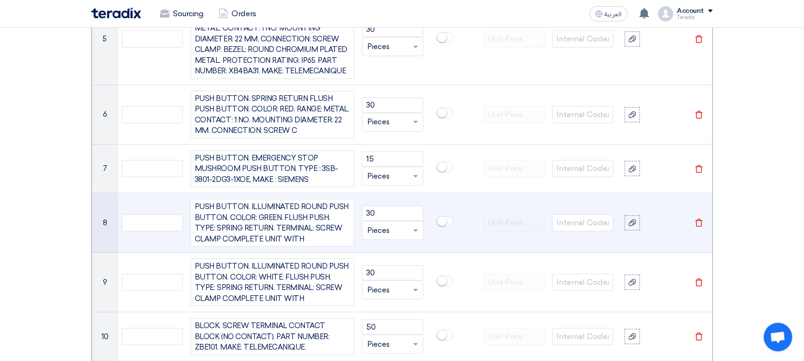
click at [463, 203] on td at bounding box center [453, 223] width 53 height 60
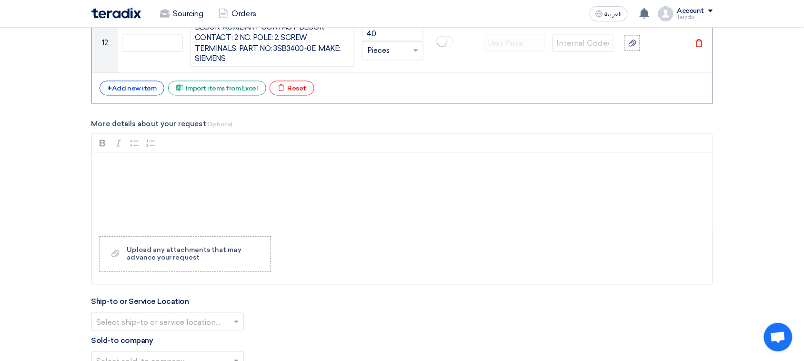
scroll to position [1624, 0]
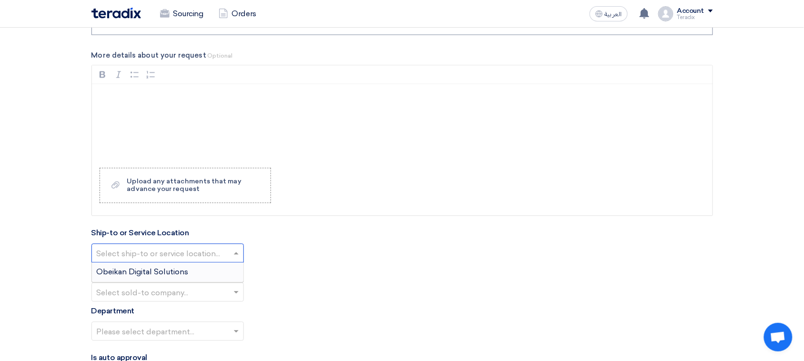
drag, startPoint x: 212, startPoint y: 248, endPoint x: 213, endPoint y: 258, distance: 9.6
click at [213, 249] on input "text" at bounding box center [163, 254] width 132 height 16
click at [212, 266] on div "Obeikan Digital Solutions" at bounding box center [167, 271] width 151 height 19
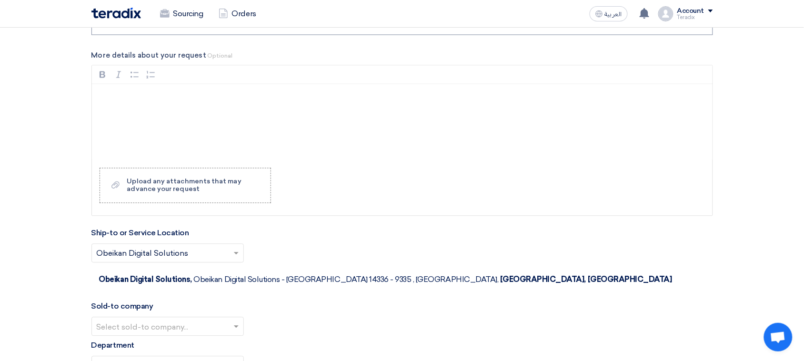
click at [202, 289] on input "text" at bounding box center [163, 327] width 132 height 16
click at [202, 289] on span "SHAMEL / Obeikan Digital Solutions" at bounding box center [163, 345] width 132 height 9
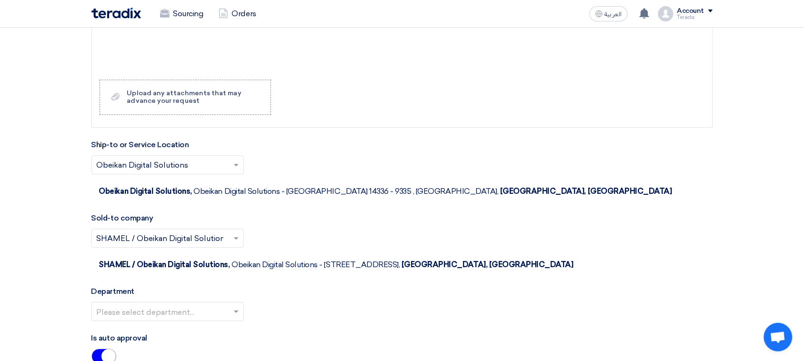
scroll to position [1743, 0]
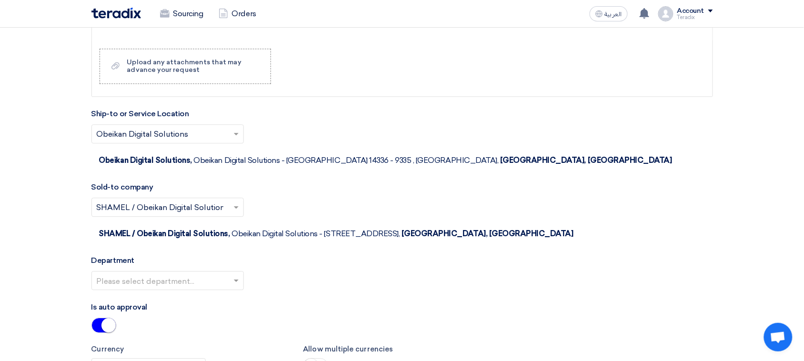
click at [215, 273] on input "text" at bounding box center [163, 281] width 132 height 16
click at [204, 289] on div "Procurement Department" at bounding box center [167, 299] width 151 height 19
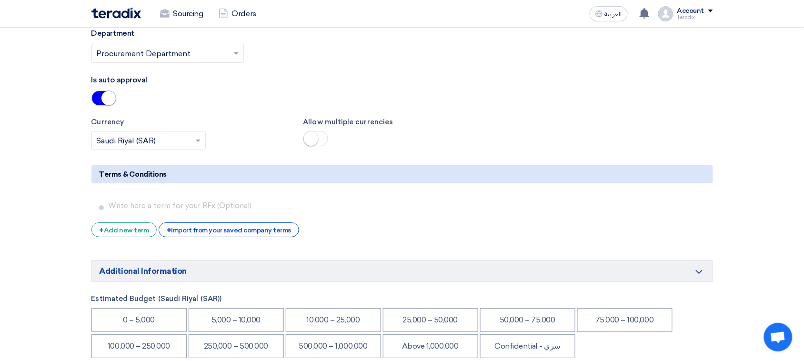
scroll to position [1981, 0]
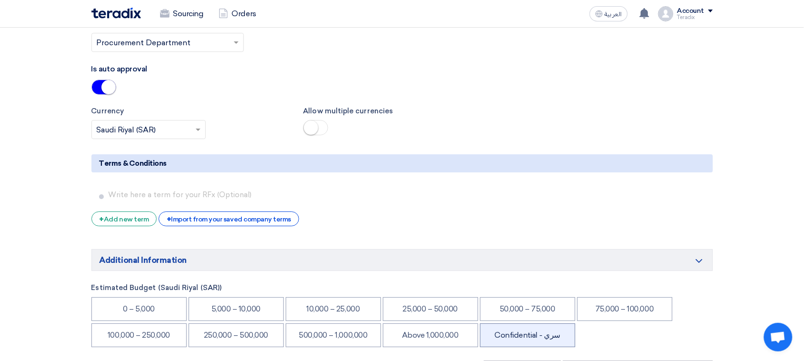
click at [513, 289] on li "Confidential - سري" at bounding box center [527, 335] width 95 height 24
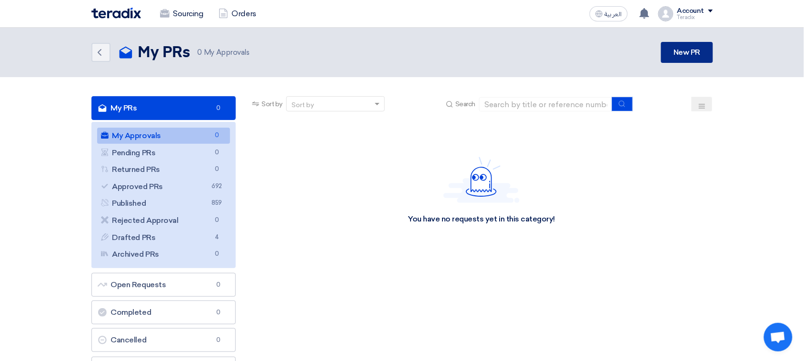
click at [650, 53] on link "New PR" at bounding box center [686, 52] width 51 height 21
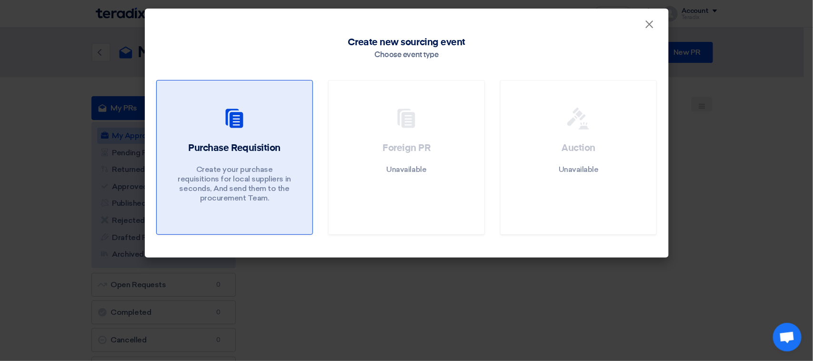
click at [263, 168] on p "Create your purchase requisitions for local suppliers in seconds, And send them…" at bounding box center [234, 184] width 114 height 38
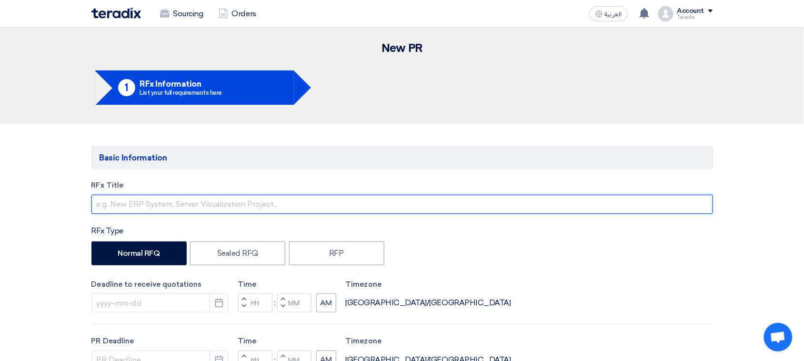
click at [237, 206] on input "text" at bounding box center [402, 204] width 622 height 19
paste input "6000021359"
type input "6000021359"
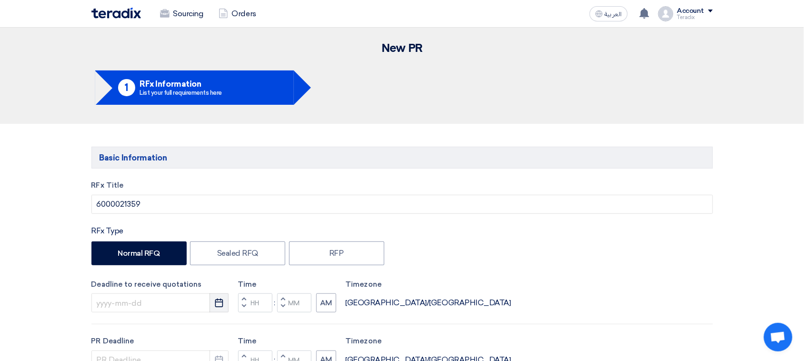
click at [215, 289] on use "button" at bounding box center [219, 303] width 8 height 9
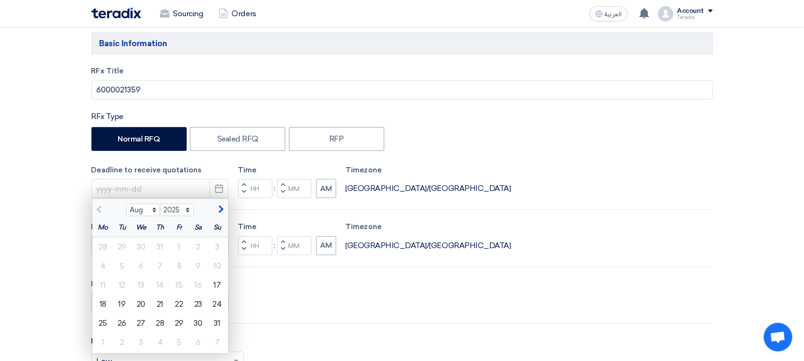
scroll to position [119, 0]
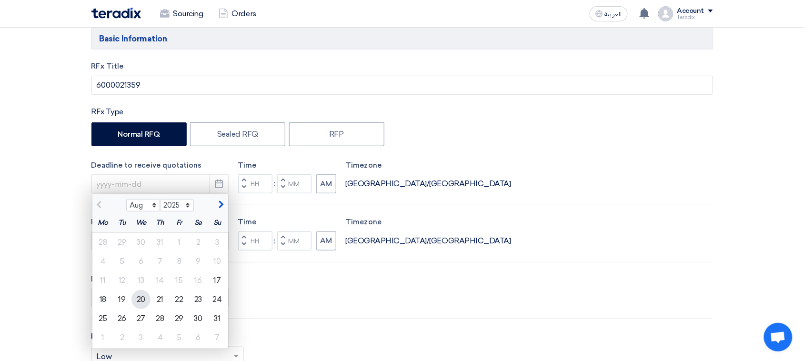
click at [148, 289] on div "20" at bounding box center [140, 299] width 19 height 19
type input "[DATE]"
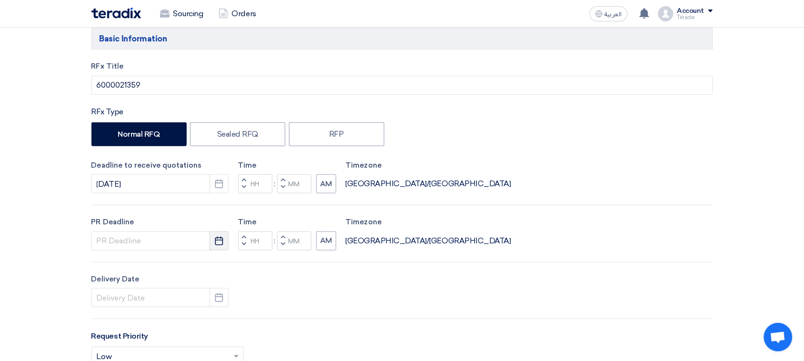
click at [217, 241] on use "button" at bounding box center [219, 240] width 8 height 9
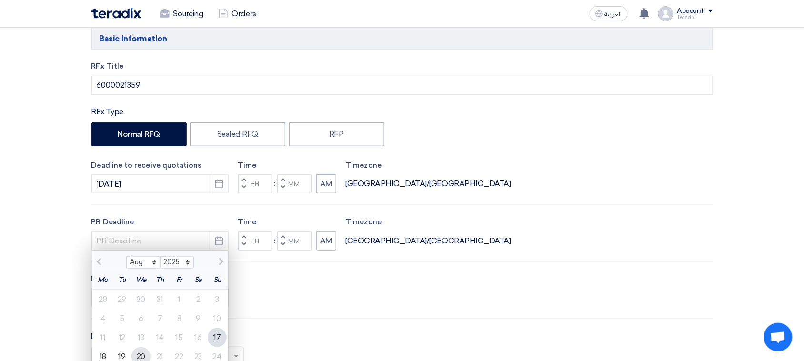
click at [140, 289] on div "20" at bounding box center [140, 356] width 19 height 19
type input "[DATE]"
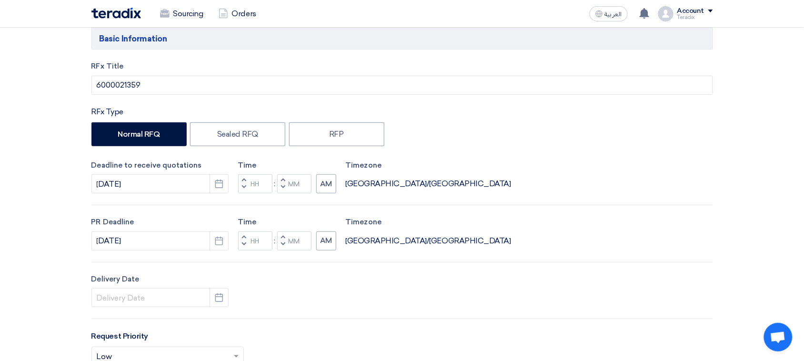
click at [229, 289] on div "Delivery Date Pick a date" at bounding box center [402, 291] width 622 height 34
click at [226, 289] on button "Pick a date" at bounding box center [219, 297] width 19 height 19
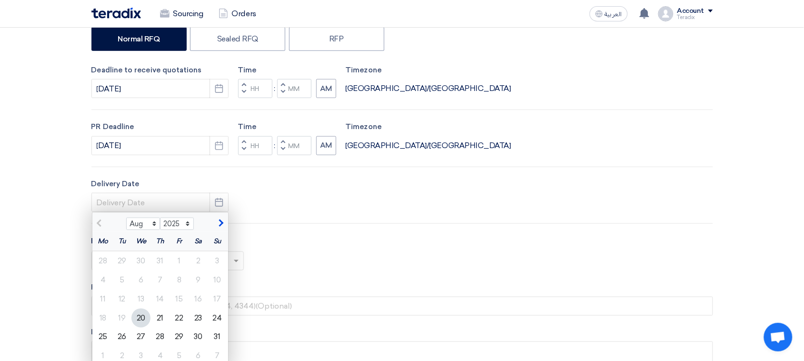
scroll to position [238, 0]
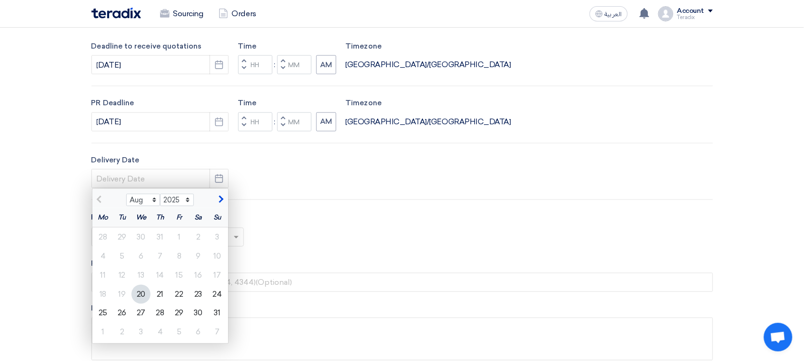
click at [143, 289] on div "20" at bounding box center [140, 294] width 19 height 19
type input "[DATE]"
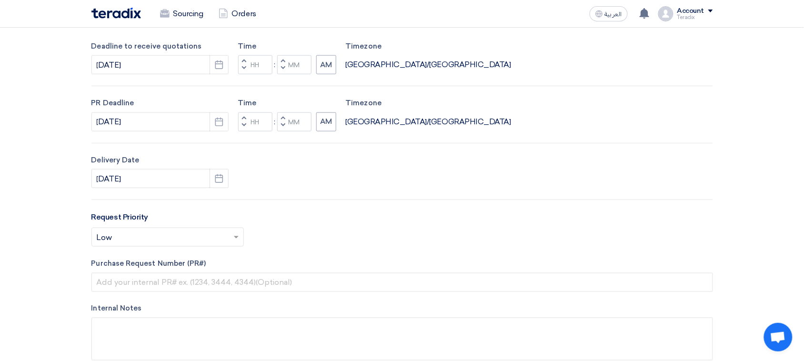
click at [284, 68] on span "button" at bounding box center [282, 68] width 3 height 6
type input "11"
type input "59"
click at [279, 125] on button "Decrement minutes" at bounding box center [282, 126] width 11 height 12
type input "11"
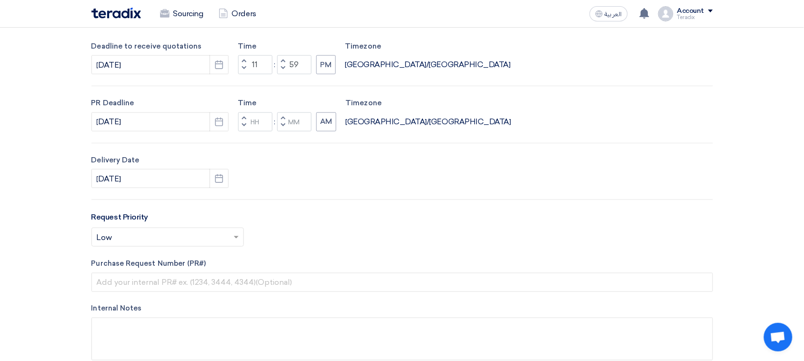
type input "59"
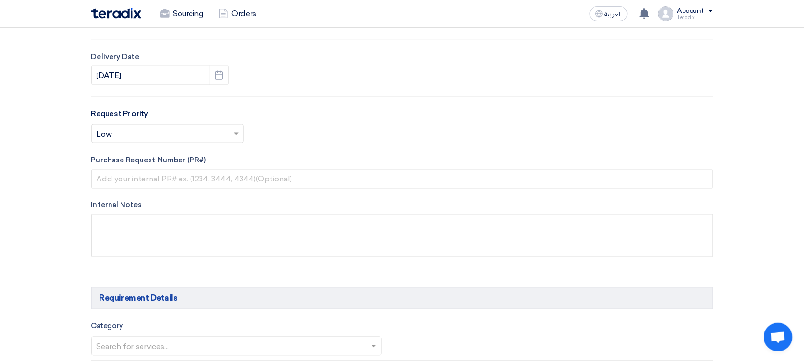
scroll to position [357, 0]
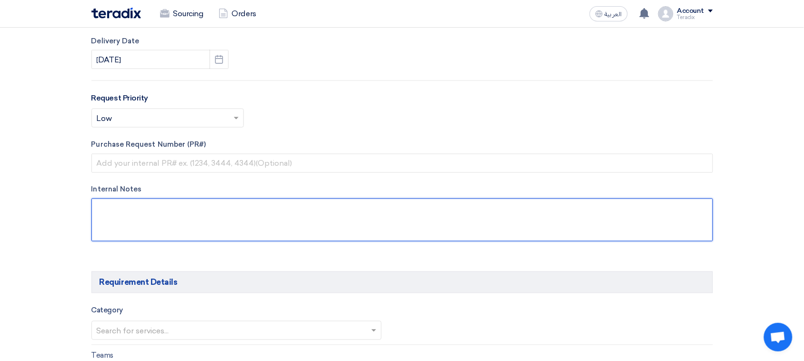
click at [221, 221] on textarea at bounding box center [402, 220] width 622 height 43
paste textarea "[EMAIL_ADDRESS][DOMAIN_NAME] [PHONE_NUMBER](Work) Arabian Pipes Company"
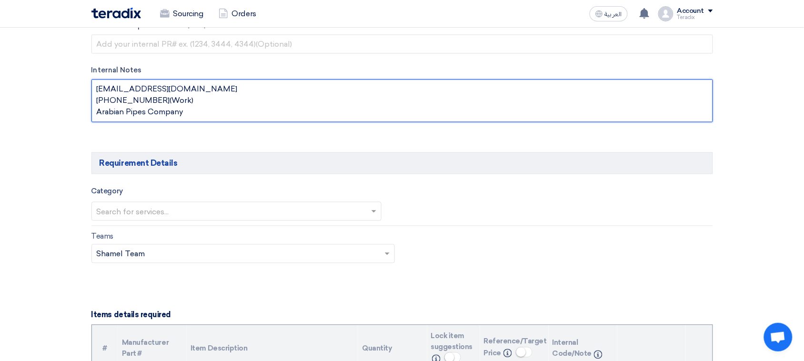
type textarea "[EMAIL_ADDRESS][DOMAIN_NAME] [PHONE_NUMBER](Work) Arabian Pipes Company"
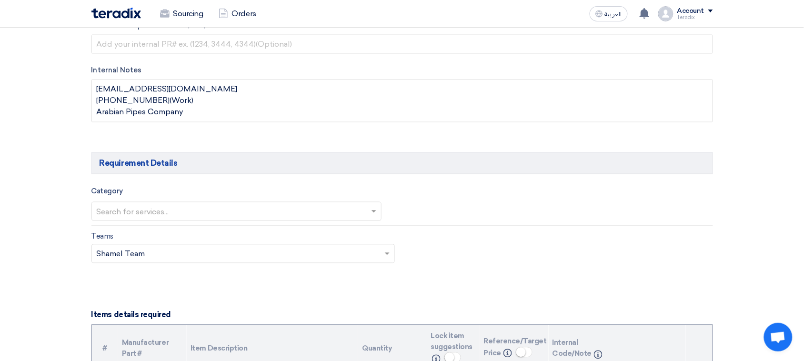
click at [190, 214] on input "text" at bounding box center [232, 212] width 271 height 16
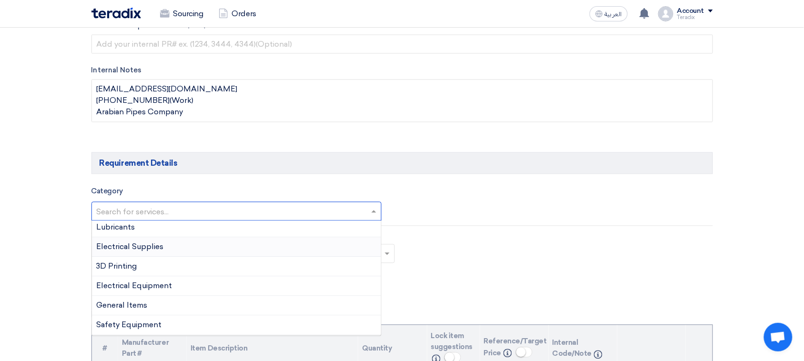
scroll to position [0, 0]
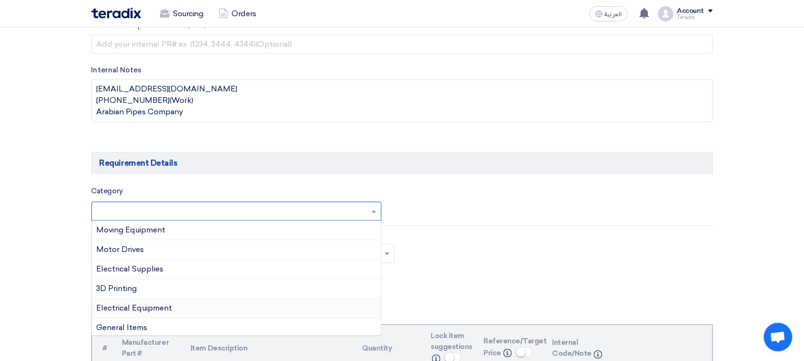
click at [161, 289] on span "Electrical Equipment" at bounding box center [135, 308] width 76 height 9
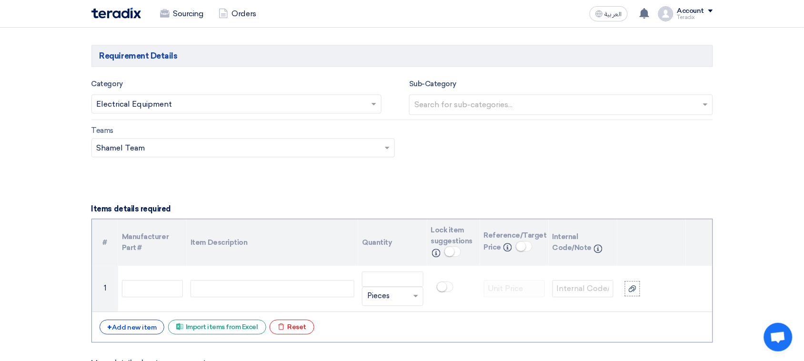
scroll to position [655, 0]
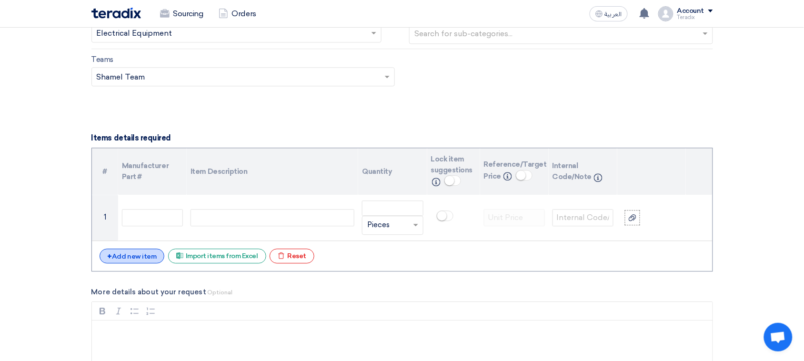
click at [146, 259] on div "+ Add new item" at bounding box center [132, 256] width 65 height 15
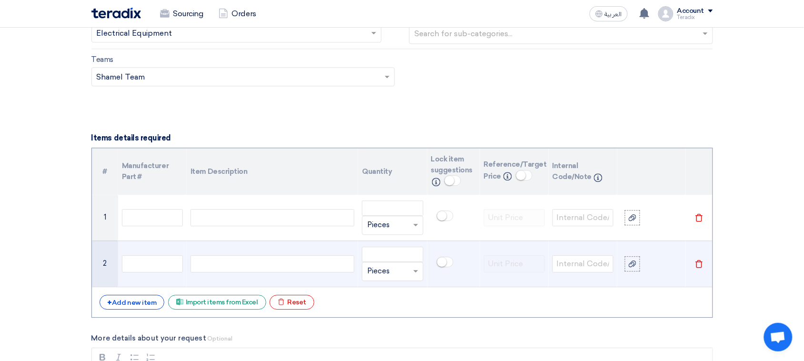
drag, startPoint x: 705, startPoint y: 264, endPoint x: 696, endPoint y: 265, distance: 9.1
click at [650, 264] on td "Delete" at bounding box center [699, 264] width 27 height 46
click at [650, 268] on use at bounding box center [698, 264] width 7 height 8
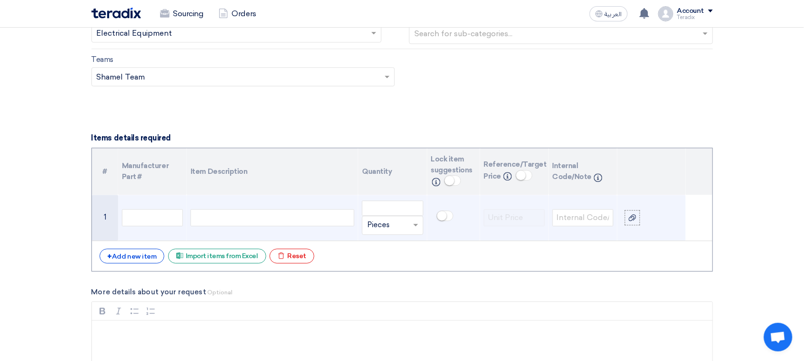
drag, startPoint x: 246, startPoint y: 218, endPoint x: 262, endPoint y: 222, distance: 17.2
click at [246, 218] on div at bounding box center [273, 217] width 164 height 17
paste div
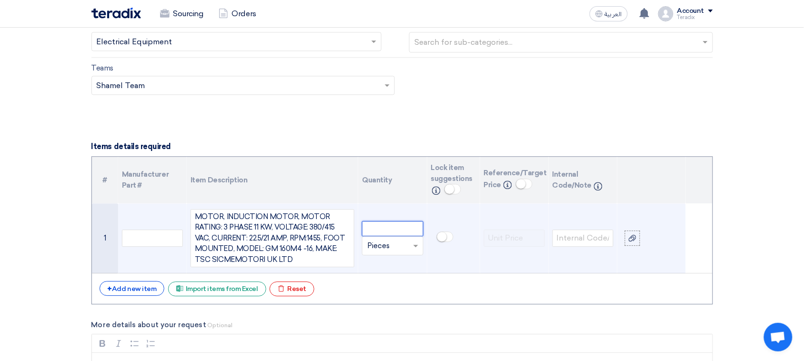
click at [389, 236] on input "number" at bounding box center [392, 228] width 61 height 15
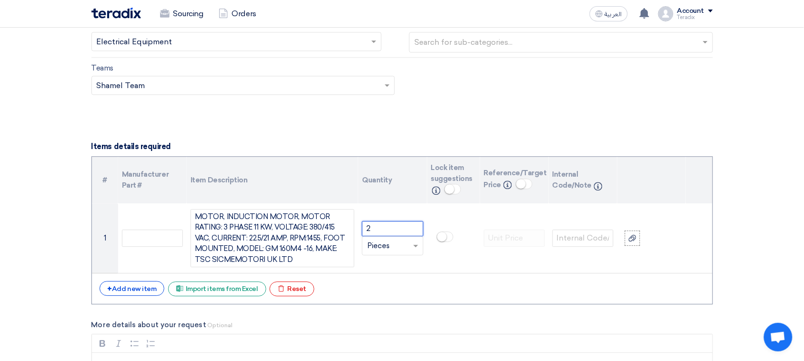
type input "2"
click at [301, 151] on form "Basic Information RFx Title 6000021359 RFx Type Normal RFQ Sealed RFQ RFP Deadl…" at bounding box center [402, 219] width 622 height 1439
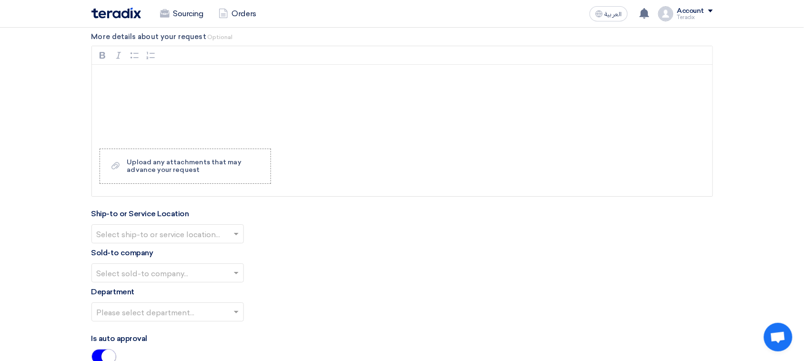
scroll to position [944, 0]
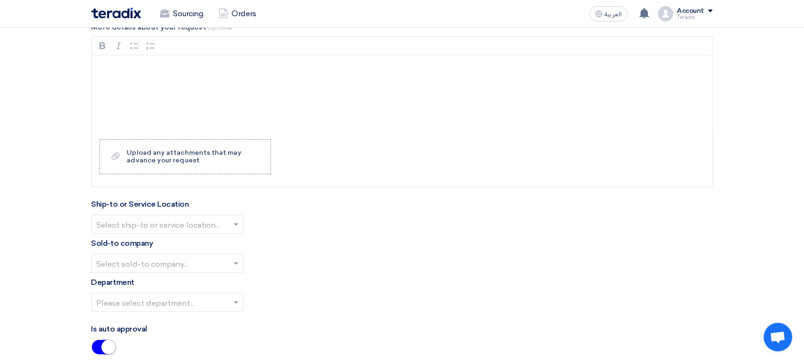
click at [196, 228] on input "text" at bounding box center [163, 226] width 132 height 16
click at [196, 250] on div "Obeikan Digital Solutions" at bounding box center [167, 243] width 151 height 19
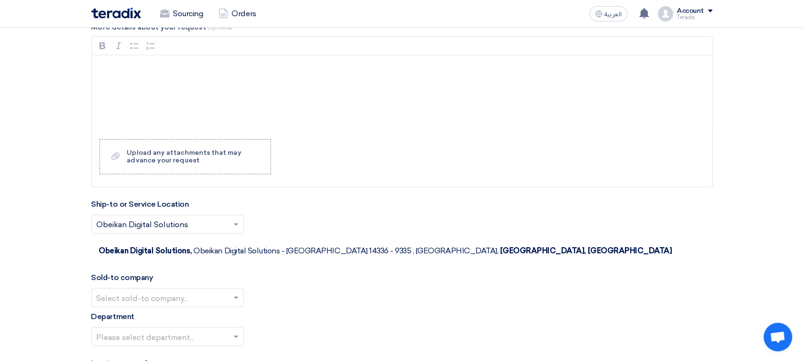
drag, startPoint x: 188, startPoint y: 279, endPoint x: 190, endPoint y: 283, distance: 5.0
click at [190, 289] on input "text" at bounding box center [163, 299] width 132 height 16
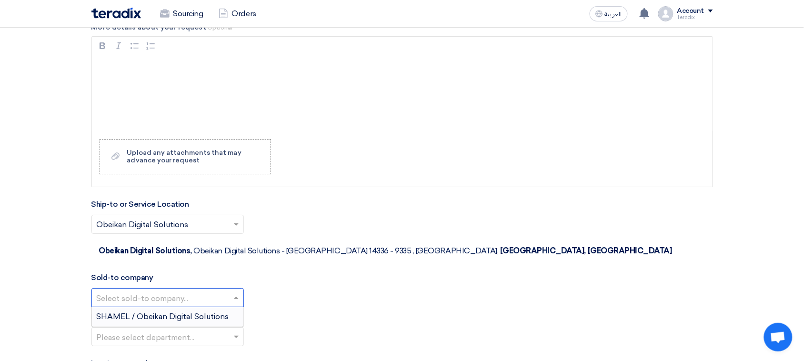
click at [189, 289] on span "SHAMEL / Obeikan Digital Solutions" at bounding box center [163, 316] width 132 height 9
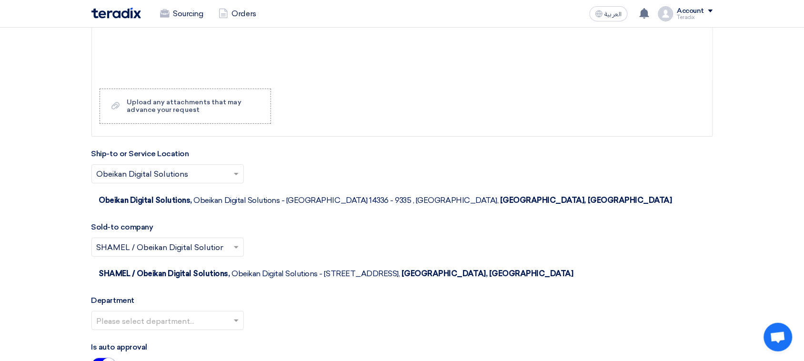
scroll to position [1063, 0]
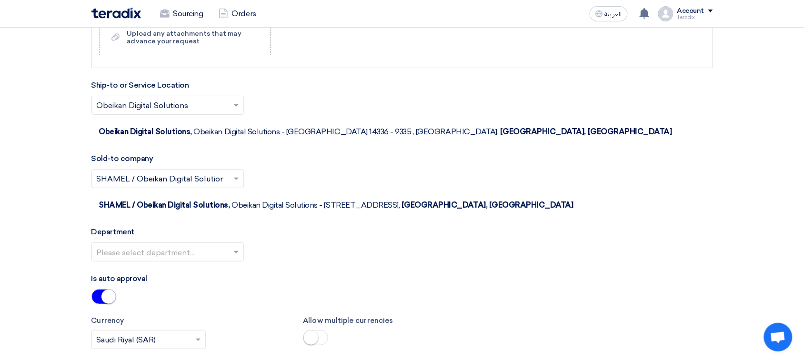
click at [217, 245] on input "text" at bounding box center [163, 253] width 132 height 16
click at [212, 261] on div "Procurement Department" at bounding box center [167, 270] width 151 height 19
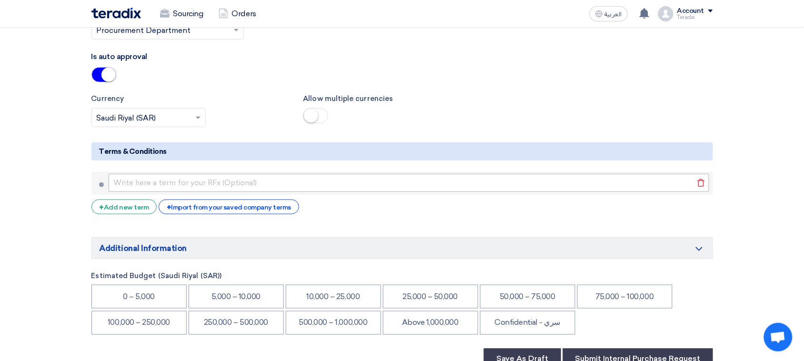
scroll to position [1301, 0]
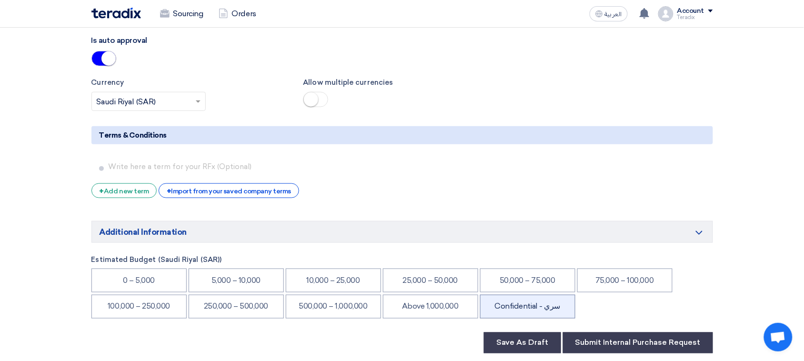
click at [558, 289] on li "Confidential - سري" at bounding box center [527, 307] width 95 height 24
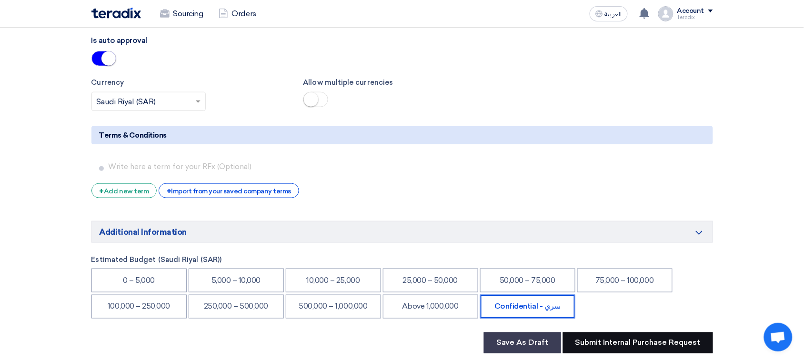
click at [588, 289] on button "Submit Internal Purchase Request" at bounding box center [638, 342] width 150 height 21
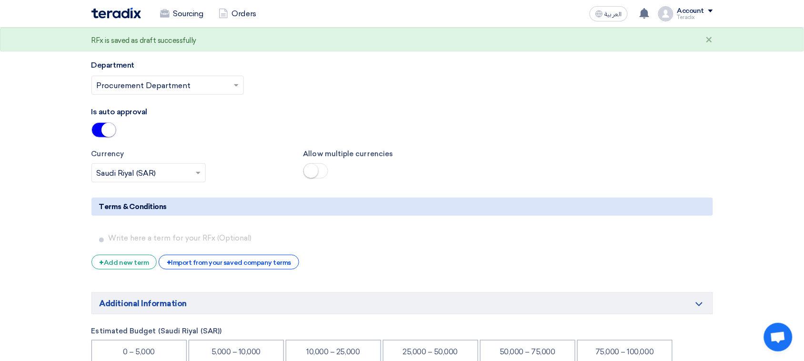
scroll to position [1063, 0]
